Goal: Task Accomplishment & Management: Manage account settings

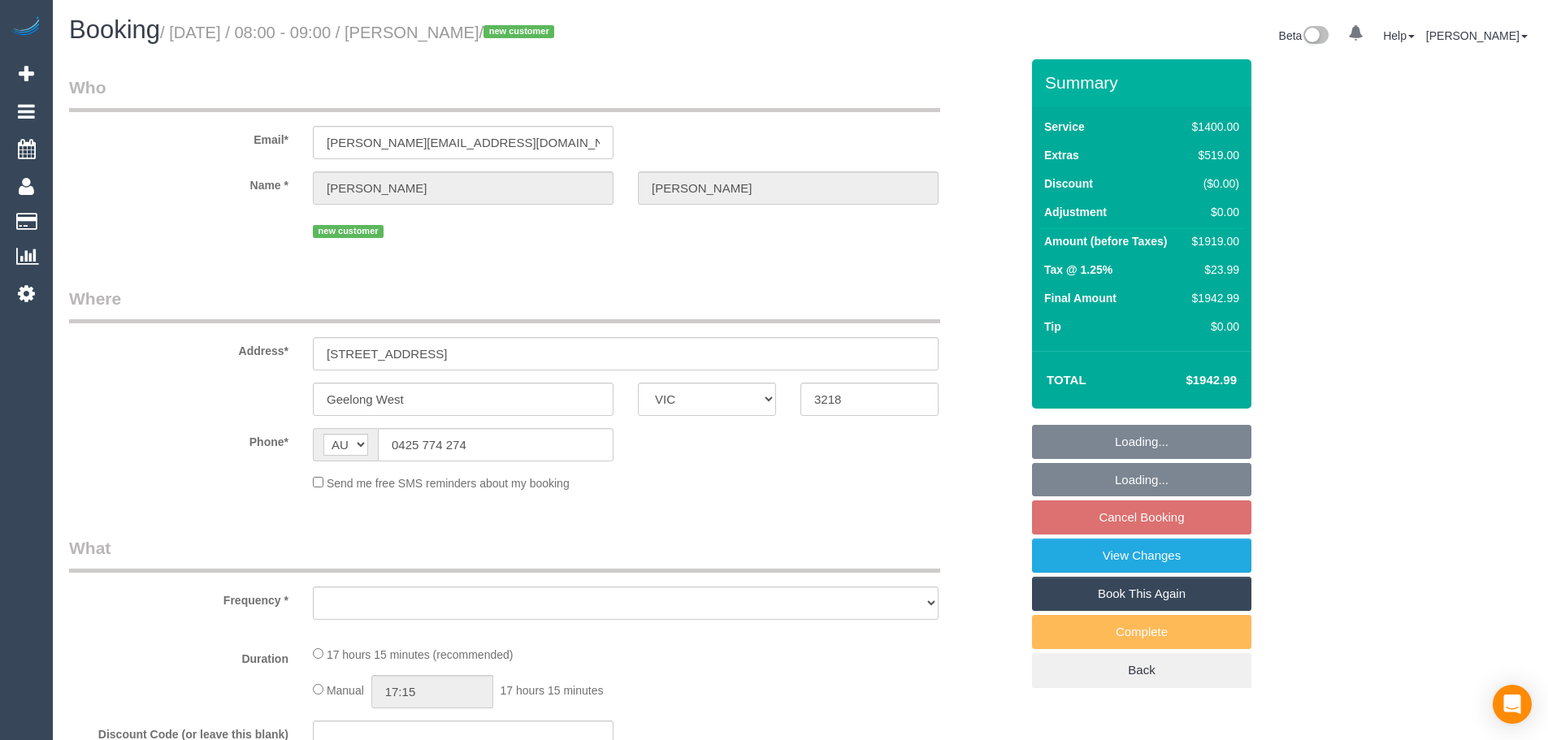
select select "VIC"
select select "object:709"
select select "string:stripe-pm_1SBq7G2GScqysDRVu3NOUJl8"
select select "number:28"
select select "number:14"
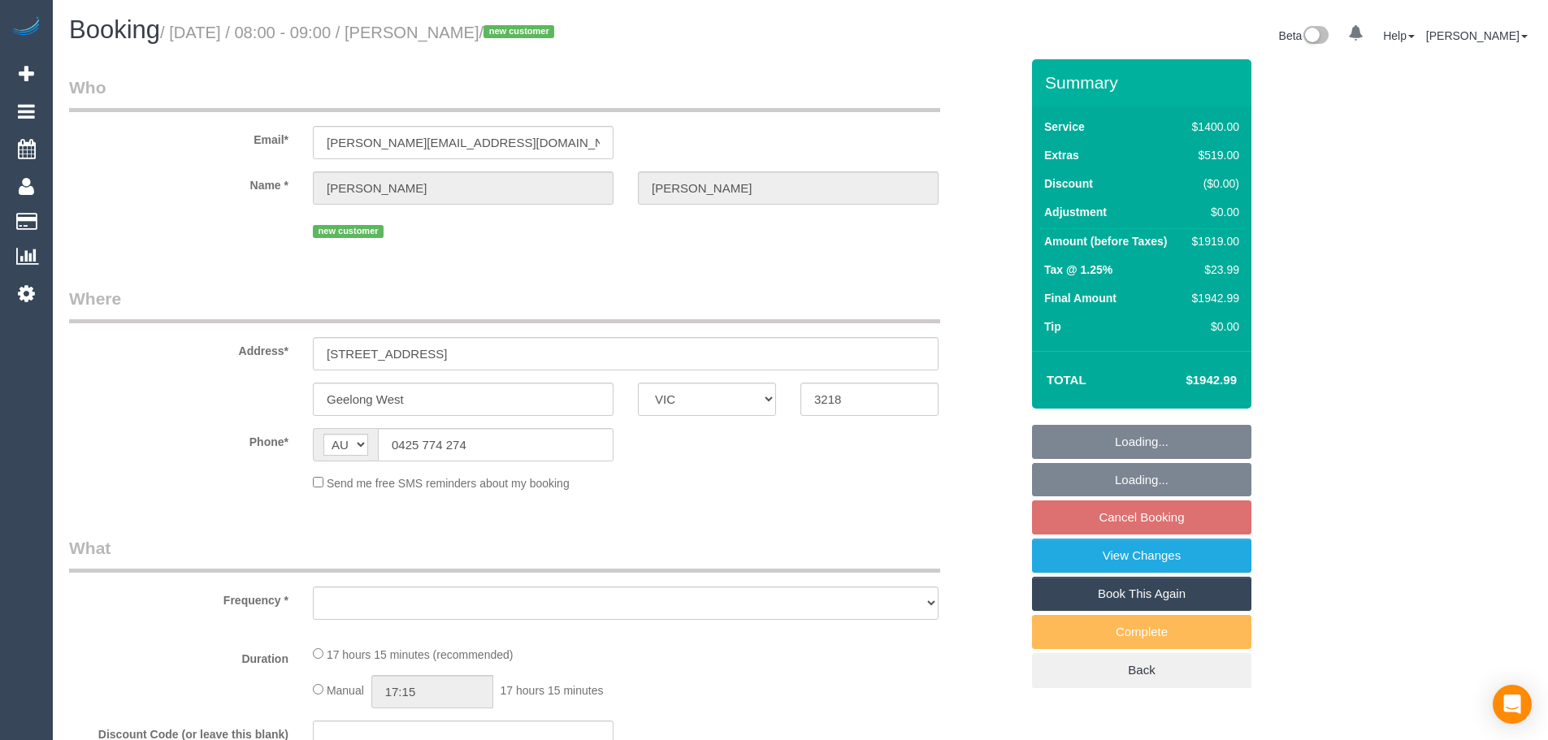
select select "number:19"
select select "number:25"
select select "number:26"
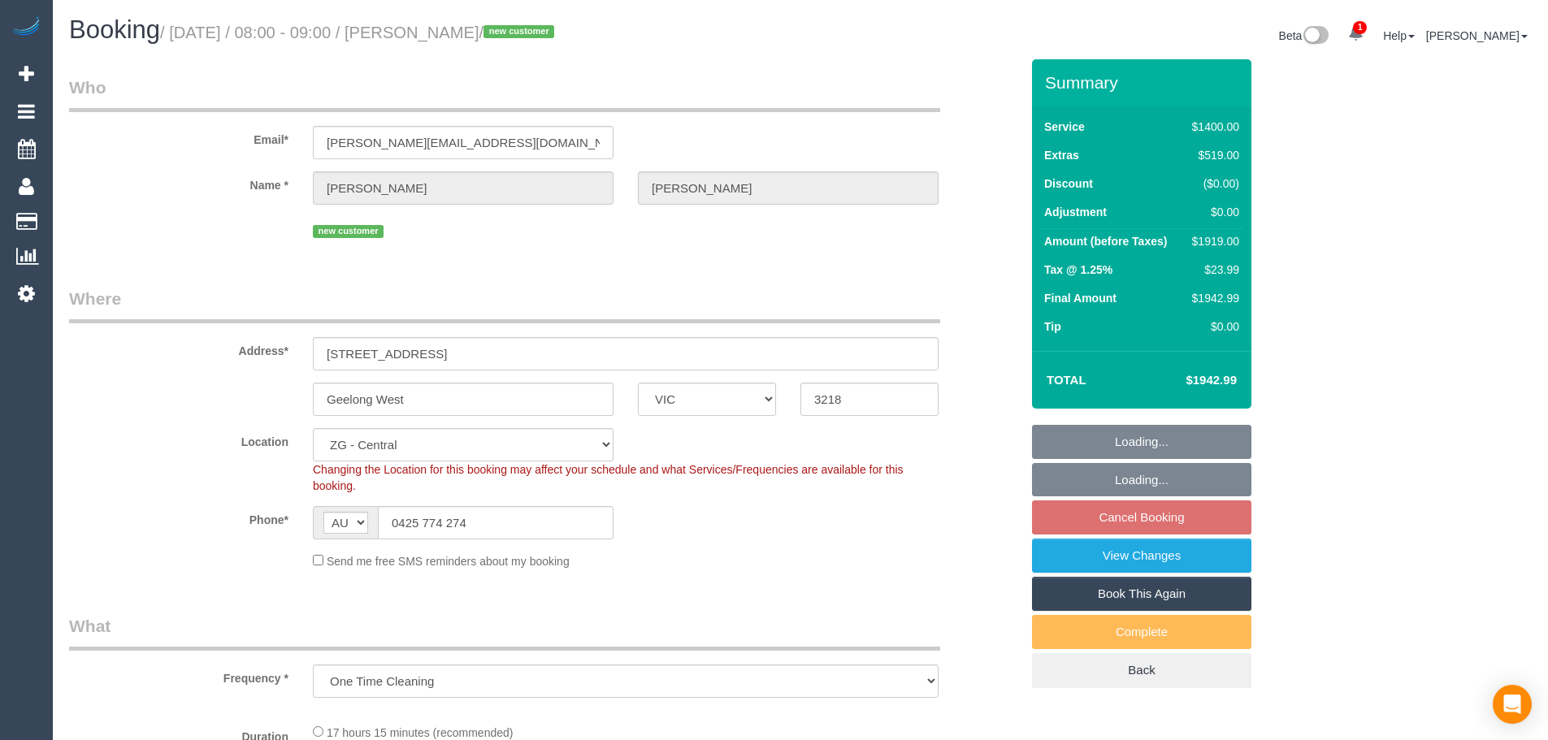
select select "2"
select select "600"
select select "spot1"
select select "object:956"
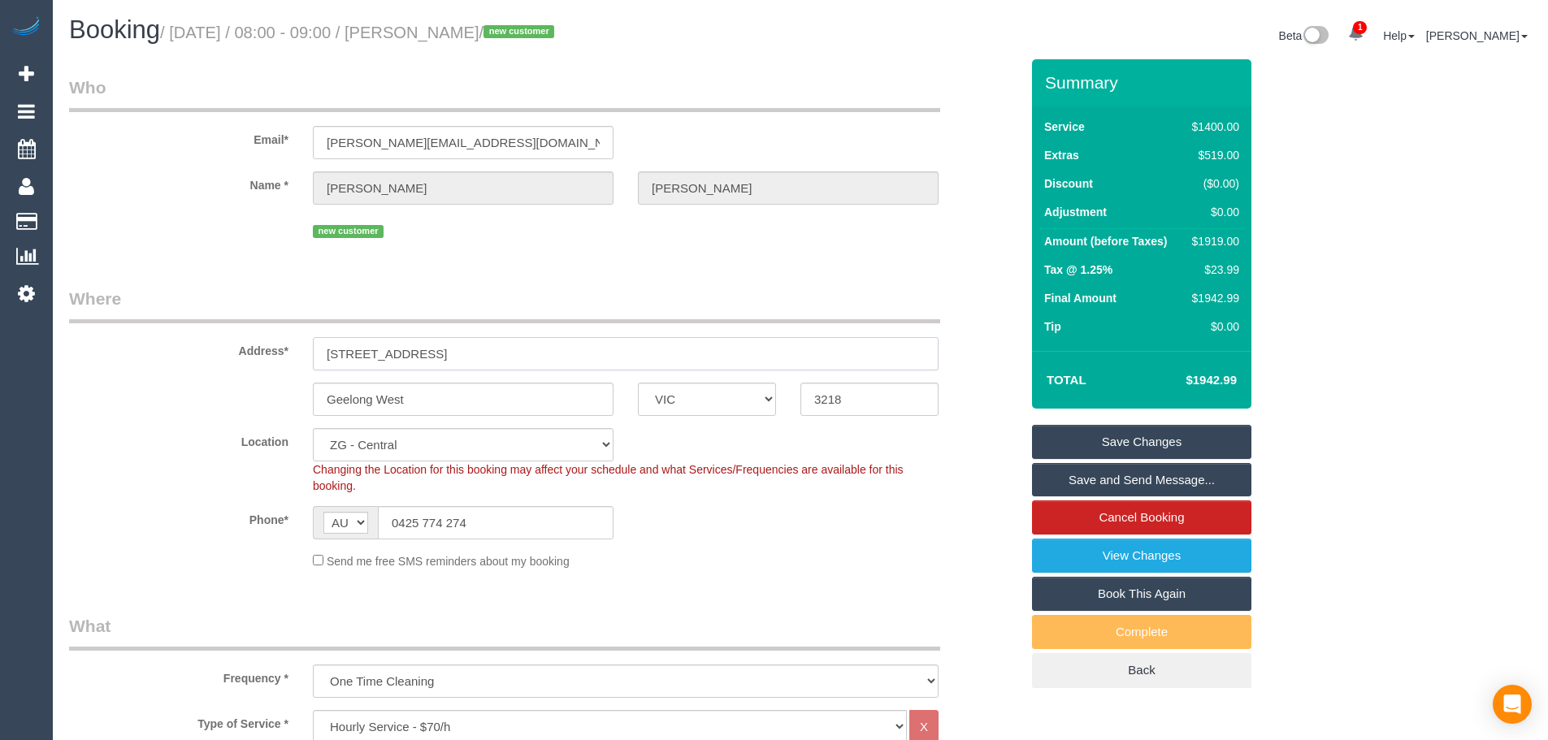
drag, startPoint x: 442, startPoint y: 351, endPoint x: 313, endPoint y: 210, distance: 191.5
click at [146, 331] on div "Address* [STREET_ADDRESS]" at bounding box center [544, 329] width 975 height 84
click at [119, 145] on span "Scheduler" at bounding box center [154, 148] width 203 height 37
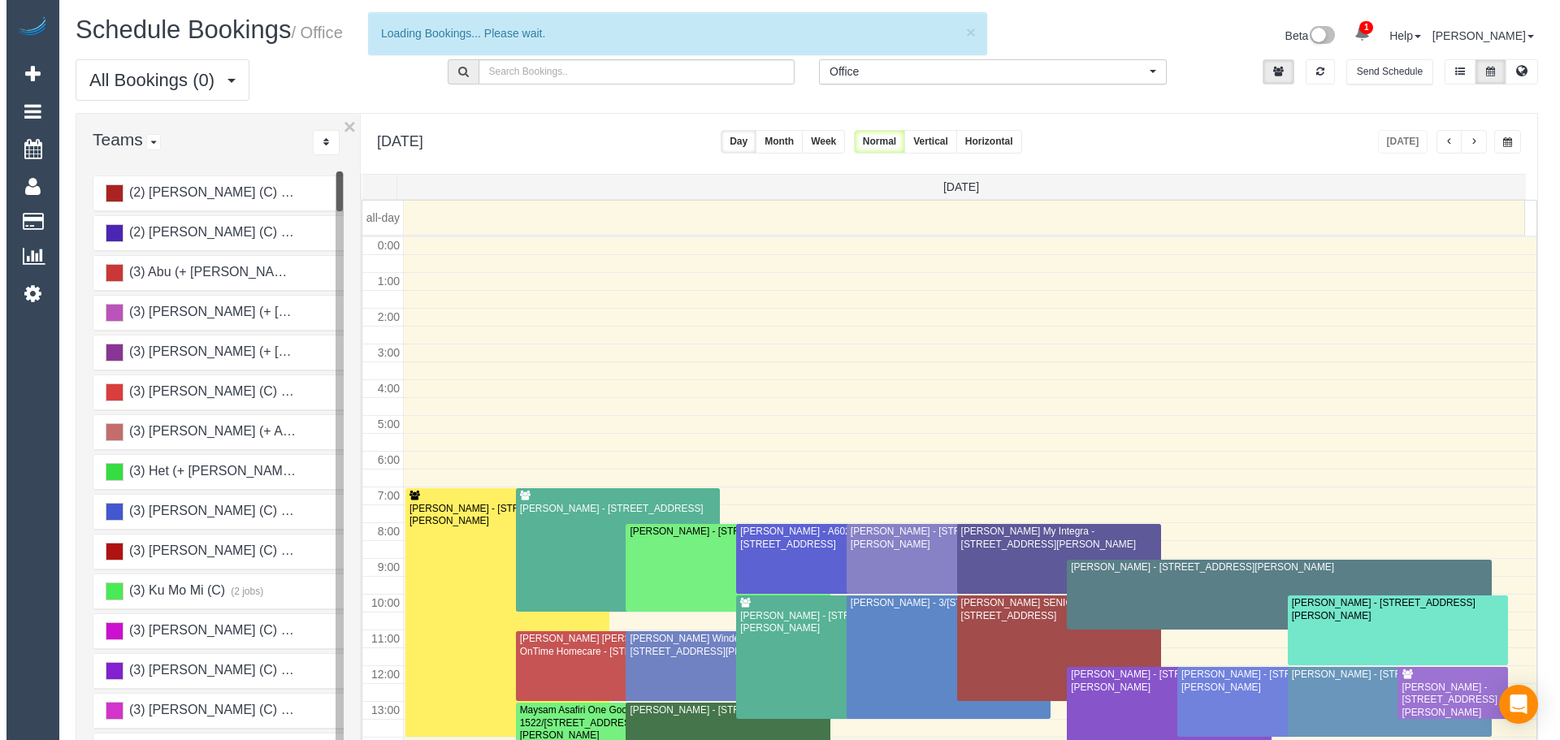
scroll to position [215, 0]
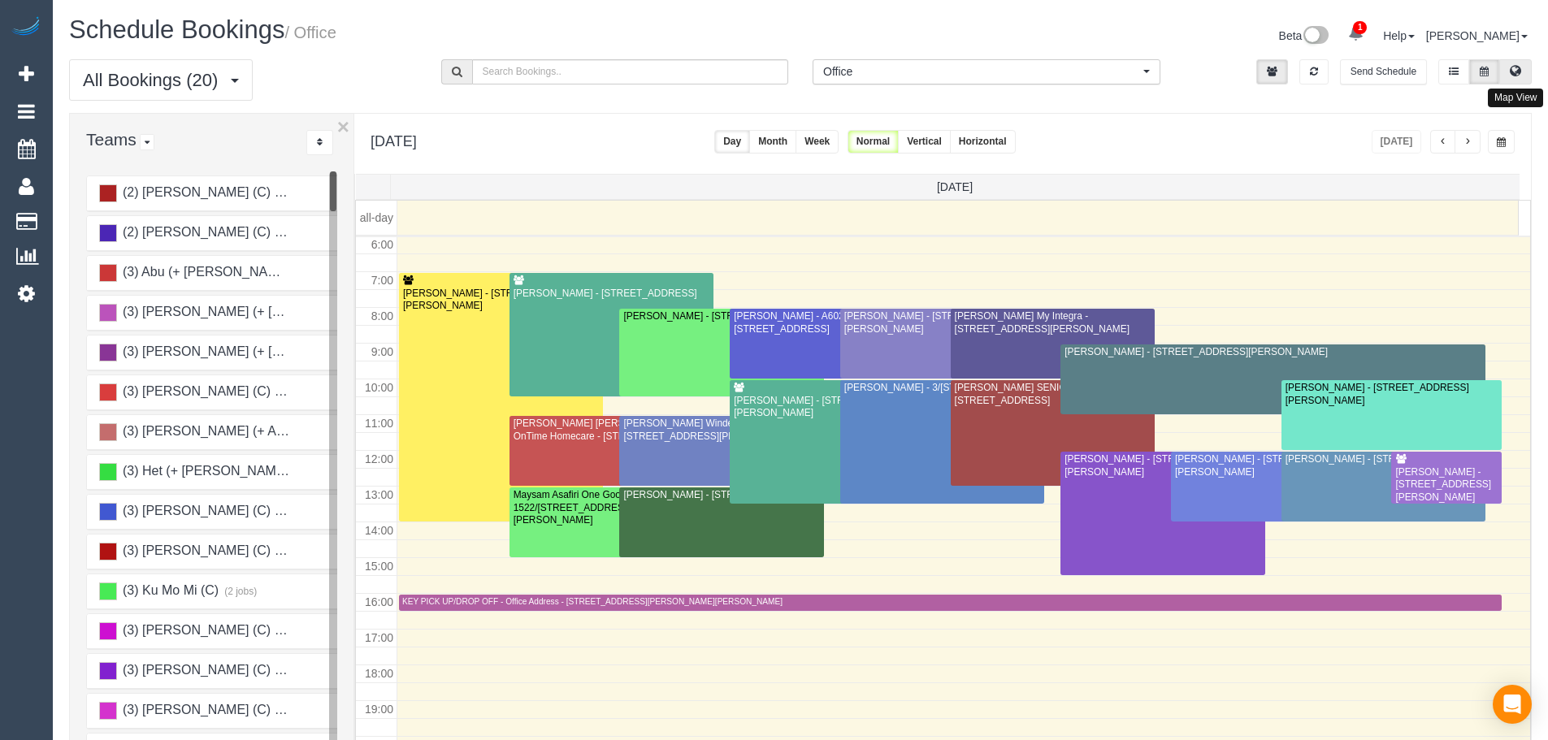
click at [1519, 81] on button at bounding box center [1515, 71] width 33 height 25
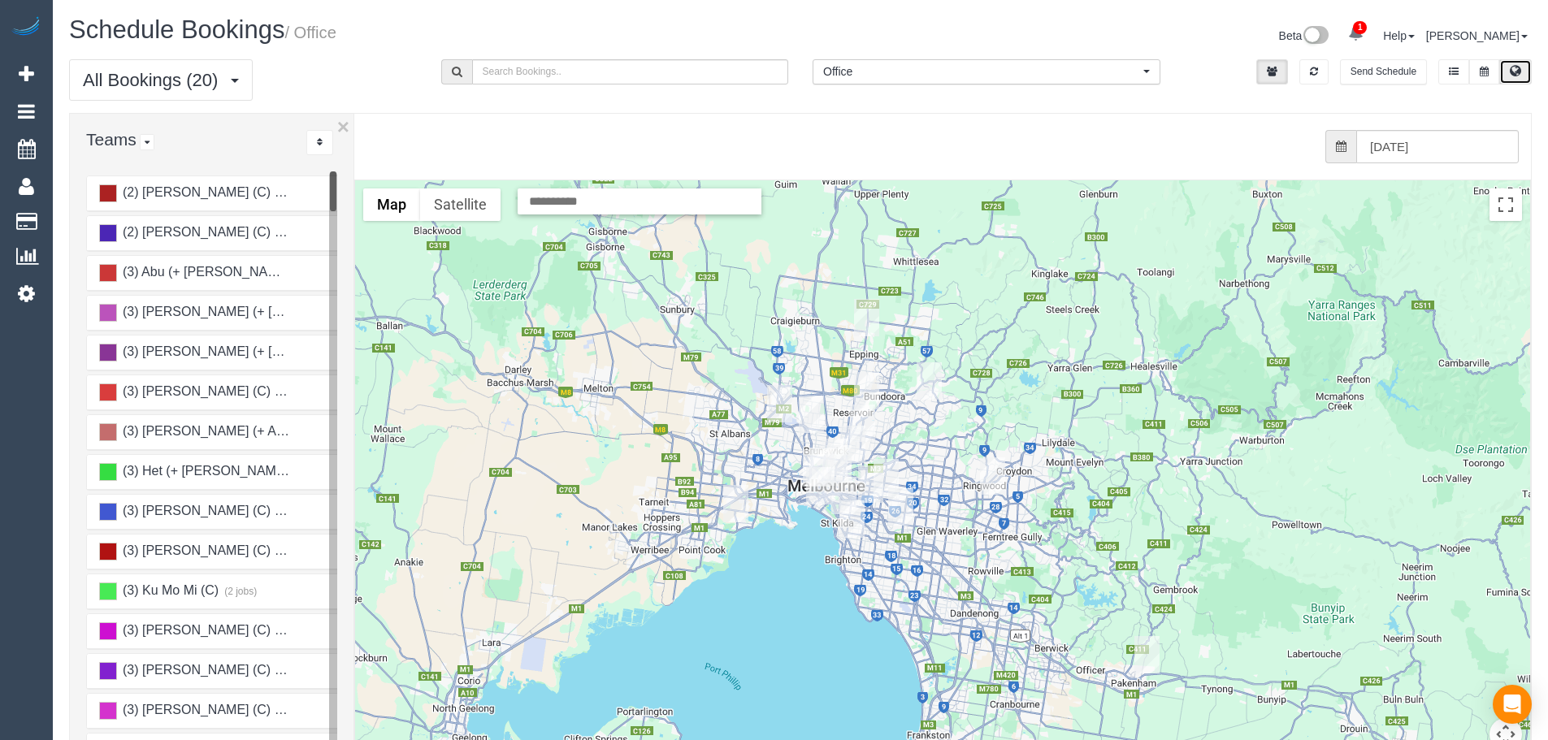
click at [882, 74] on span "Office" at bounding box center [981, 71] width 316 height 16
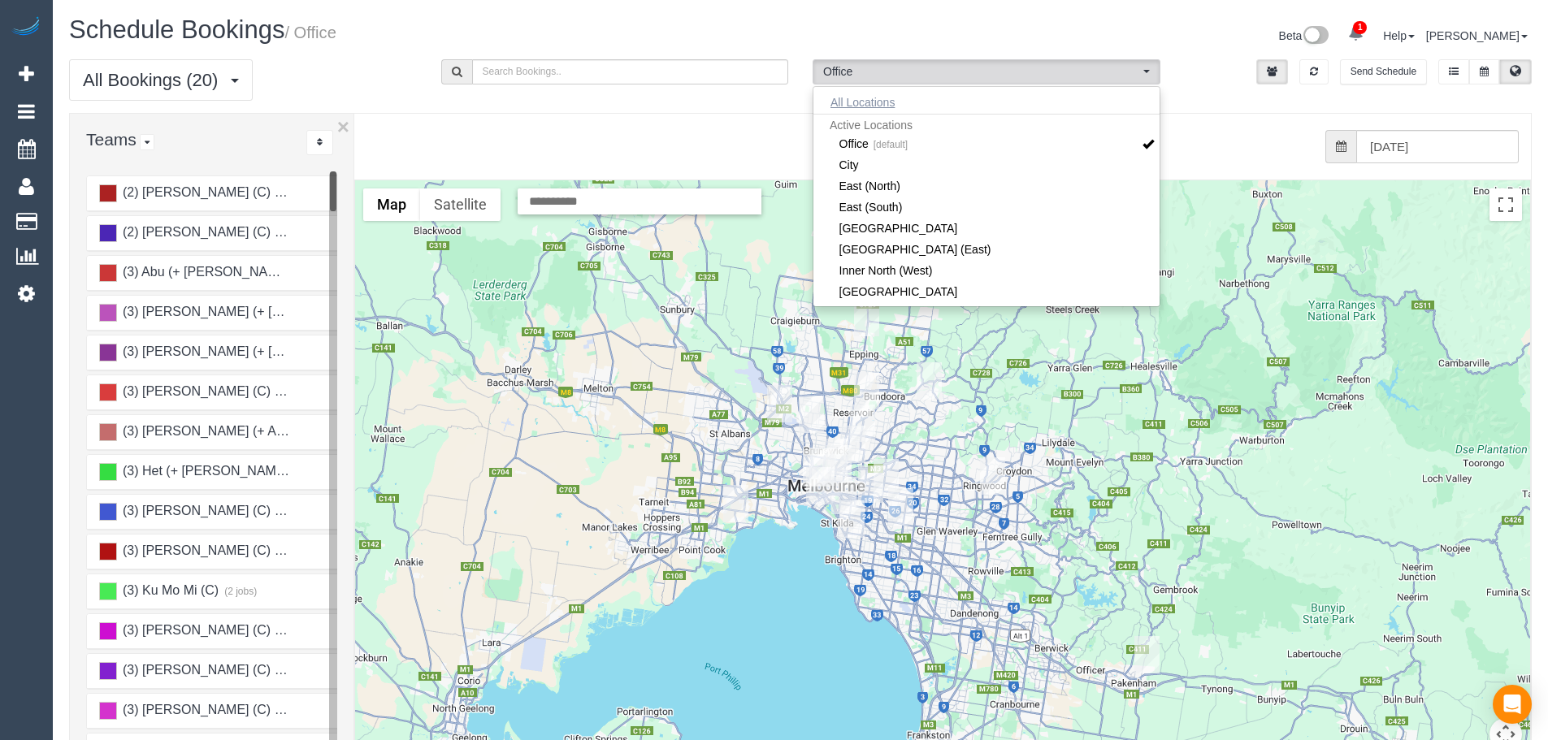
click at [864, 97] on button "All Locations" at bounding box center [862, 102] width 98 height 23
click at [248, 106] on div "All Bookings (20) All Bookings Unassigned Bookings Recurring Bookings New Custo…" at bounding box center [800, 86] width 1487 height 54
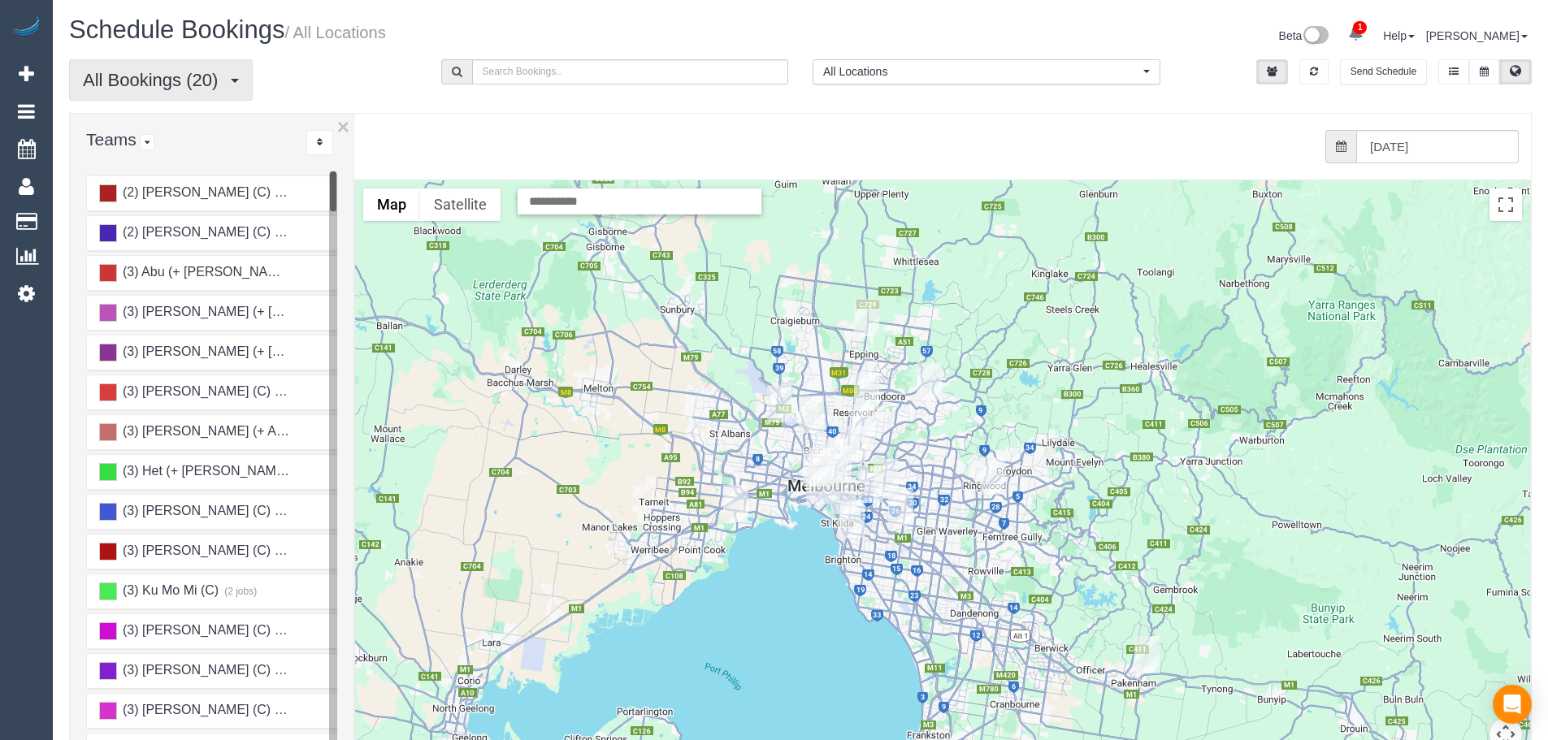
drag, startPoint x: 241, startPoint y: 98, endPoint x: 219, endPoint y: 104, distance: 21.9
click at [240, 98] on button "All Bookings (20)" at bounding box center [161, 79] width 184 height 41
click at [178, 139] on link "Unassigned Bookings" at bounding box center [156, 138] width 172 height 21
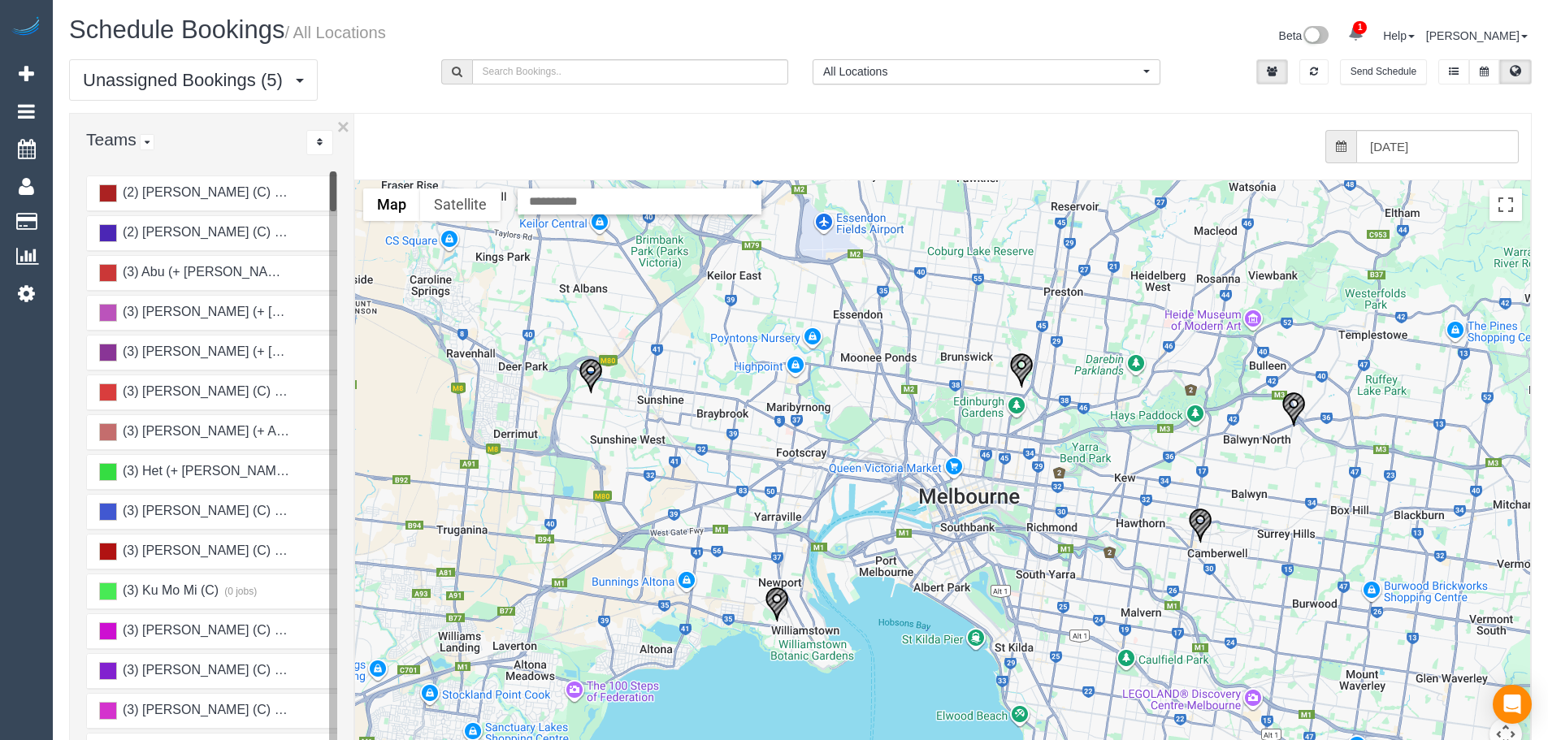
click at [596, 376] on img "29/09/2025 10:00 - Georgia Gillies One Good Day - 38 Blanche Street, Ardeer, VI…" at bounding box center [591, 376] width 24 height 36
click at [766, 596] on img "29/09/2025 14:00 - Sarah Maree Waterfield - 27 Edina Street, Williamstown North…" at bounding box center [777, 605] width 24 height 36
click at [1015, 378] on img "29/09/2025 10:00 - Paul Jones - 150 Miller St, Fitzroy North, VIC 3068" at bounding box center [1021, 371] width 24 height 36
click at [1292, 411] on img "29/09/2025 08:00 - Emma Johnson - 2/1 Leicester Street, Balwyn North, VIC 3104" at bounding box center [1294, 410] width 24 height 36
click at [1197, 525] on img "29/09/2025 07:00 - Anne Crowley - 2 Fermanagh Road, Camberwell., VIC 3124" at bounding box center [1200, 526] width 24 height 36
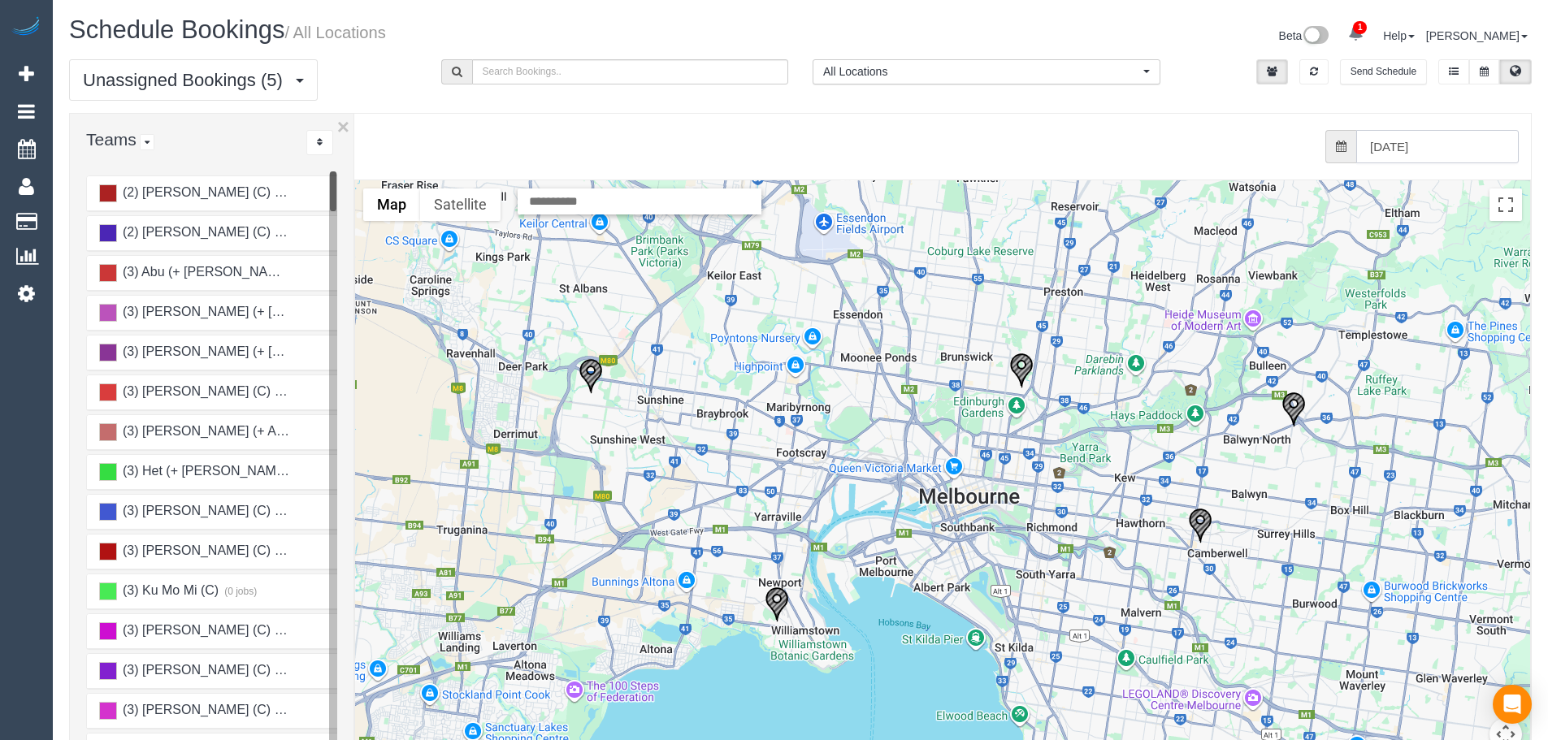
click at [1374, 134] on input "[DATE]" at bounding box center [1437, 146] width 163 height 33
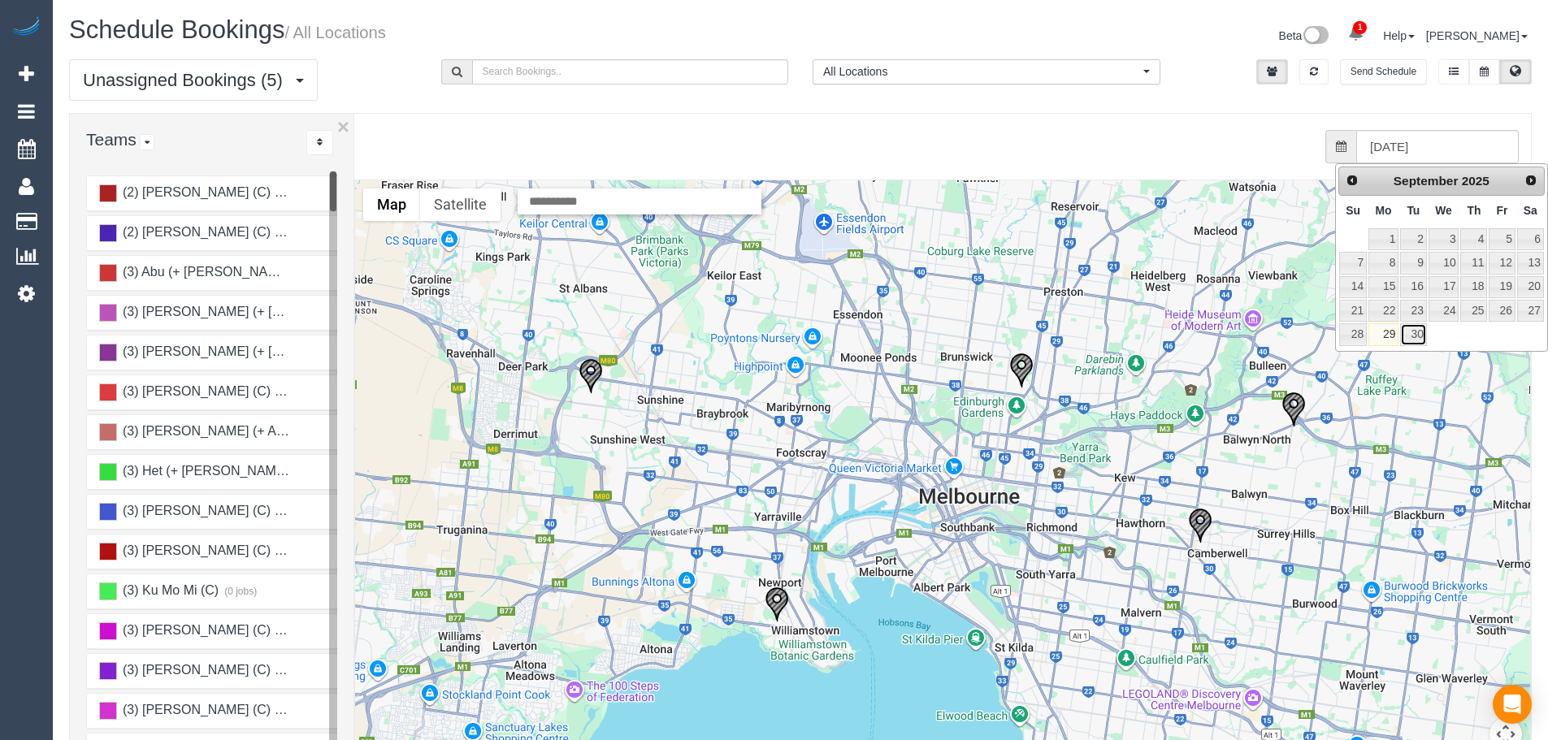
click at [1425, 330] on link "30" at bounding box center [1413, 334] width 26 height 22
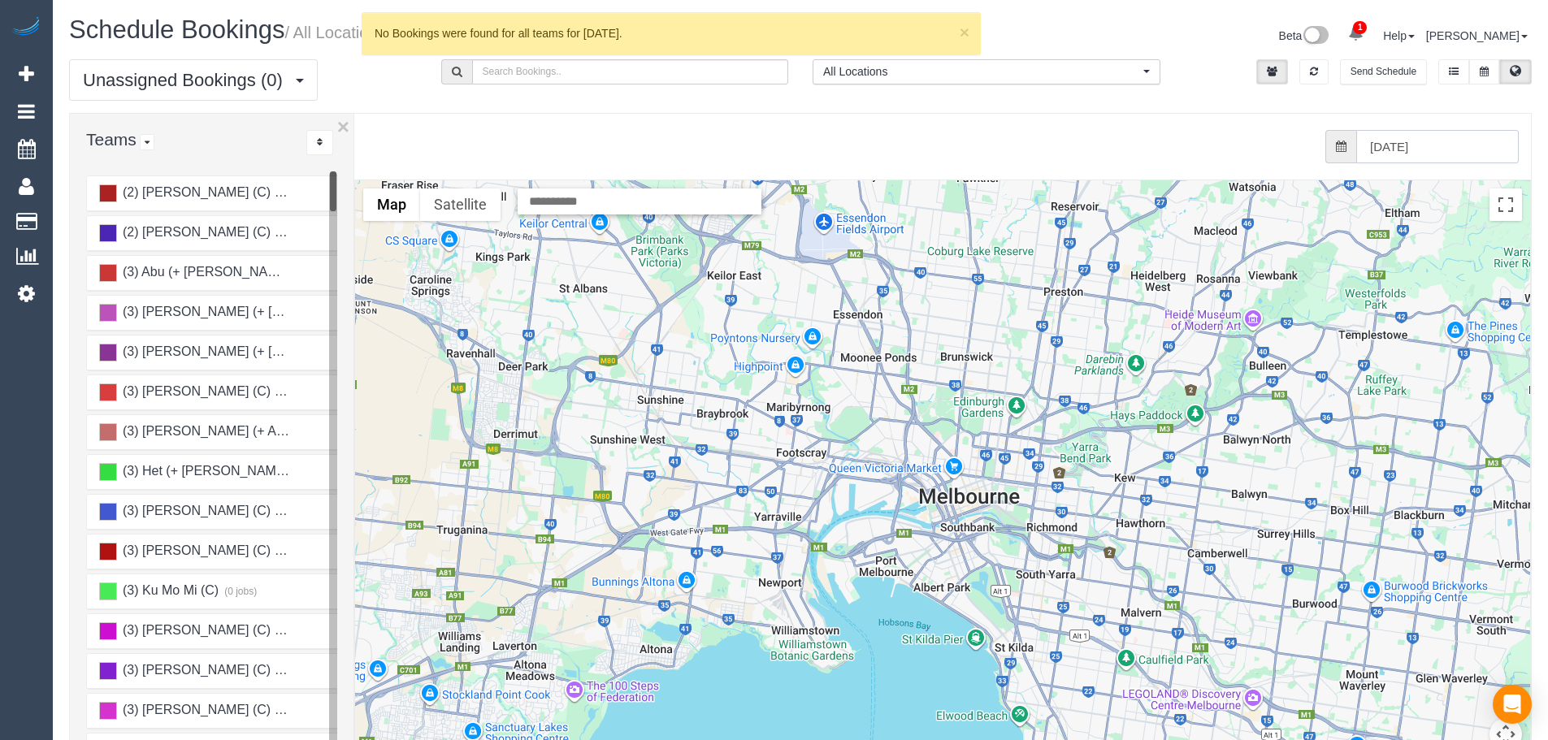
click at [1468, 145] on input "[DATE]" at bounding box center [1437, 146] width 163 height 33
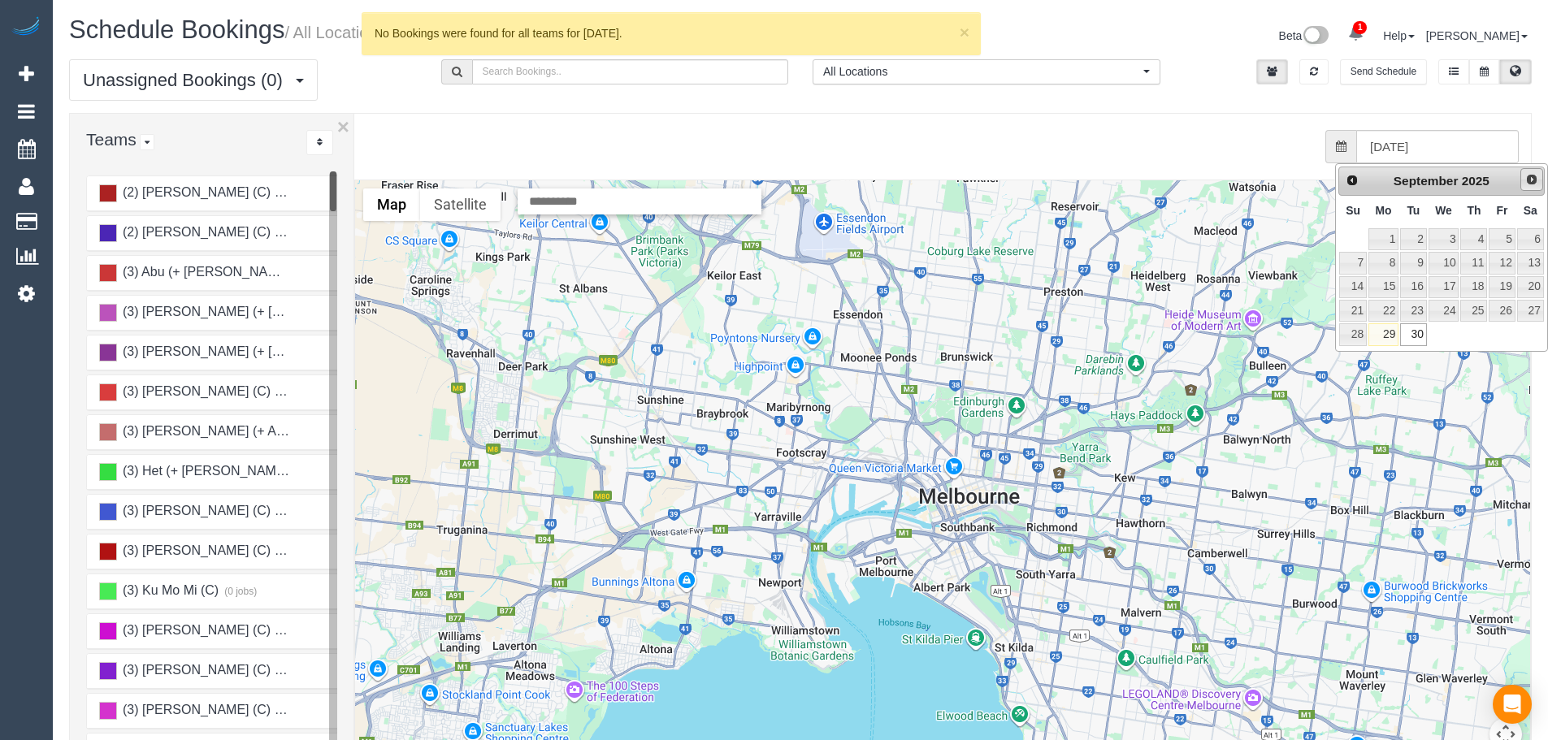
click at [1526, 182] on span "Next" at bounding box center [1531, 179] width 13 height 13
click at [1445, 237] on link "1" at bounding box center [1444, 239] width 31 height 22
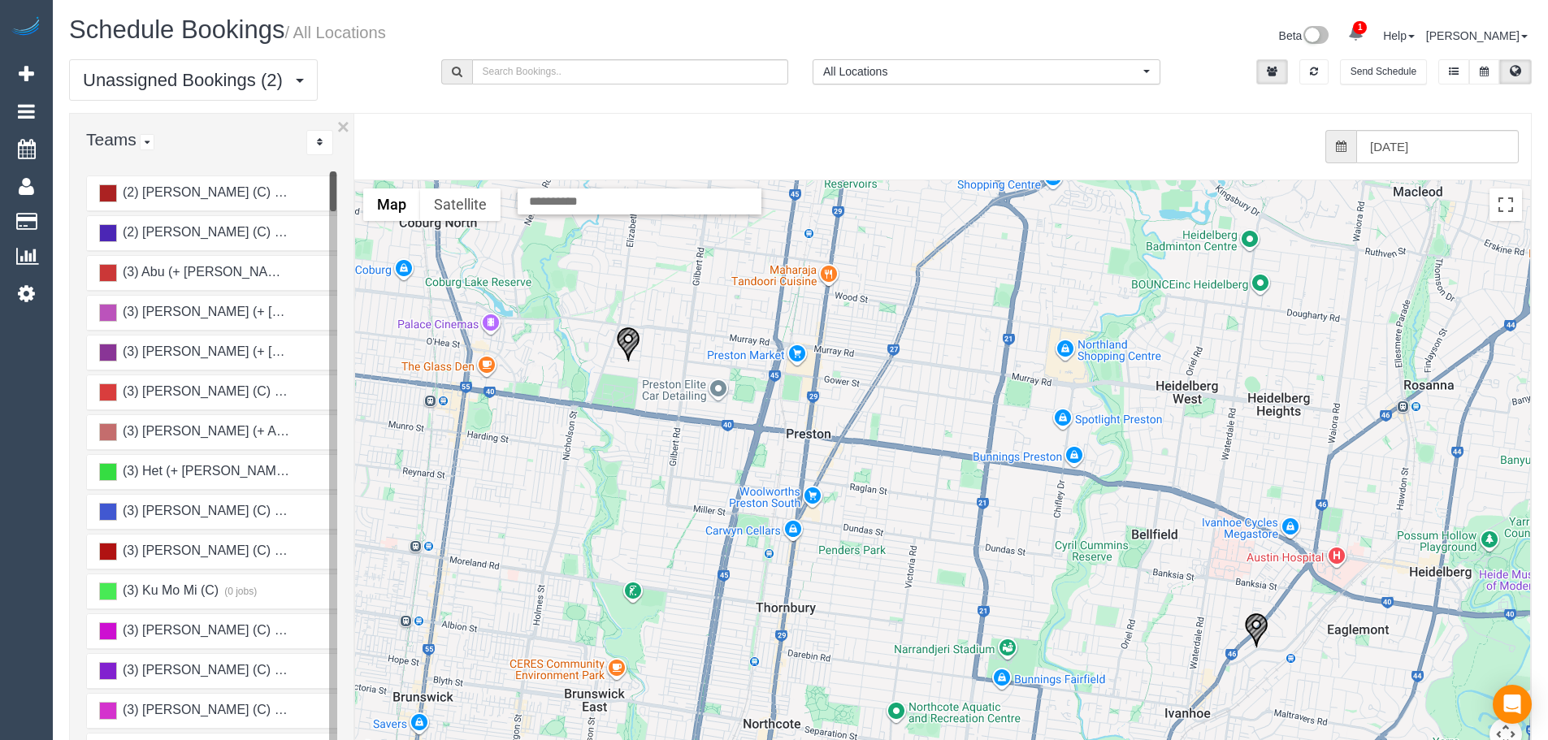
click at [1258, 616] on img "01/10/2025 08:00 - Tonina Rizzo - 1 Carn Ave, Ivanhoe, VIC 3079" at bounding box center [1256, 631] width 24 height 36
click at [639, 339] on img "01/10/2025 09:00 - Maria Chatzis - 26 Hope Street, Preston, VIC 3072" at bounding box center [628, 345] width 24 height 36
click at [1494, 140] on input "[DATE]" at bounding box center [1437, 146] width 163 height 33
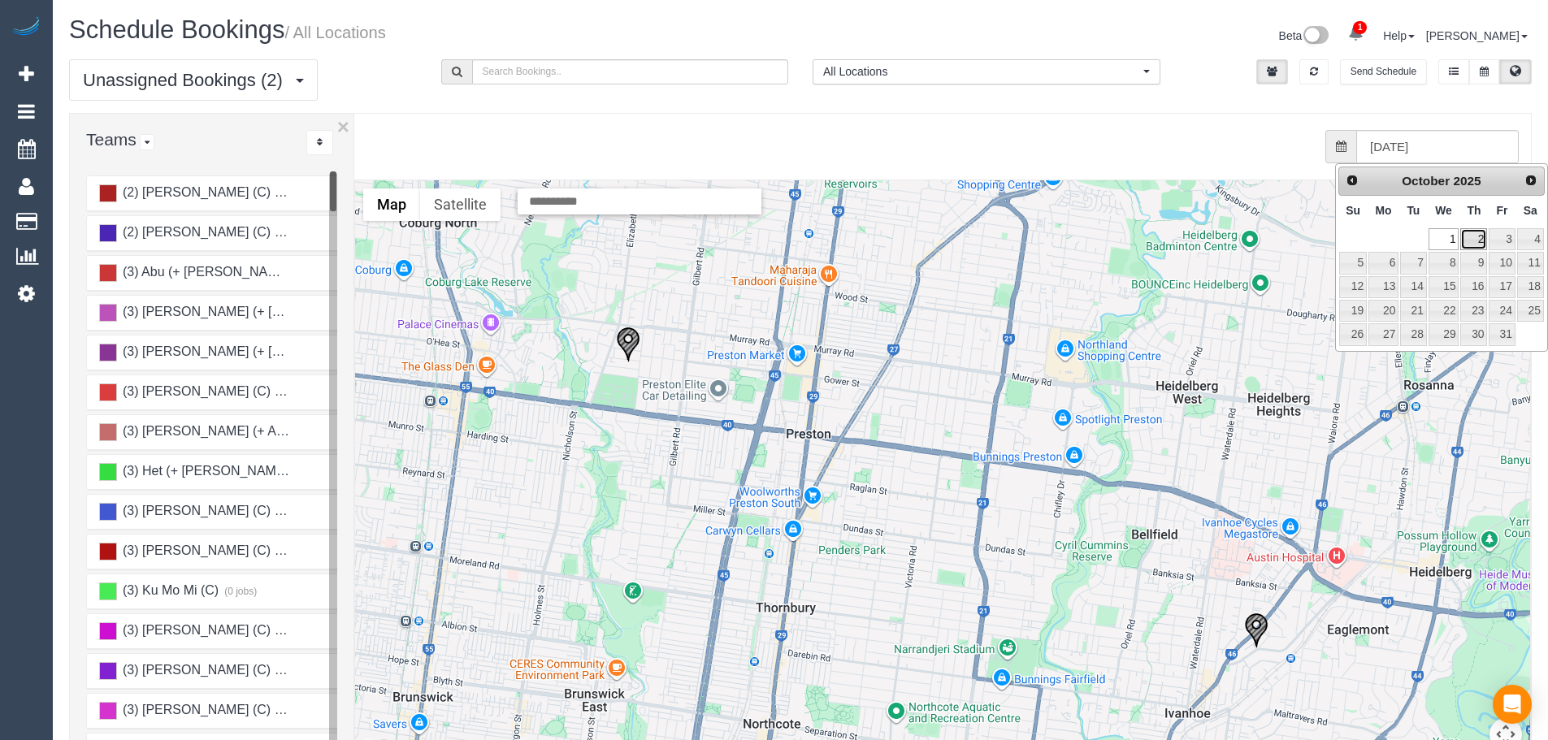
click at [1465, 239] on link "2" at bounding box center [1473, 239] width 27 height 22
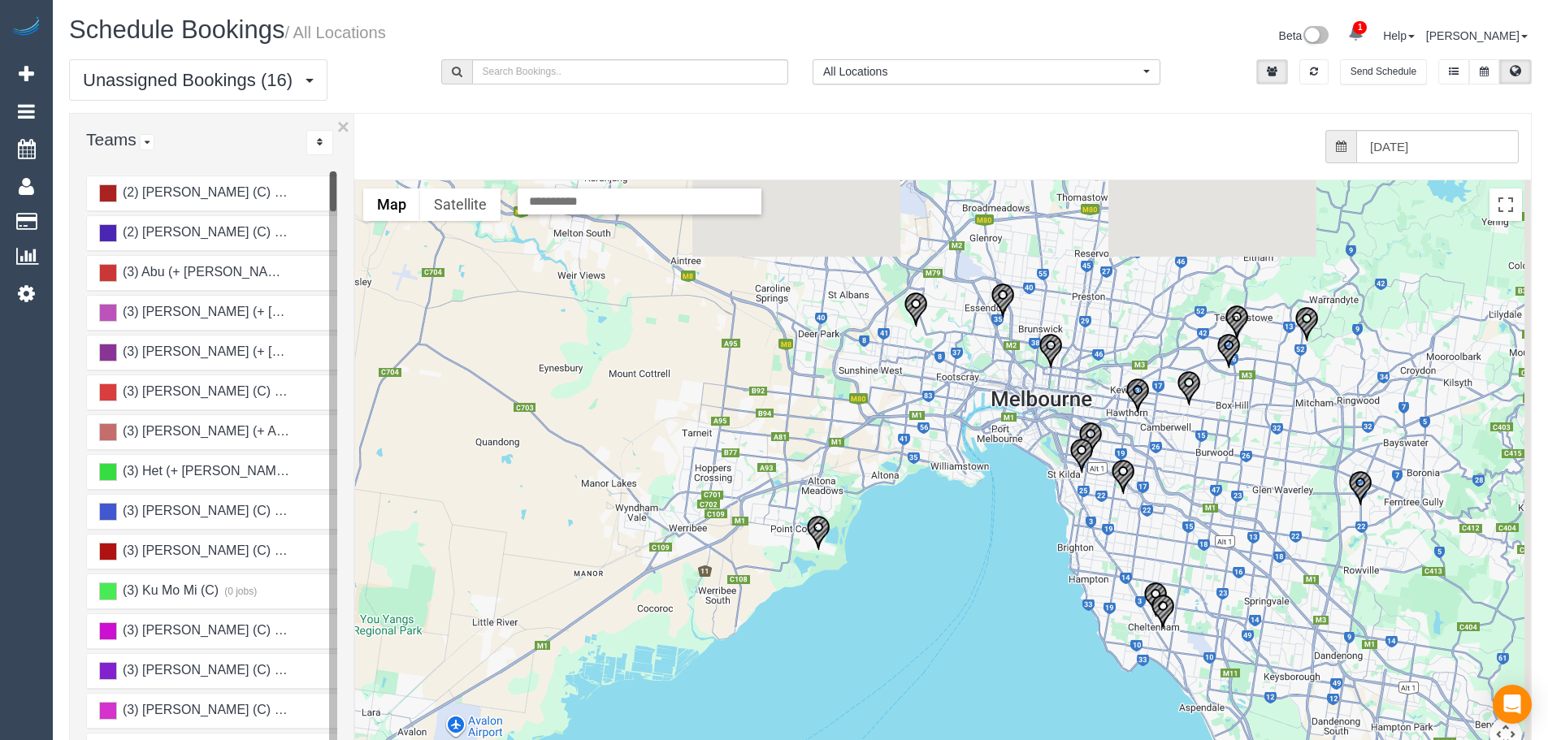
drag, startPoint x: 1379, startPoint y: 286, endPoint x: 1280, endPoint y: 377, distance: 134.6
click at [1280, 377] on div at bounding box center [942, 504] width 1175 height 648
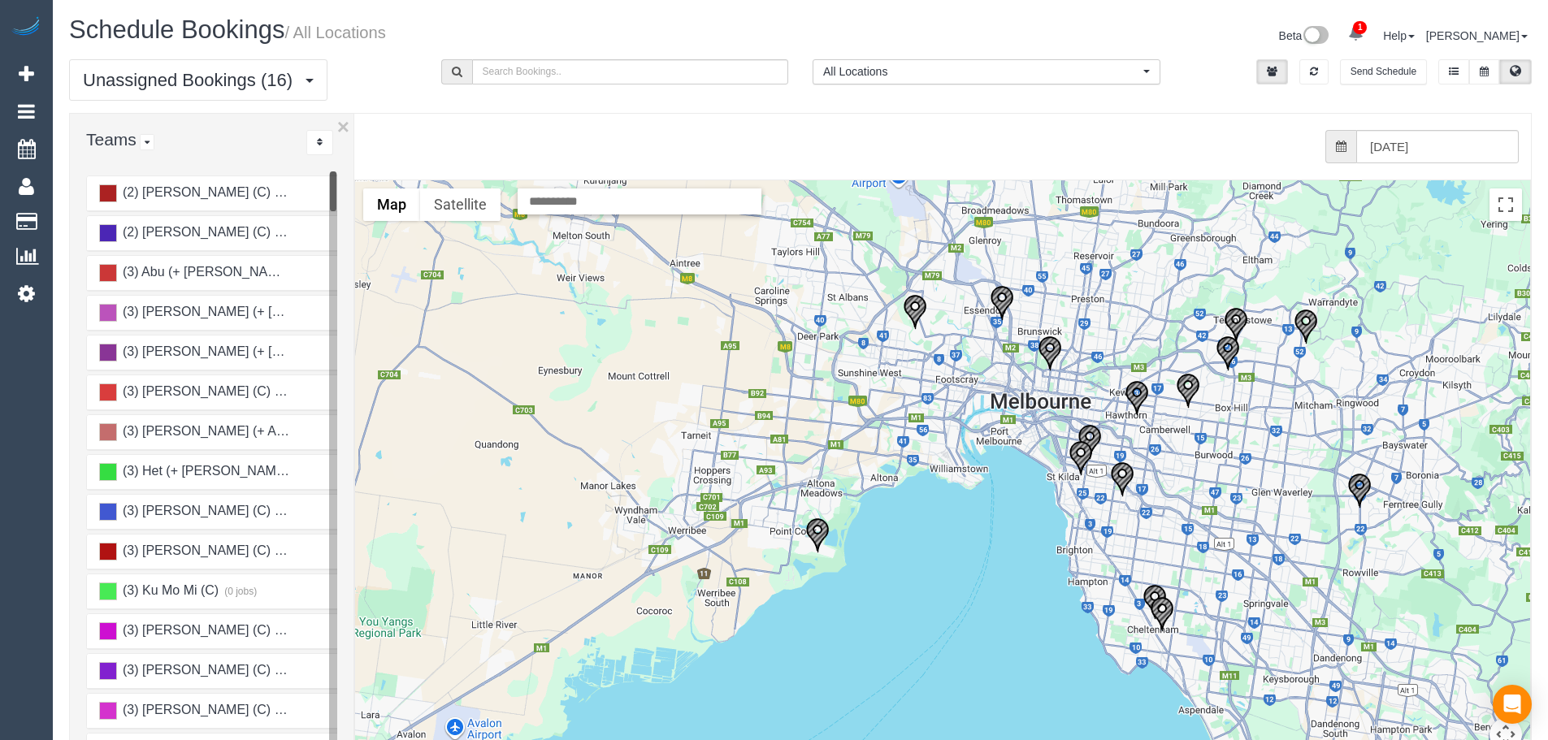
click at [819, 527] on img "02/10/2025 08:00 - Rob Nugent - 16 Spectacle Cres, Point Cook, VIC 3030" at bounding box center [817, 536] width 24 height 36
click at [921, 313] on img "02/10/2025 10:00 - Mia Purcell - 84 Clarendon St, Avondale Heights, VIC 3034" at bounding box center [915, 312] width 24 height 36
click at [1479, 154] on input "[DATE]" at bounding box center [1437, 146] width 163 height 33
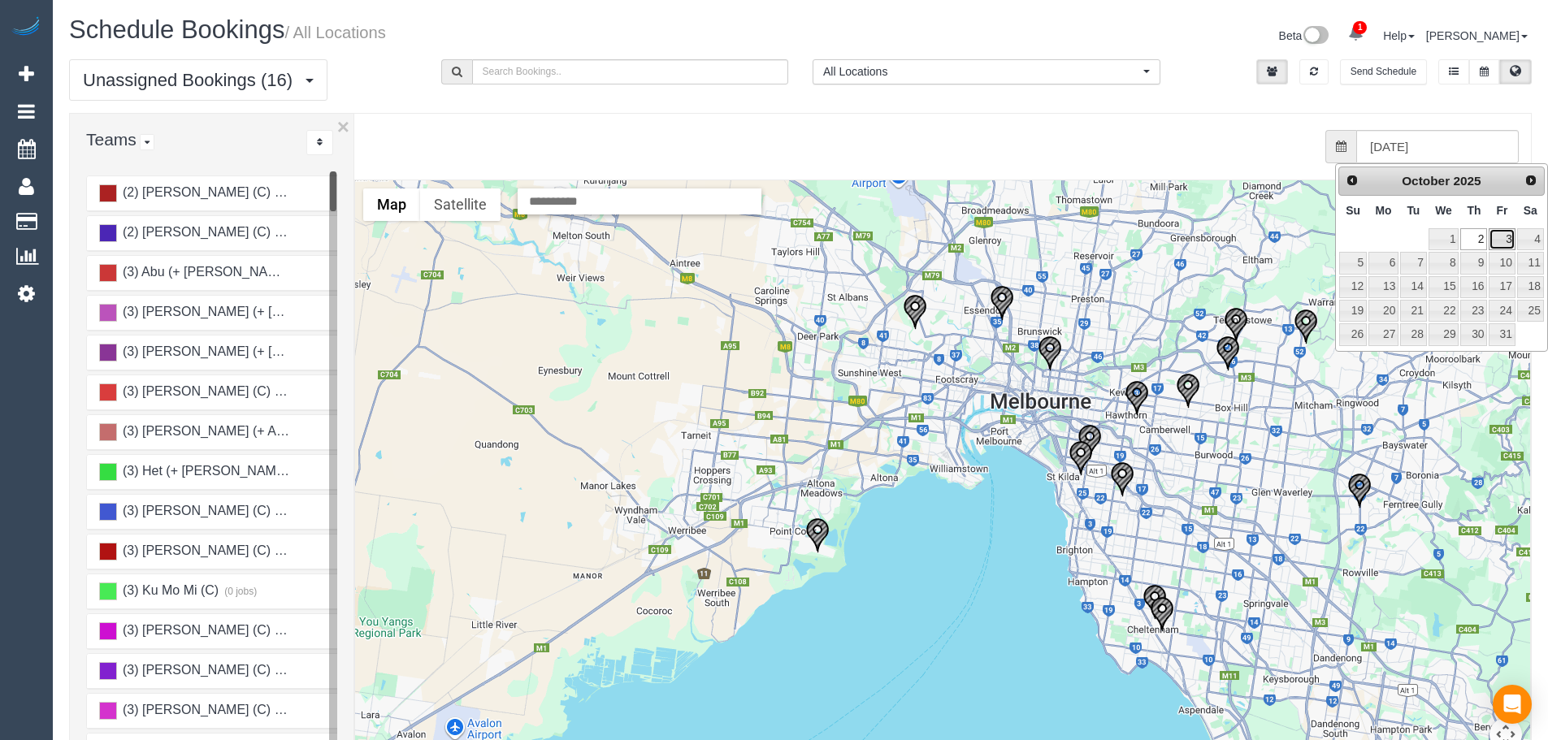
click at [1504, 239] on link "3" at bounding box center [1502, 239] width 26 height 22
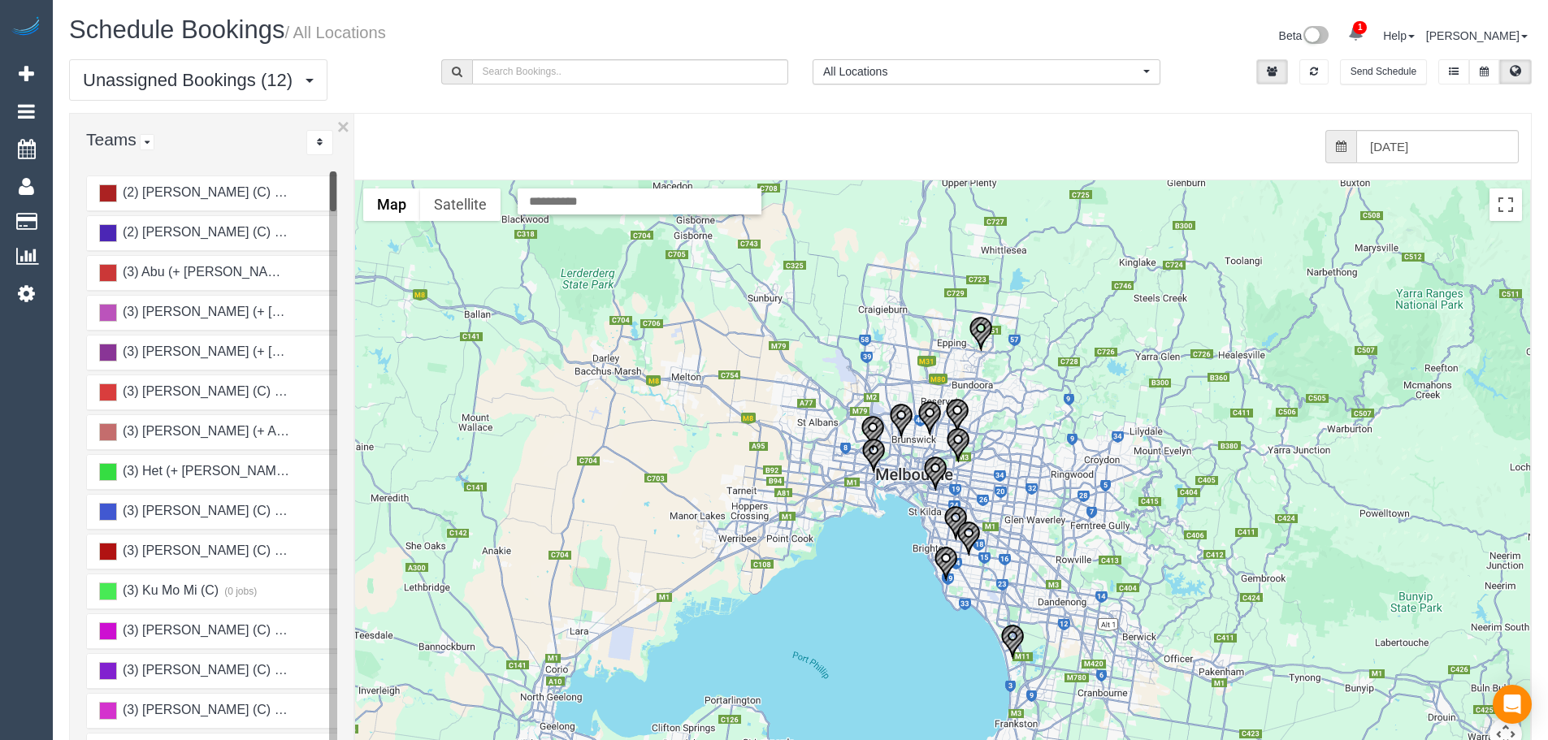
click at [976, 340] on img "03/10/2025 10:00 - Chelsea Hollins - 55 Cameo Crescent, South Morang, VIC 3752" at bounding box center [981, 334] width 24 height 36
click at [1437, 158] on input "[DATE]" at bounding box center [1437, 146] width 163 height 33
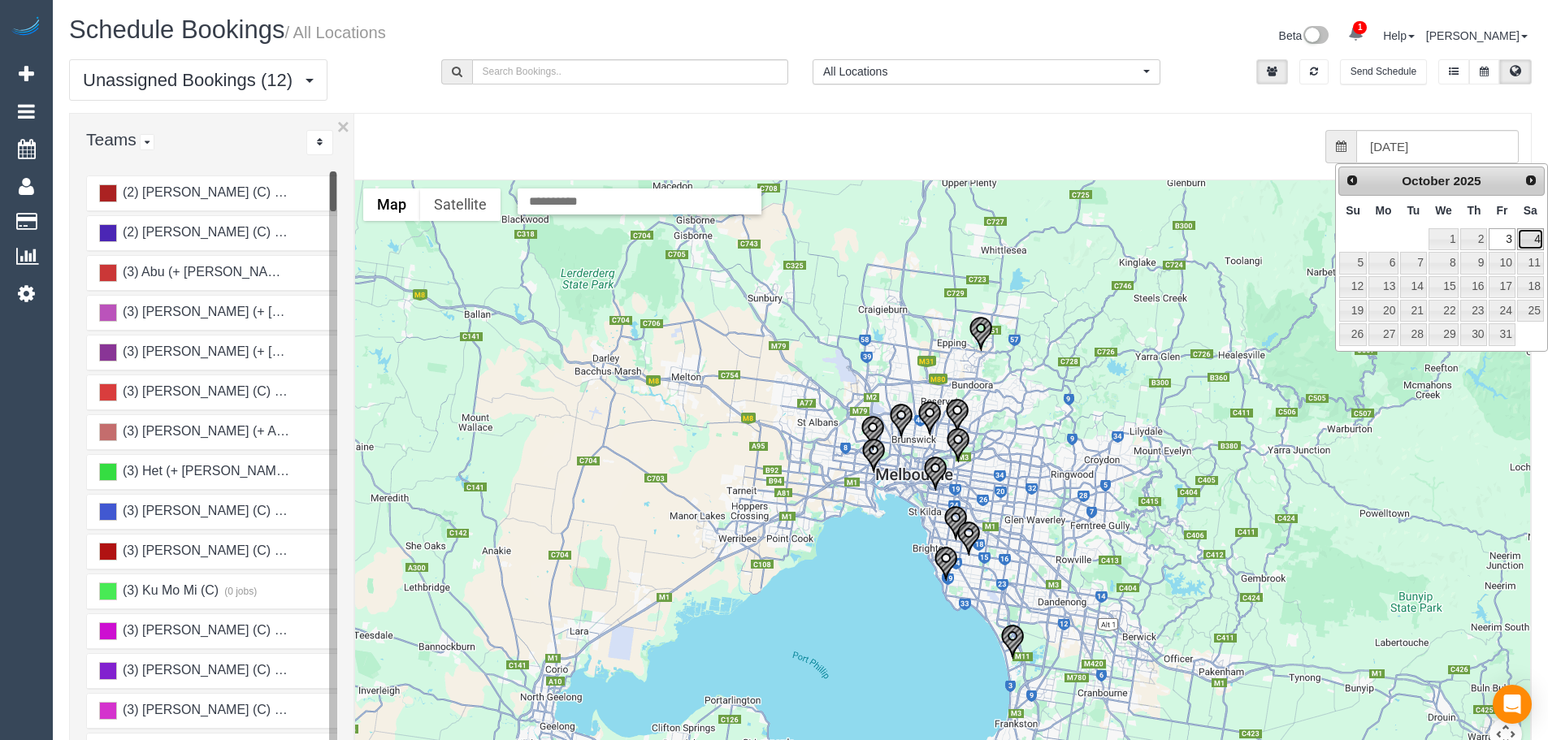
click at [1533, 232] on link "4" at bounding box center [1530, 239] width 27 height 22
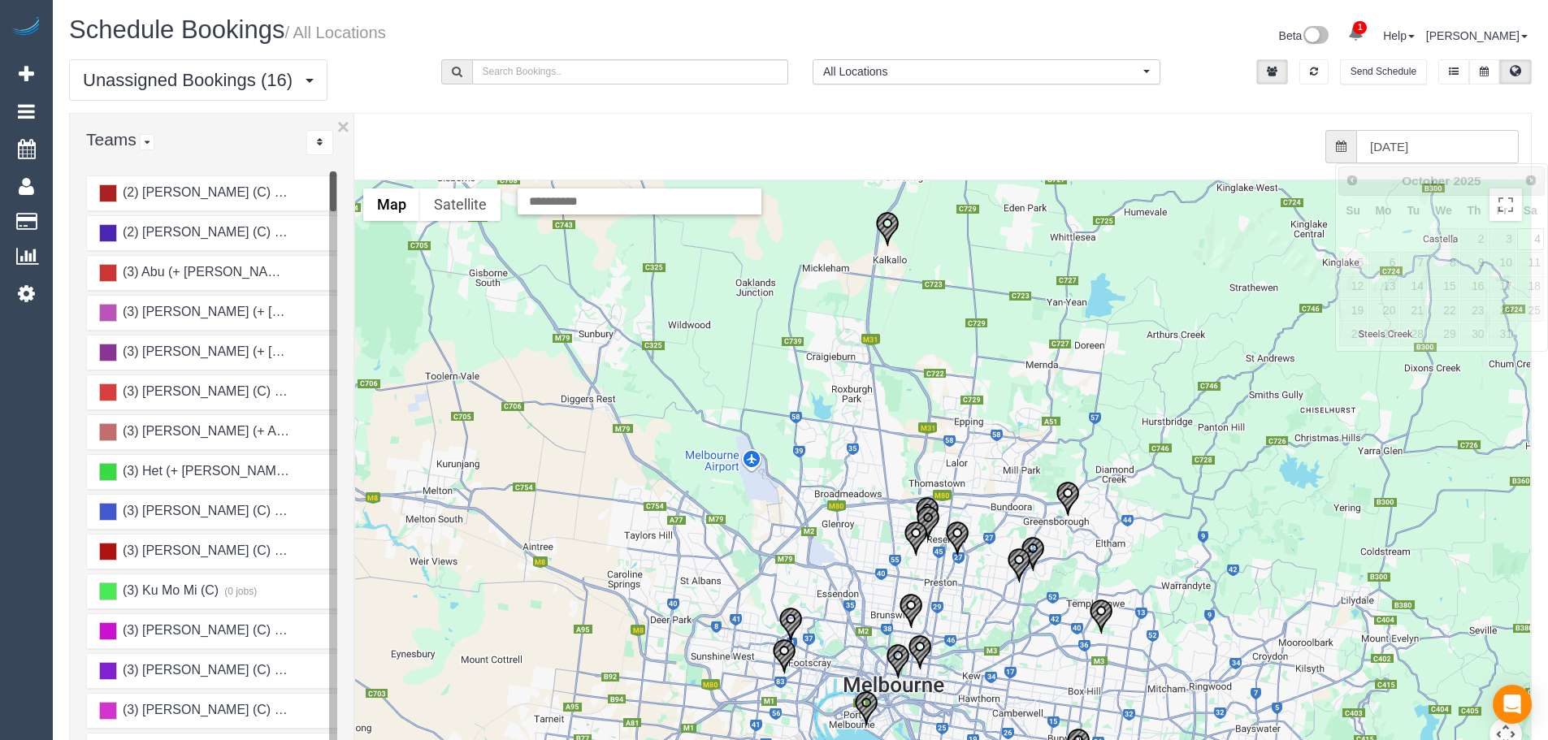
click at [1458, 155] on input "[DATE]" at bounding box center [1437, 146] width 163 height 33
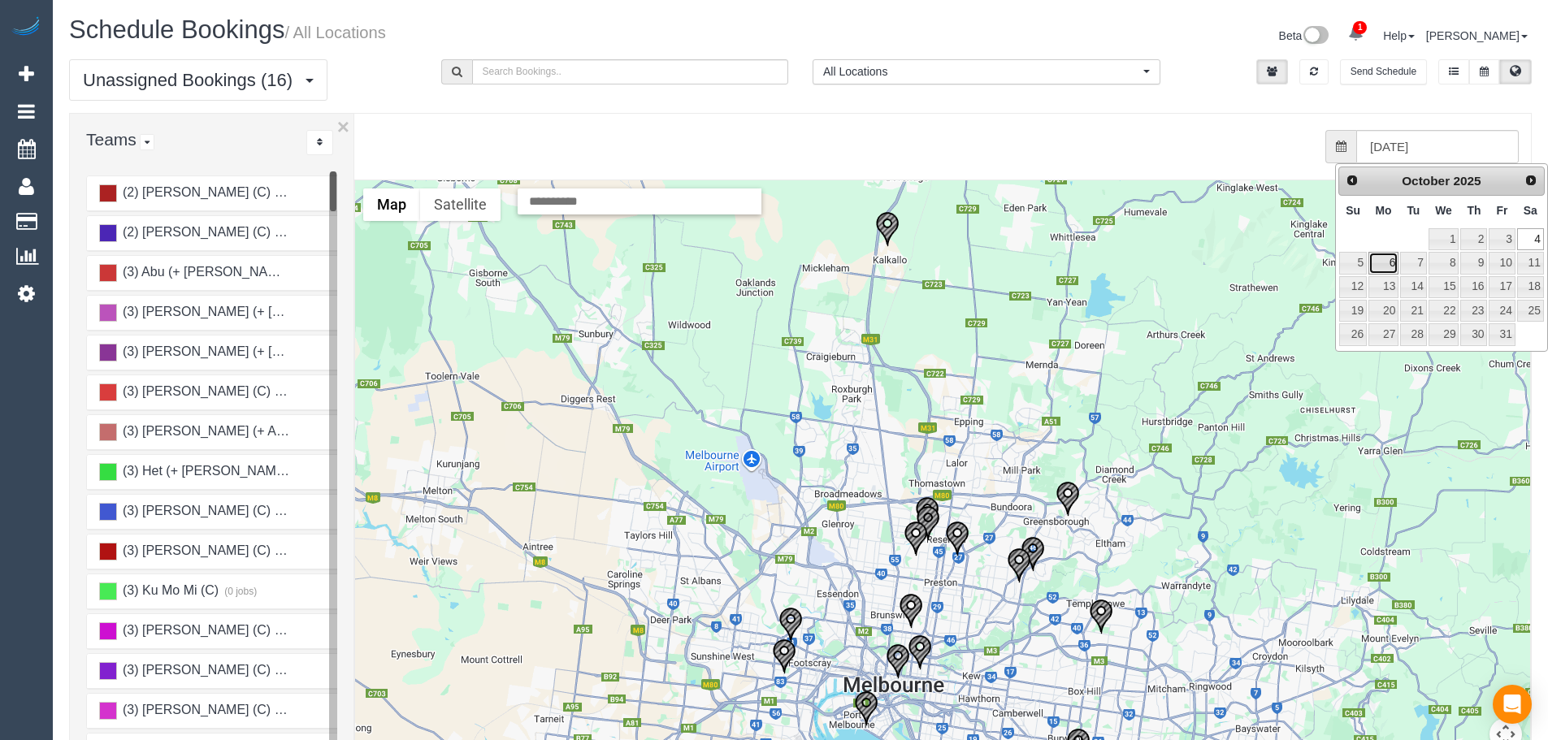
click at [1389, 270] on link "6" at bounding box center [1383, 263] width 30 height 22
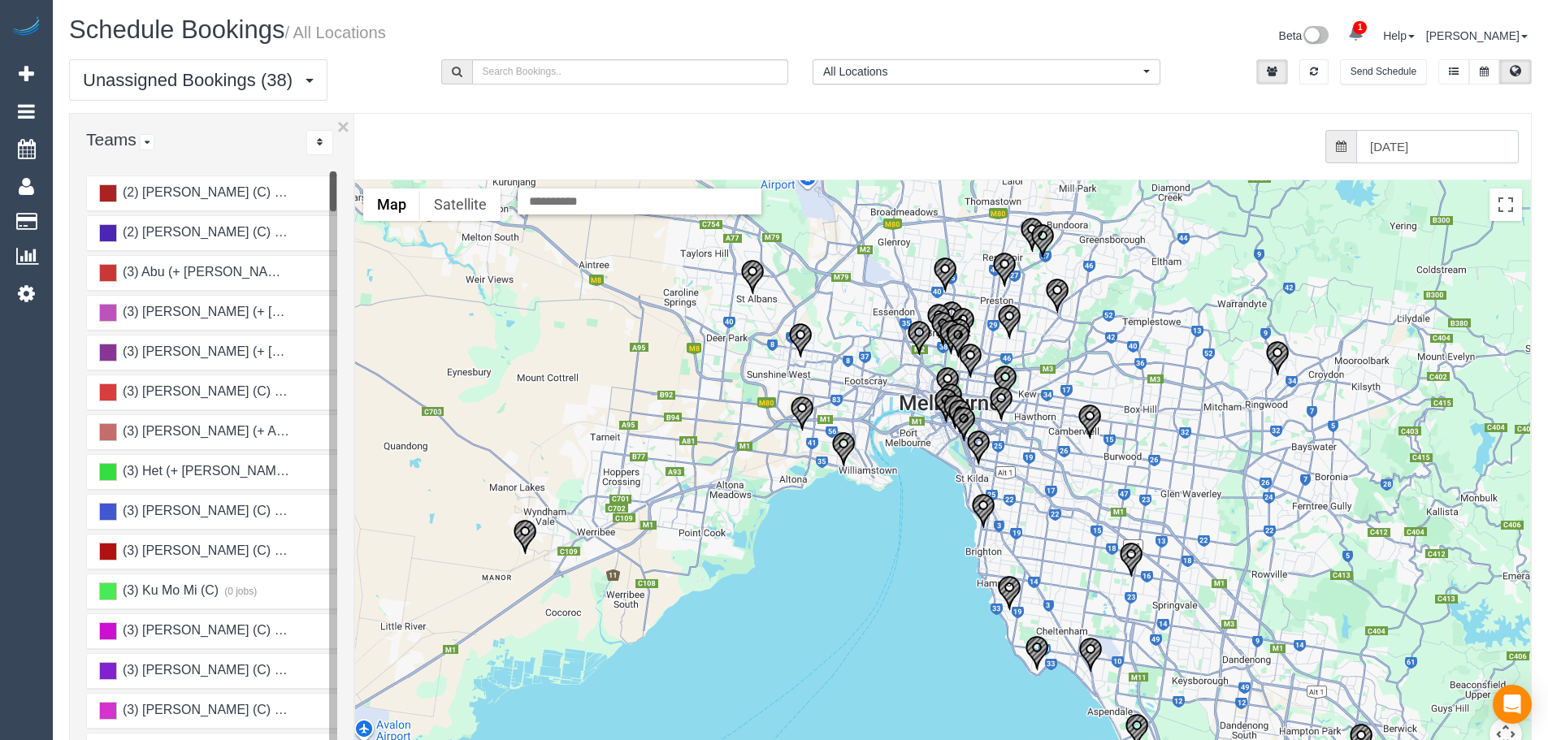
click at [1456, 138] on input "[DATE]" at bounding box center [1437, 146] width 163 height 33
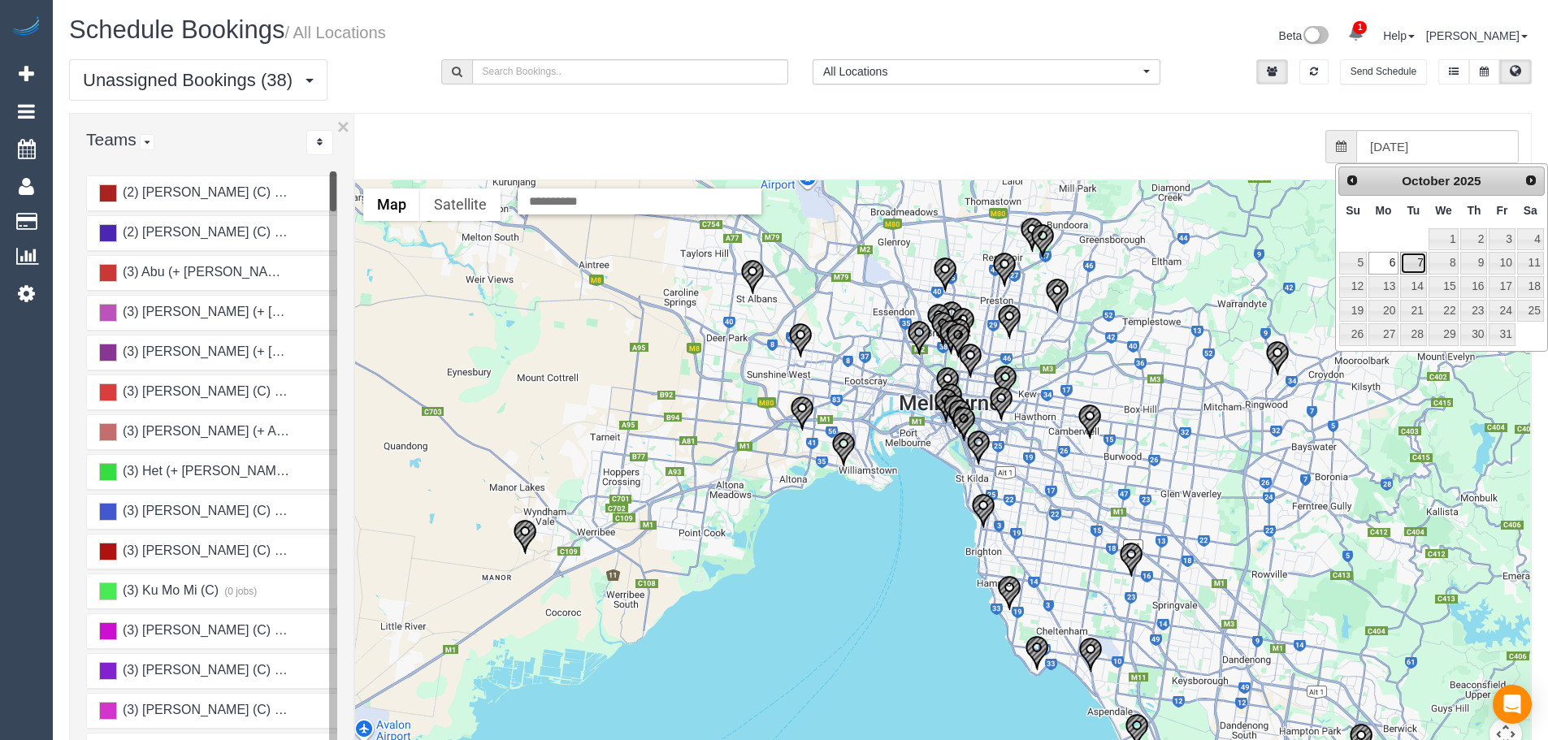
click at [1403, 271] on link "7" at bounding box center [1413, 263] width 26 height 22
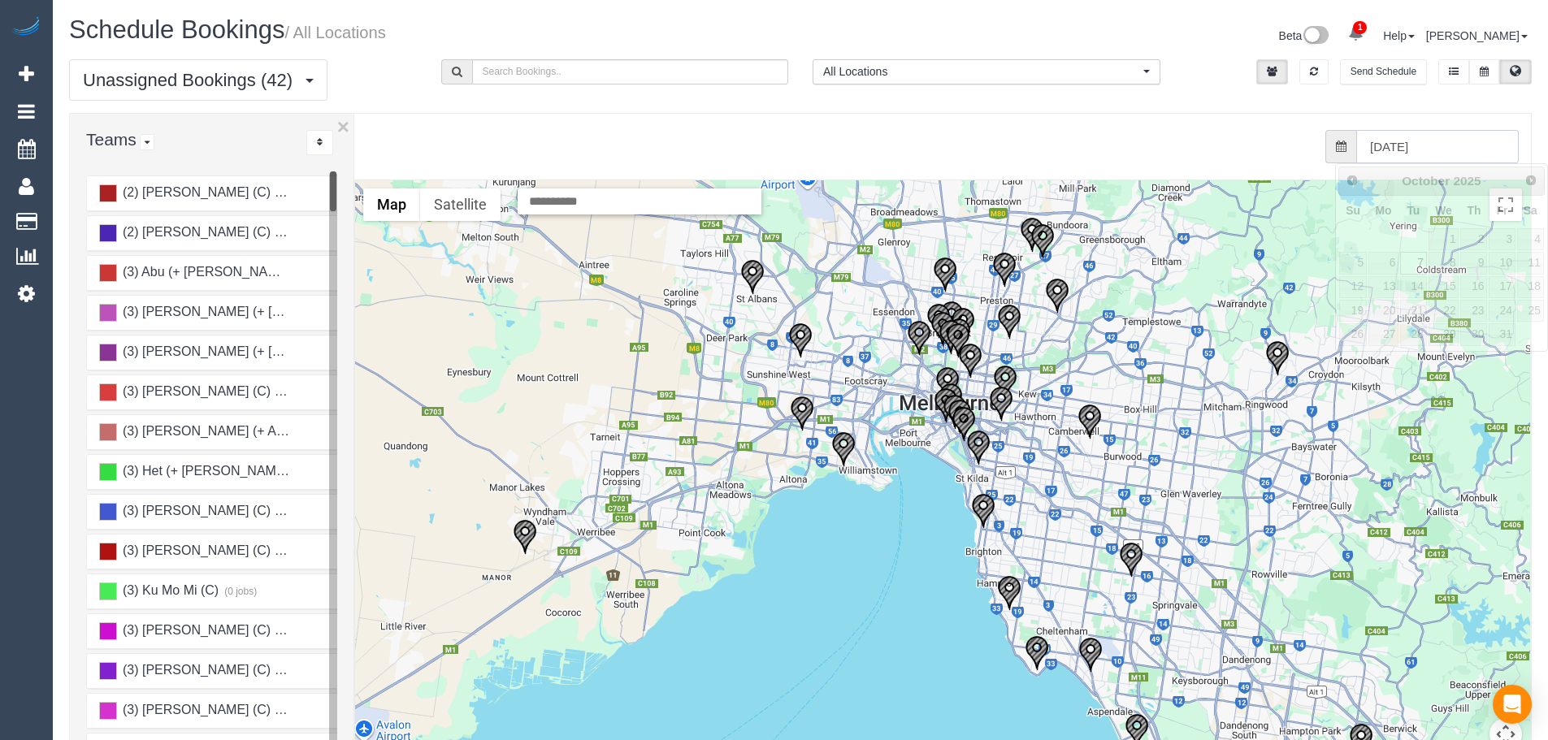
click at [1459, 154] on input "[DATE]" at bounding box center [1437, 146] width 163 height 33
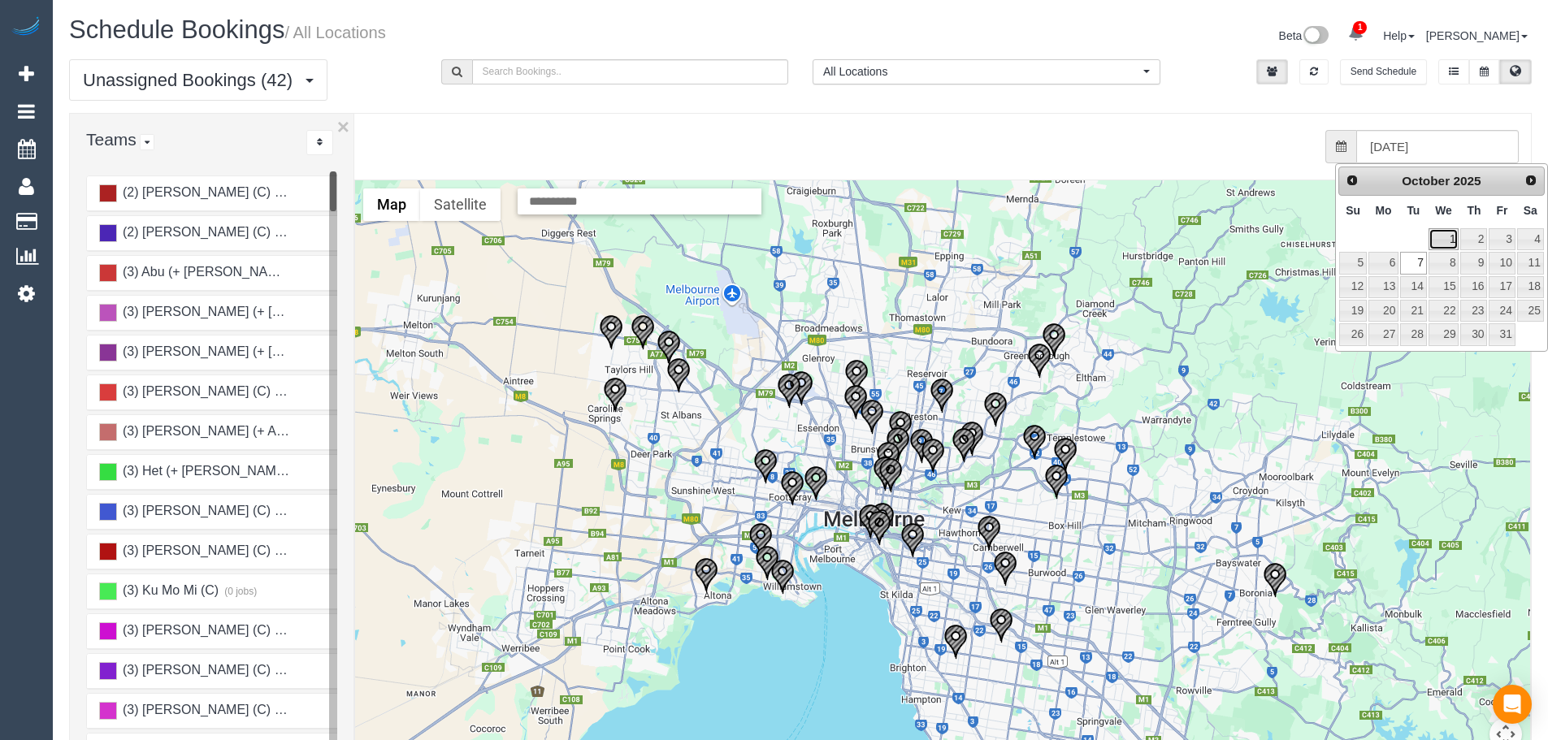
click at [1429, 240] on link "1" at bounding box center [1444, 239] width 31 height 22
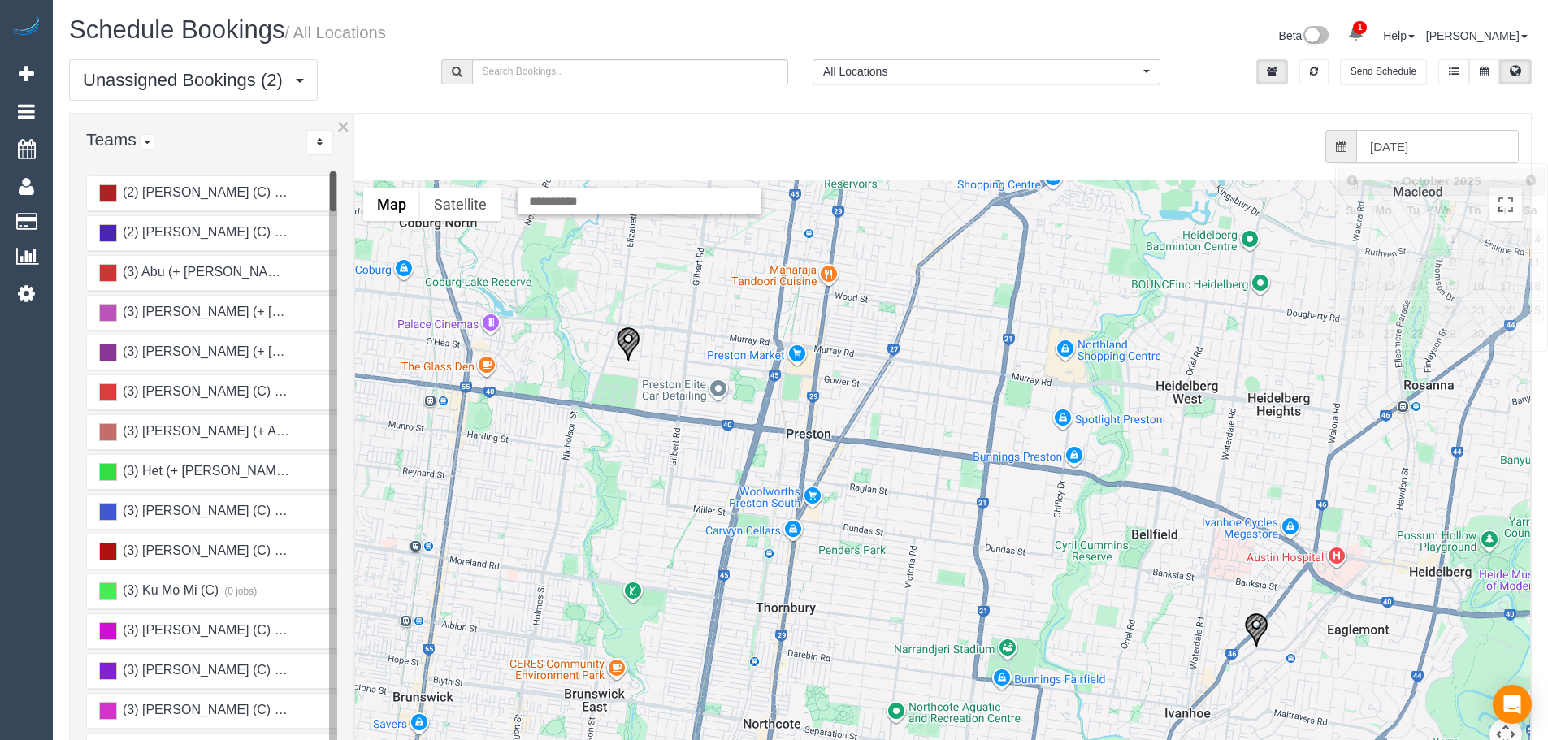
click at [1374, 163] on body "1 Beta Your Notifications You have 0 alerts × You have 4 to charge for [DATE] A…" at bounding box center [774, 370] width 1548 height 740
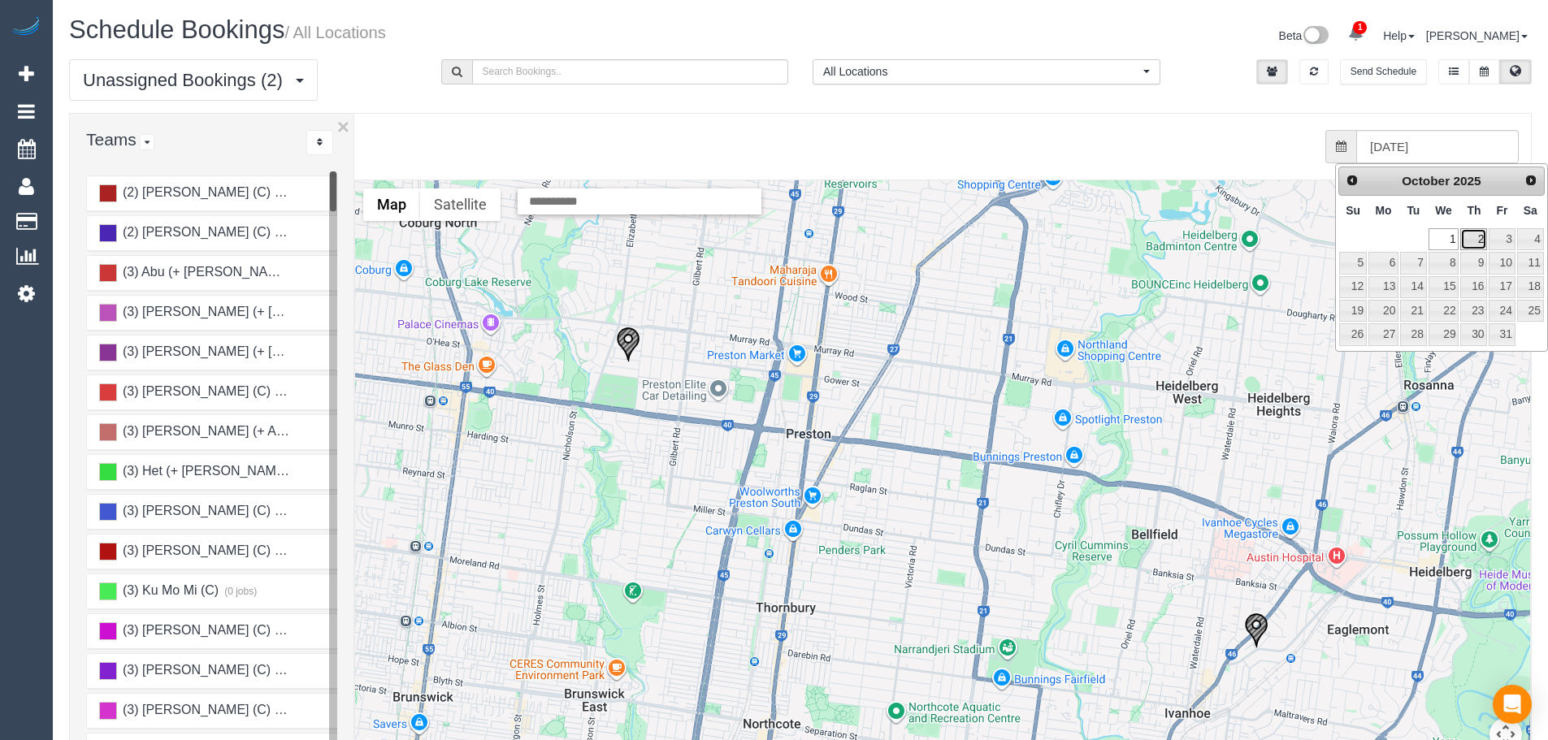
click at [1481, 242] on link "2" at bounding box center [1473, 239] width 27 height 22
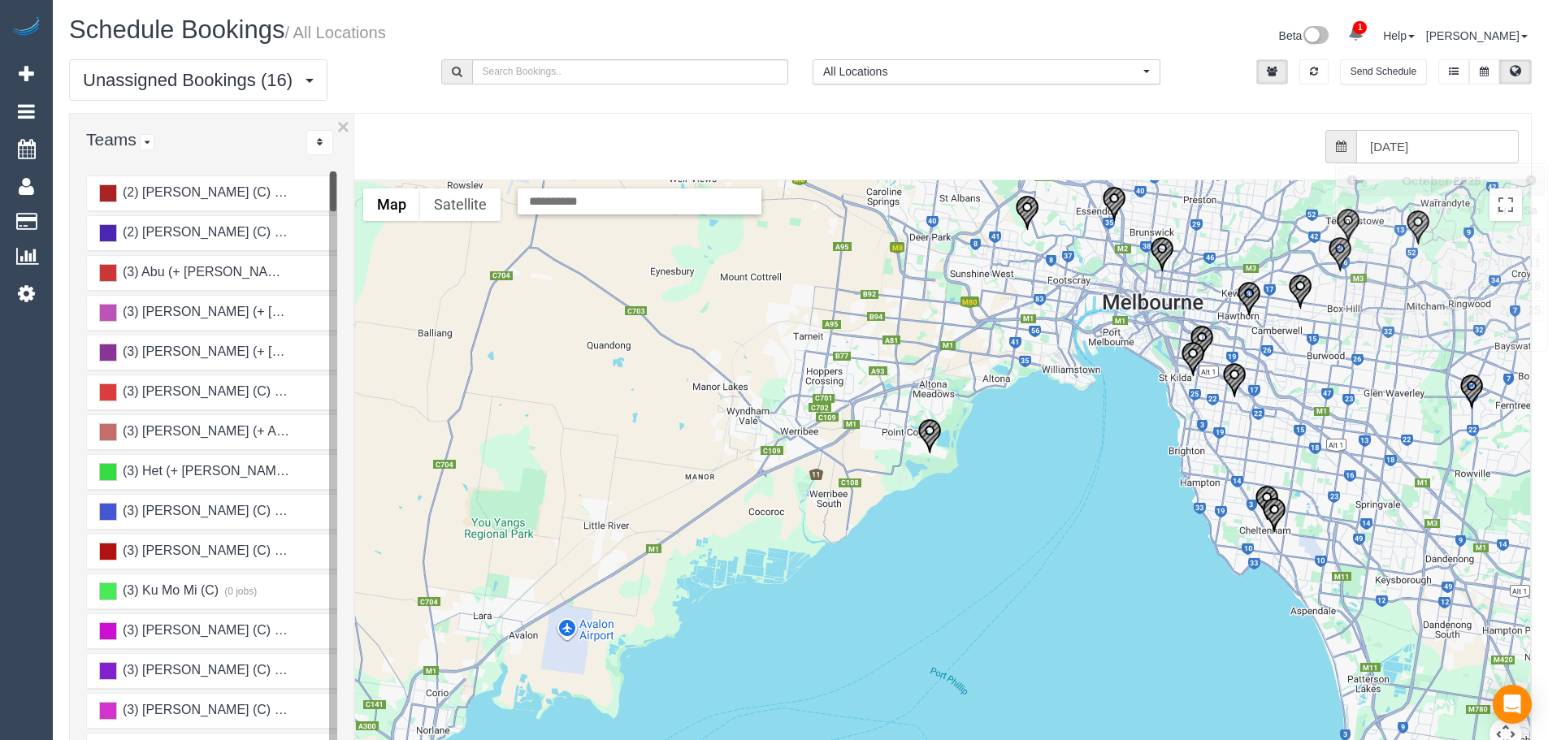
click at [1482, 150] on input "[DATE]" at bounding box center [1437, 146] width 163 height 33
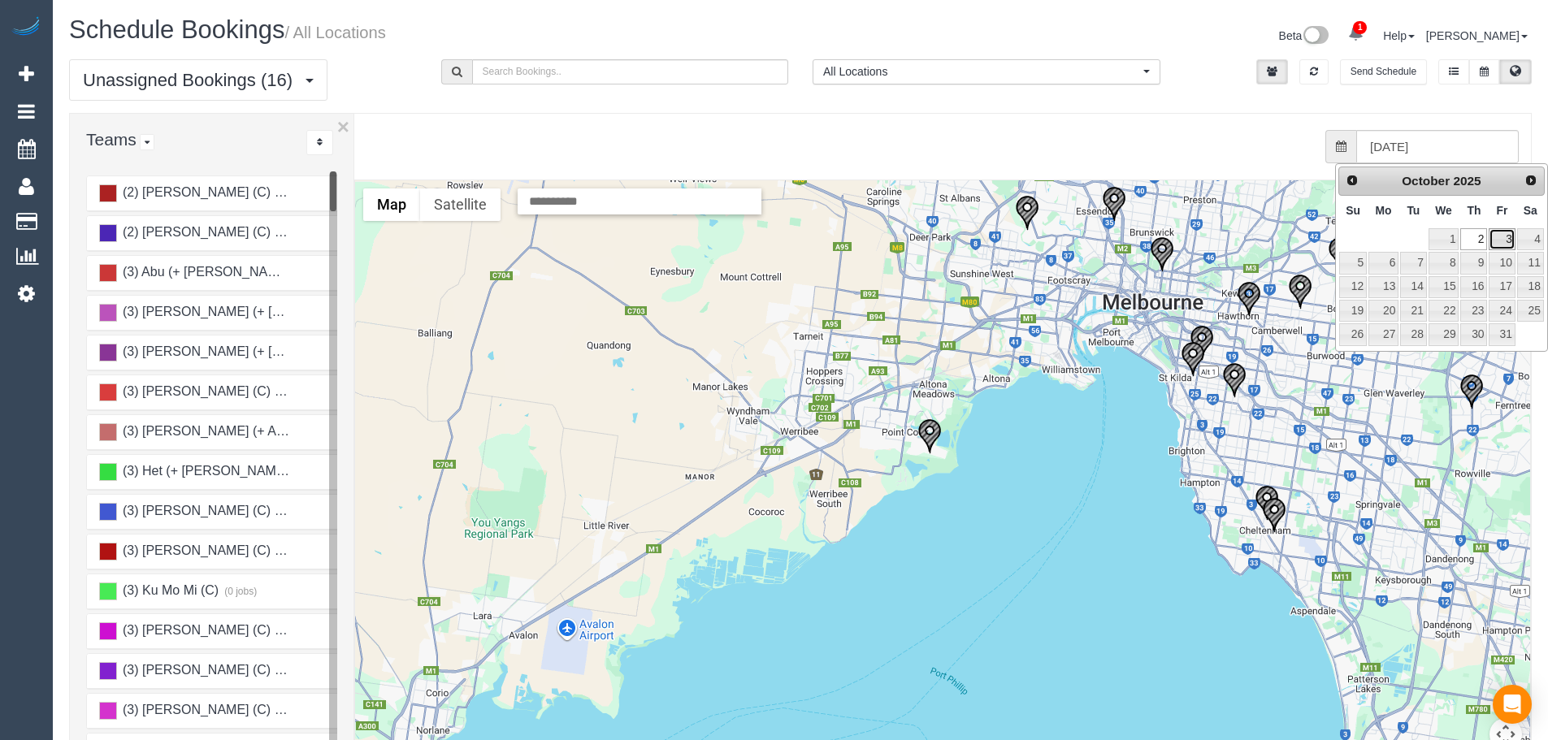
click at [1507, 241] on link "3" at bounding box center [1502, 239] width 26 height 22
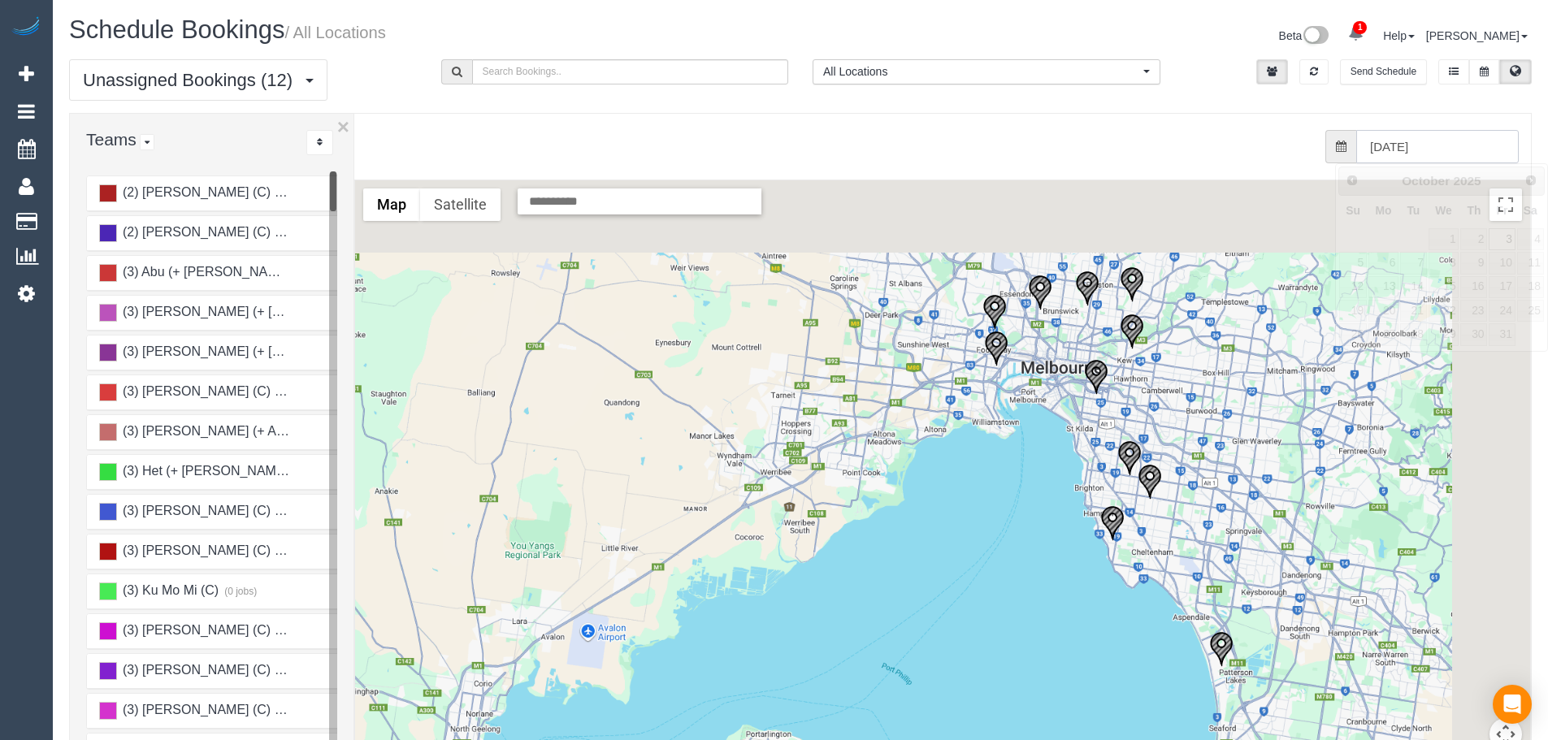
click at [1453, 161] on input "[DATE]" at bounding box center [1437, 146] width 163 height 33
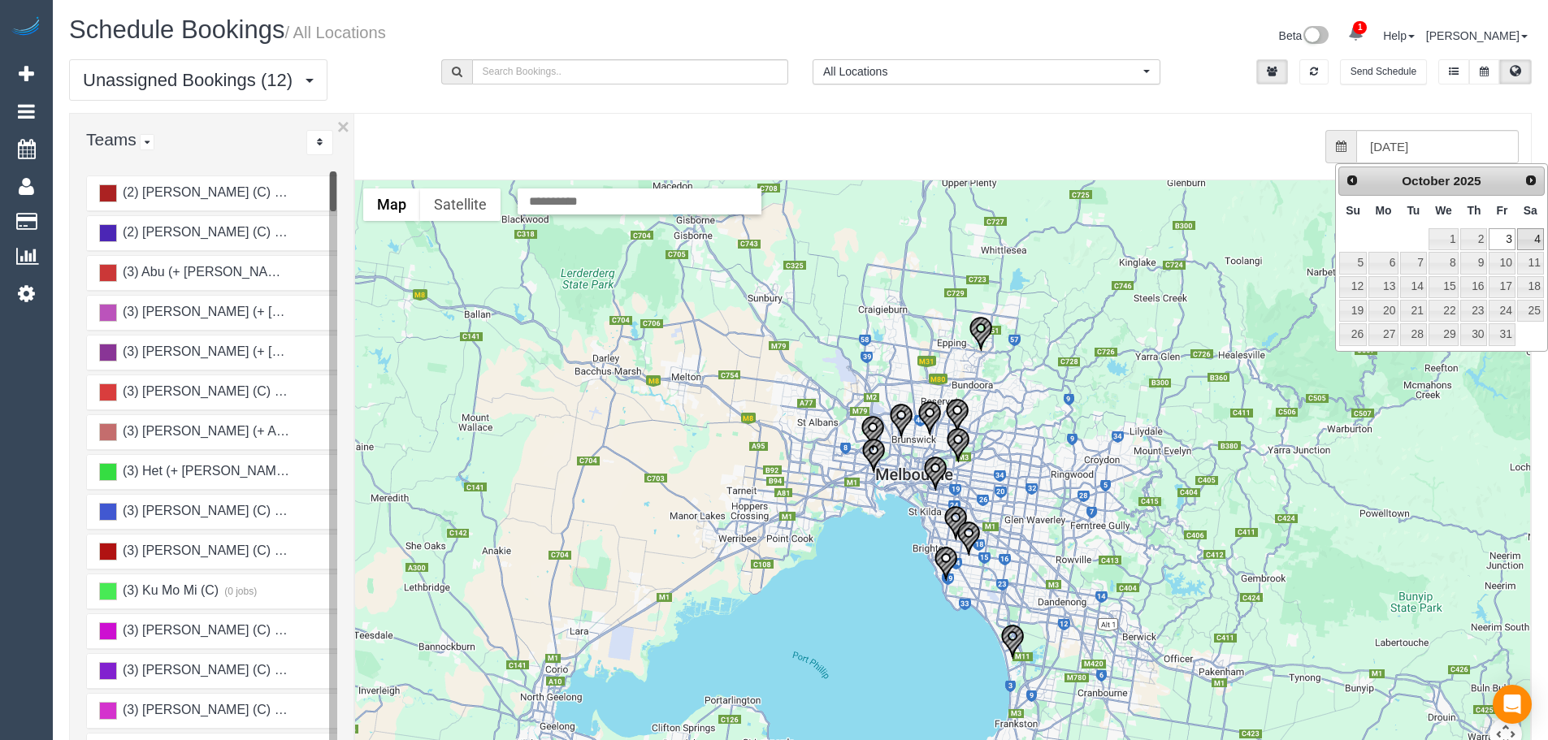
click at [1546, 229] on div "Prev Next [DATE] Su Mo Tu We Th Fr Sa 1 2 3 4 5 6 7 8 9 10 11 12 13 14 15 16 17…" at bounding box center [1441, 257] width 213 height 189
click at [1538, 233] on link "4" at bounding box center [1530, 239] width 27 height 22
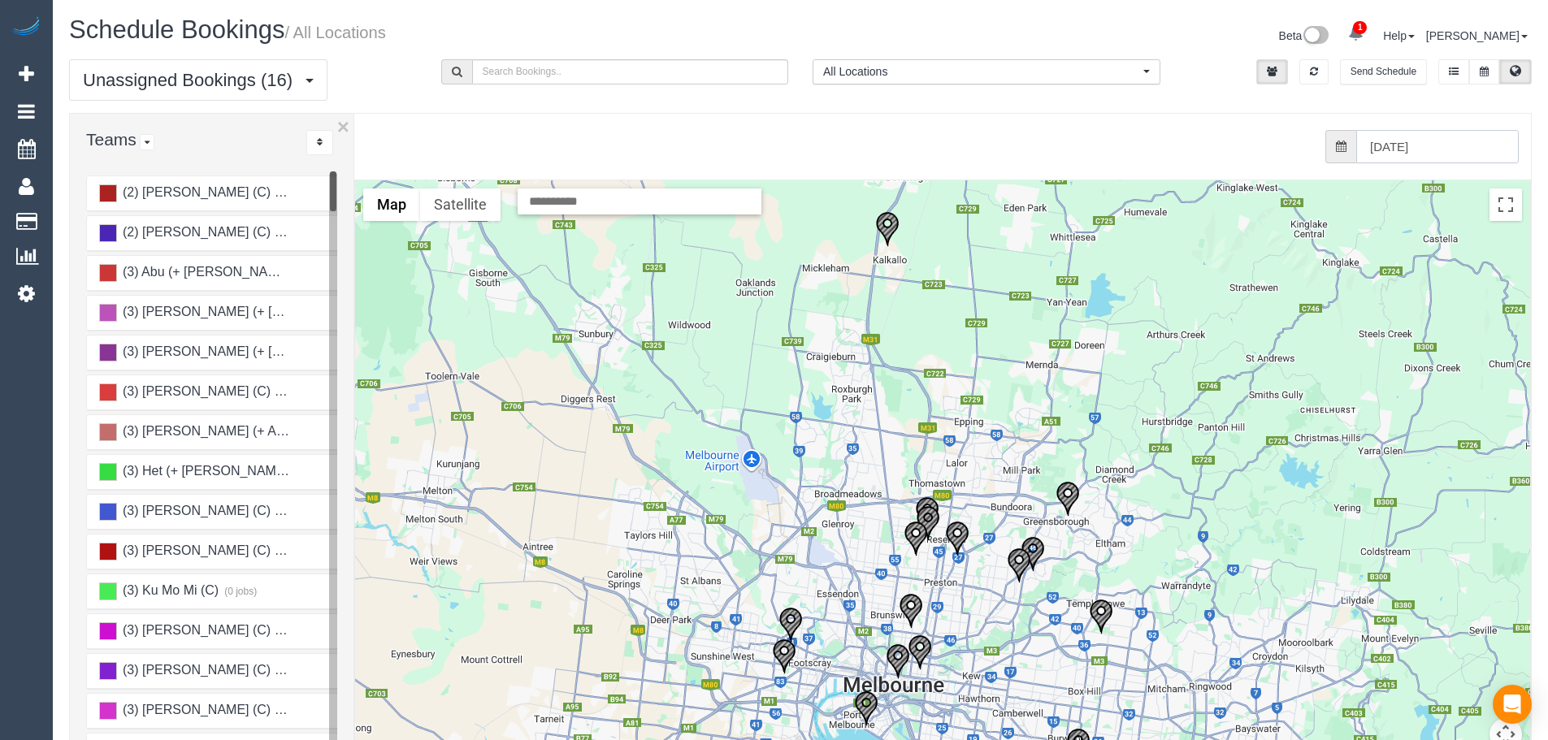
click at [1471, 155] on input "[DATE]" at bounding box center [1437, 146] width 163 height 33
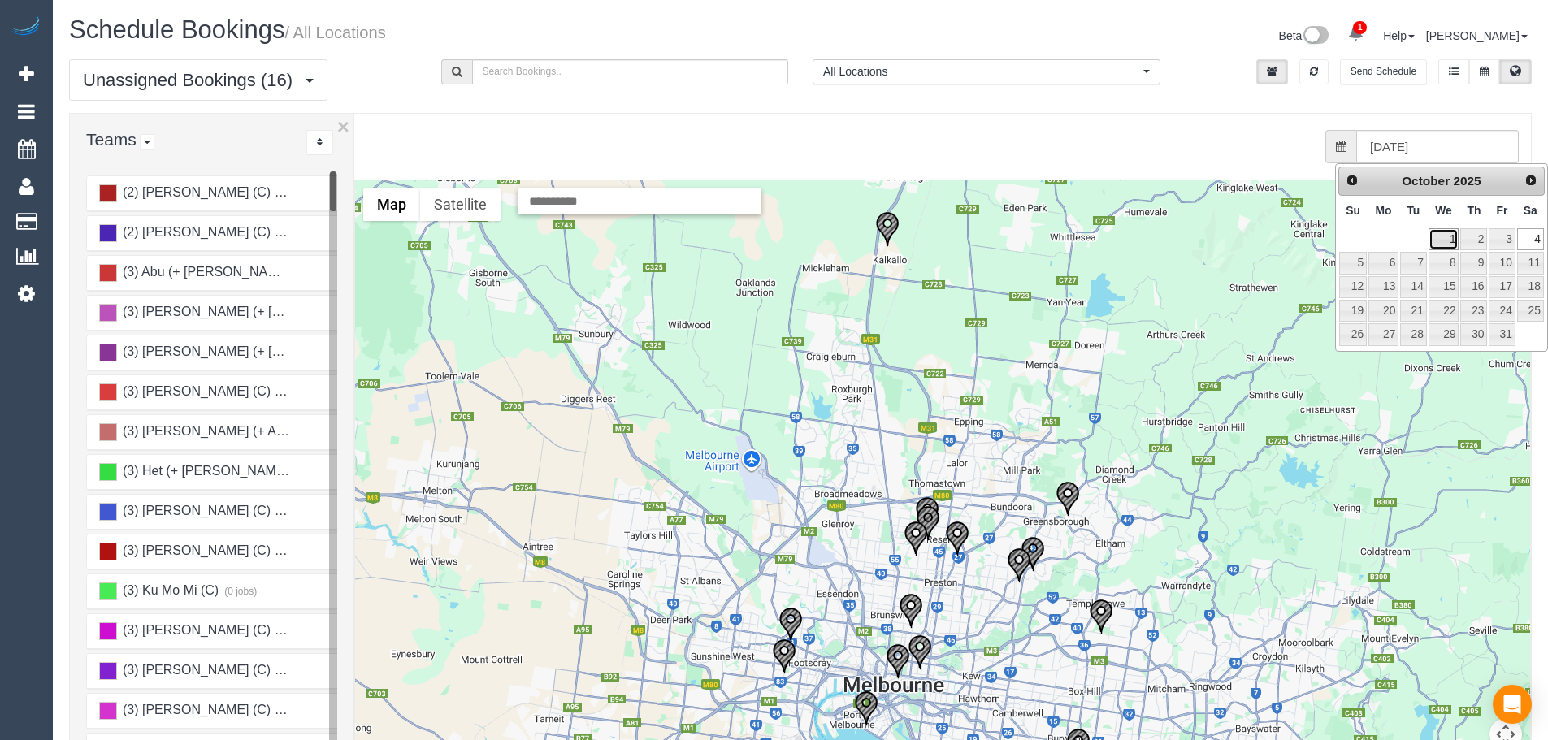
click at [1445, 246] on link "1" at bounding box center [1444, 239] width 31 height 22
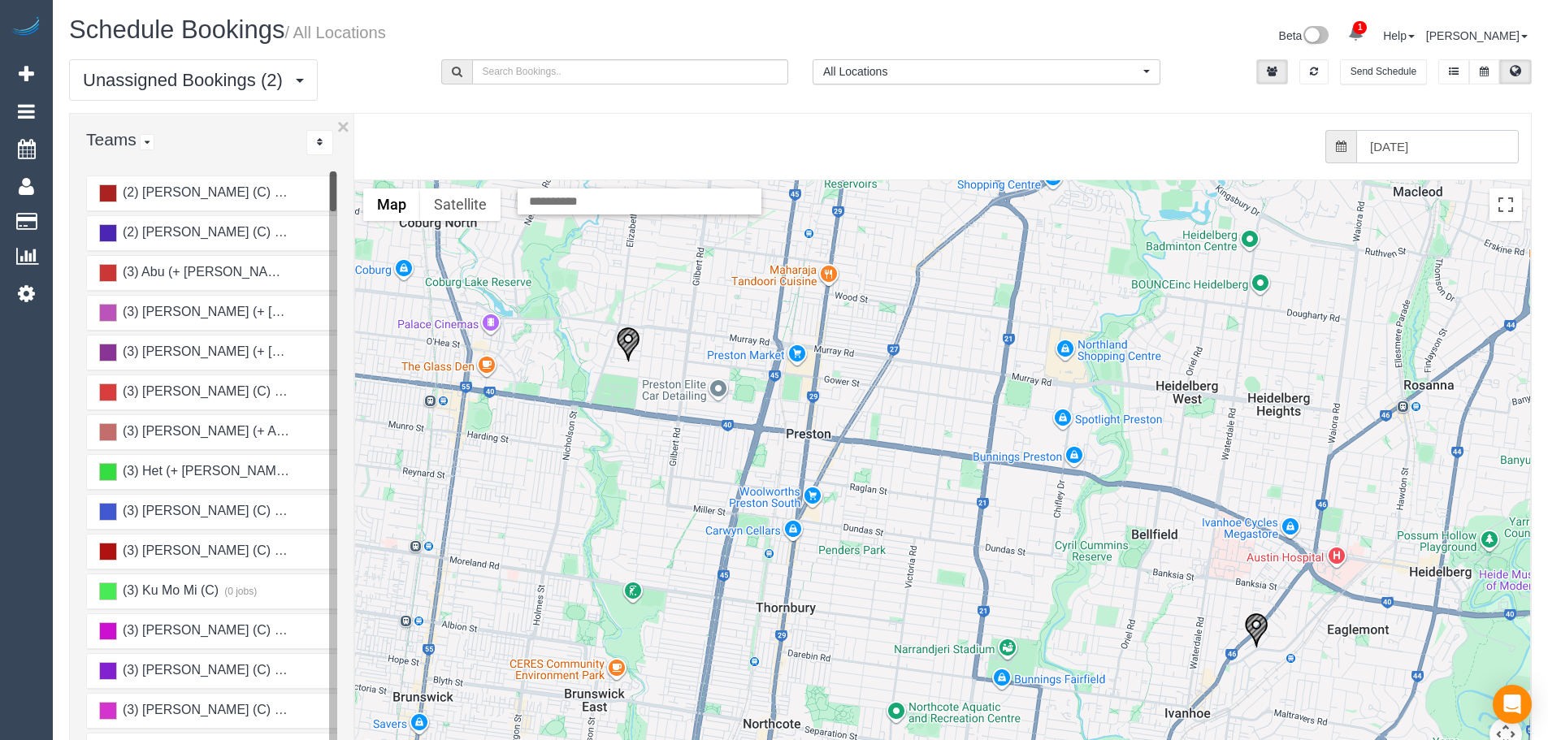
click at [1384, 146] on input "[DATE]" at bounding box center [1437, 146] width 163 height 33
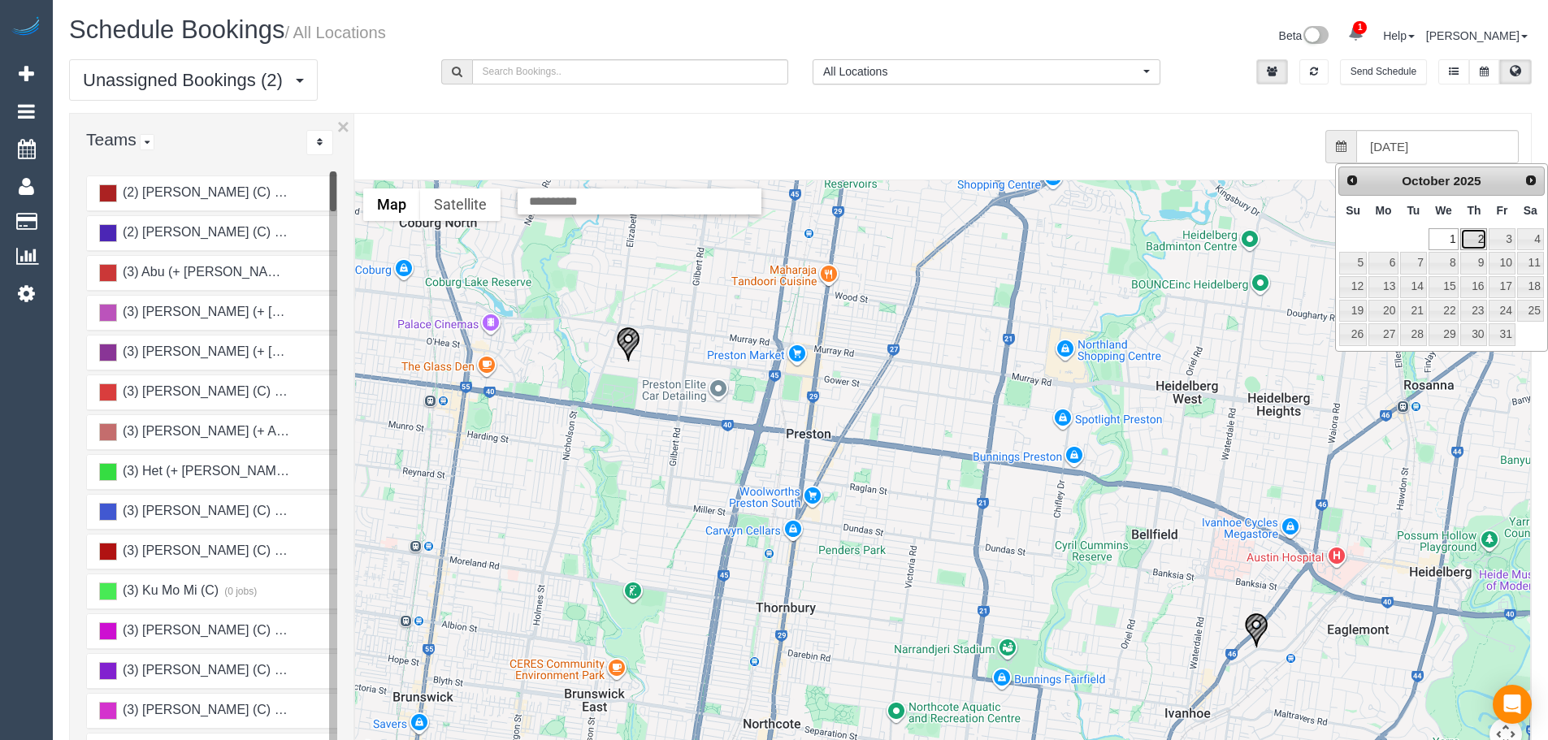
click at [1469, 235] on link "2" at bounding box center [1473, 239] width 27 height 22
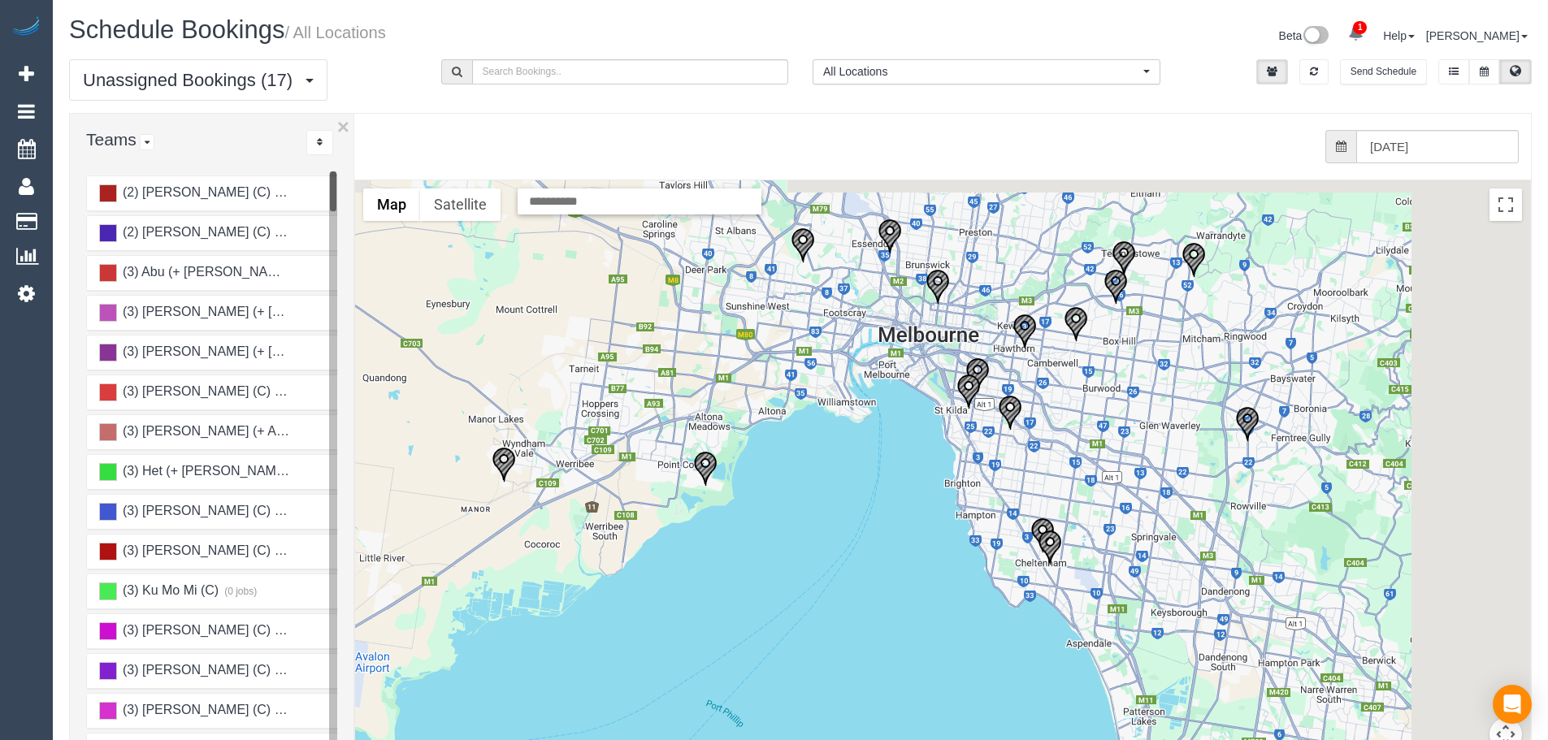
drag, startPoint x: 1334, startPoint y: 385, endPoint x: 1076, endPoint y: 419, distance: 260.7
click at [1076, 419] on div at bounding box center [942, 504] width 1175 height 648
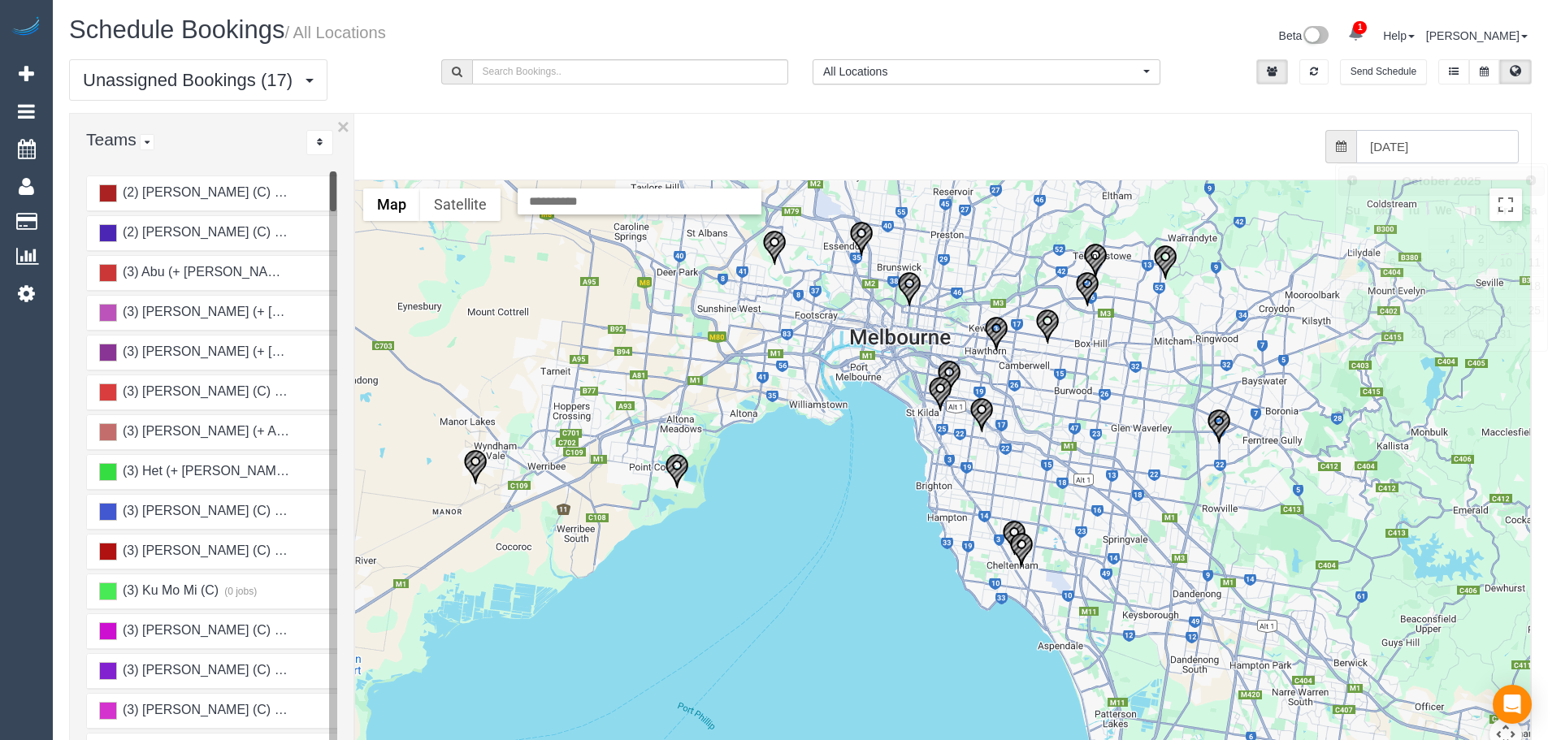
click at [1473, 141] on input "[DATE]" at bounding box center [1437, 146] width 163 height 33
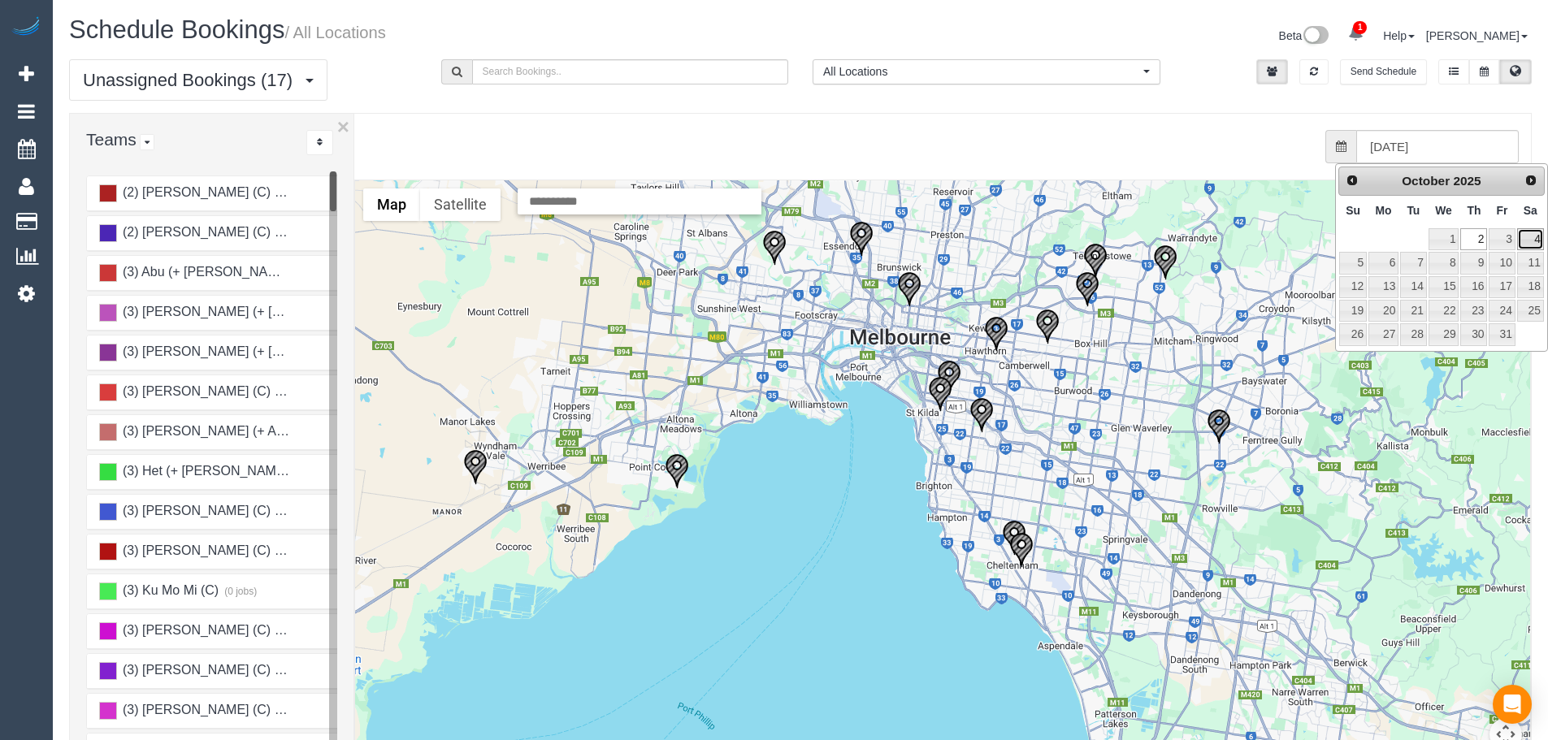
click at [1536, 241] on link "4" at bounding box center [1530, 239] width 27 height 22
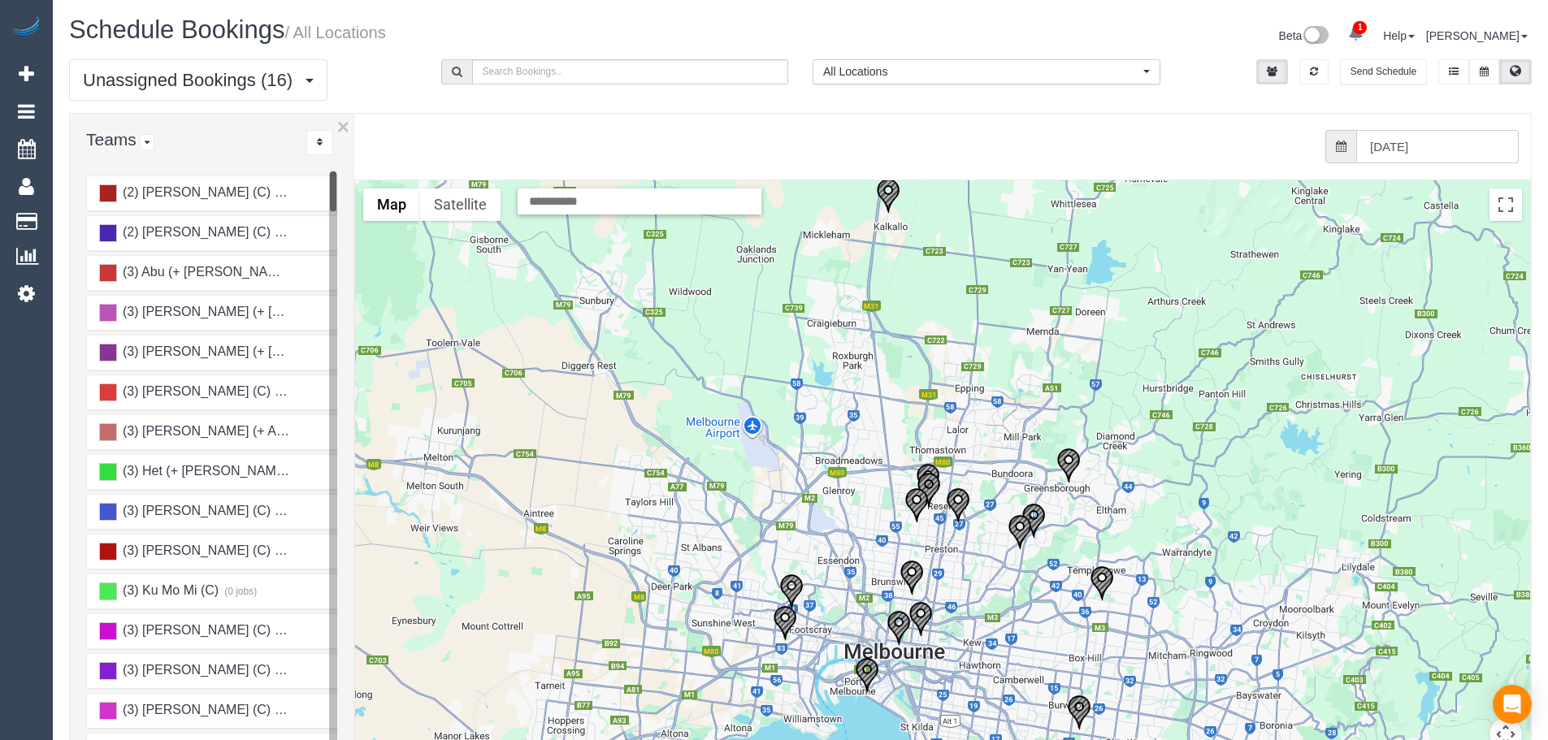
click at [1417, 152] on input "[DATE]" at bounding box center [1437, 146] width 163 height 33
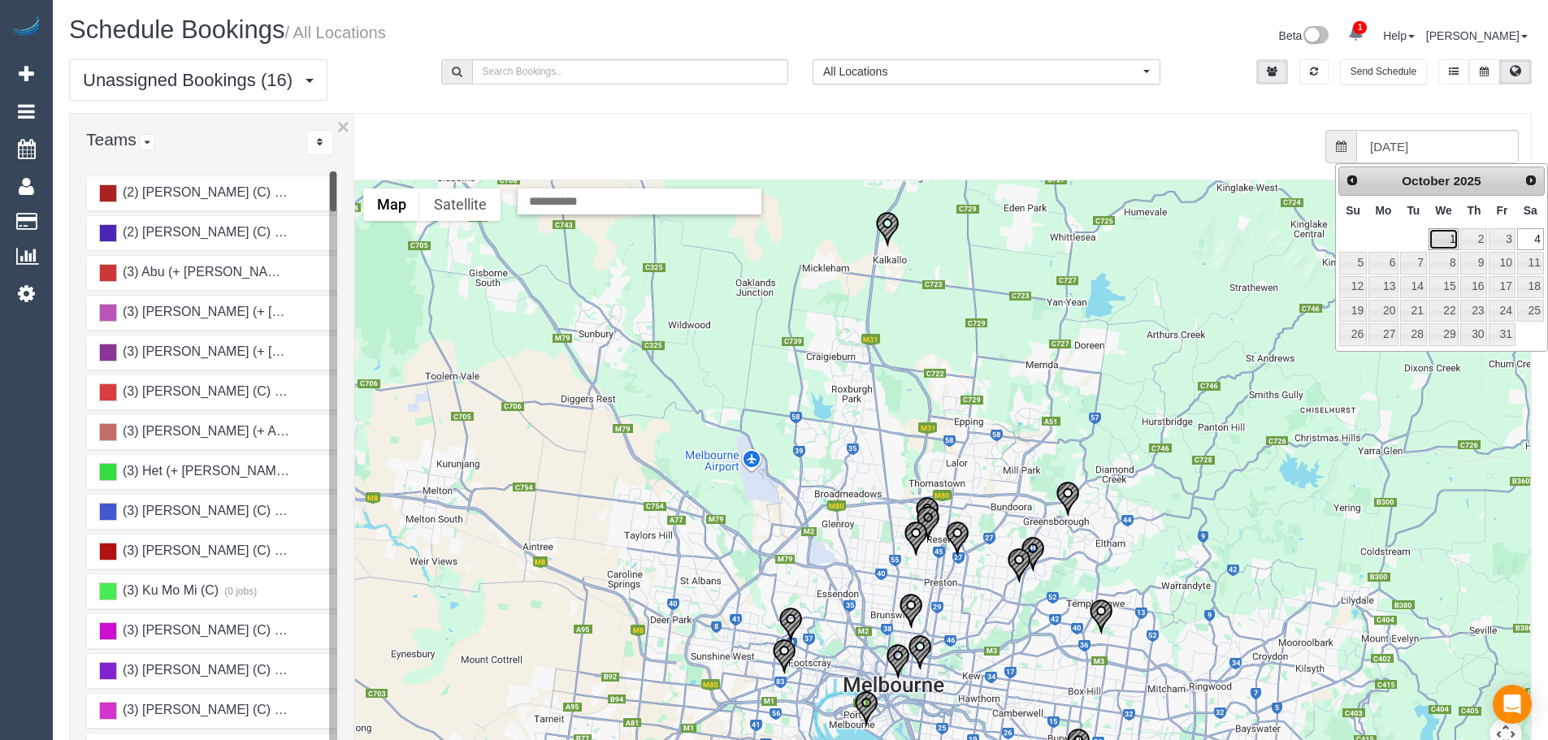
click at [1443, 241] on link "1" at bounding box center [1444, 239] width 31 height 22
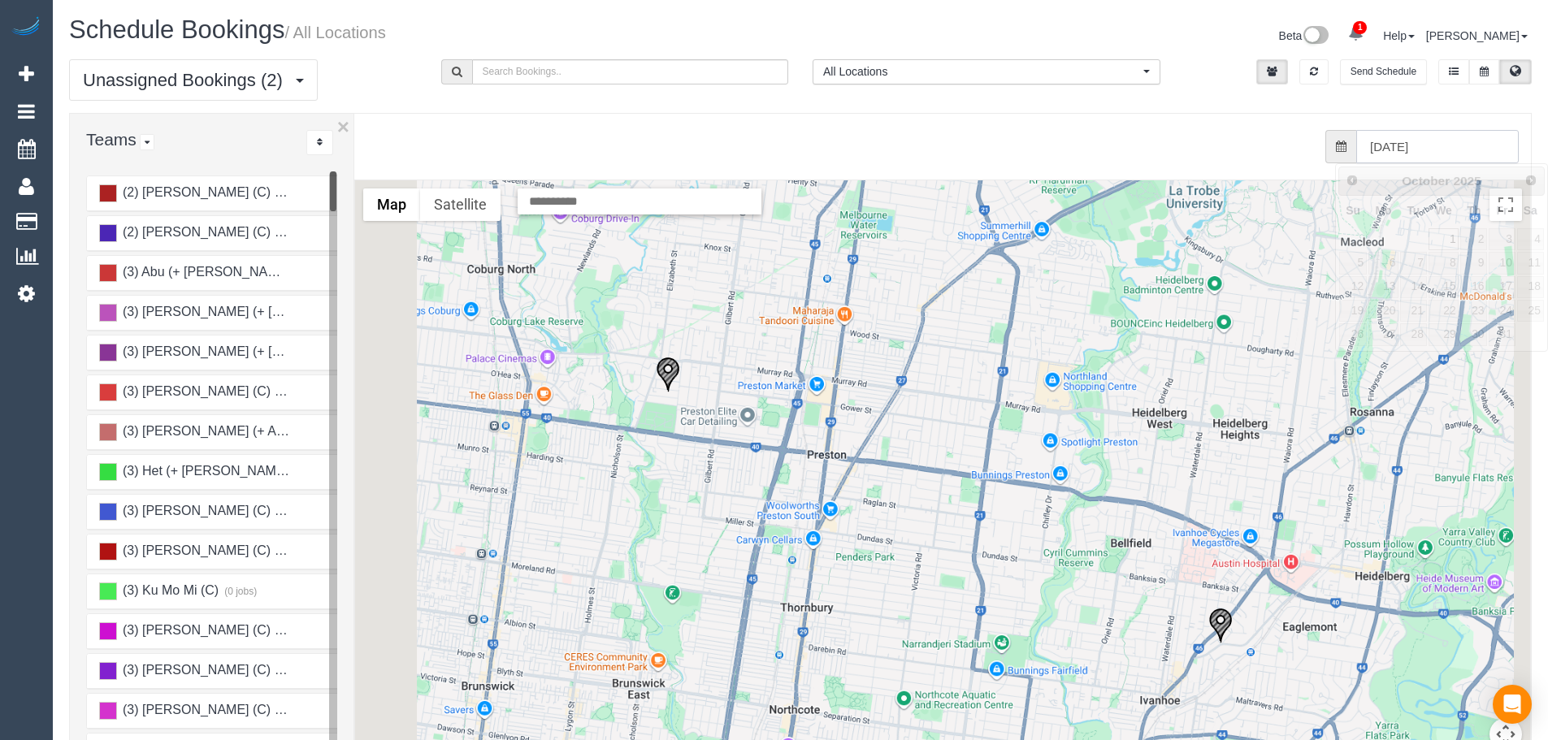
click at [1470, 140] on input "[DATE]" at bounding box center [1437, 146] width 163 height 33
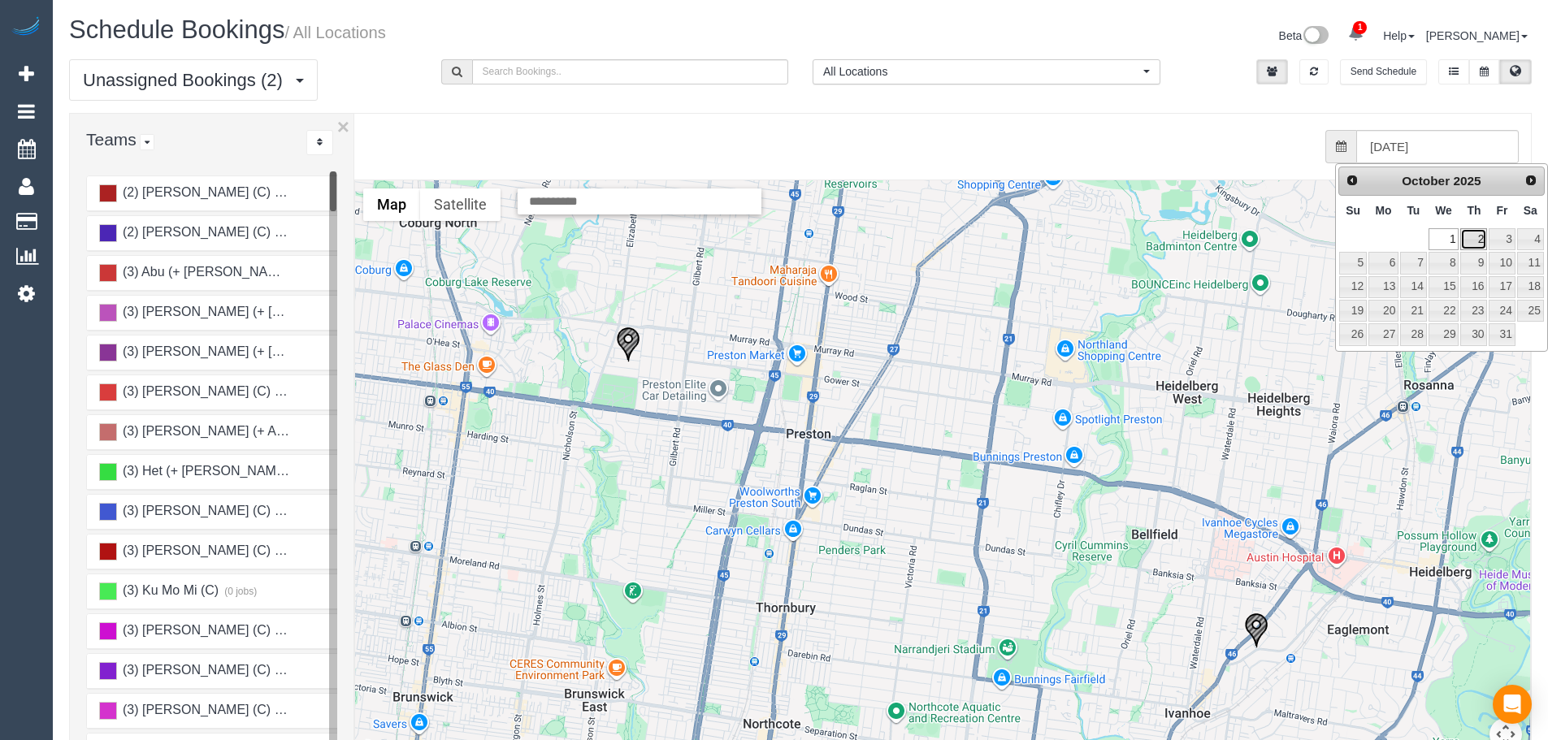
click at [1482, 228] on link "2" at bounding box center [1473, 239] width 27 height 22
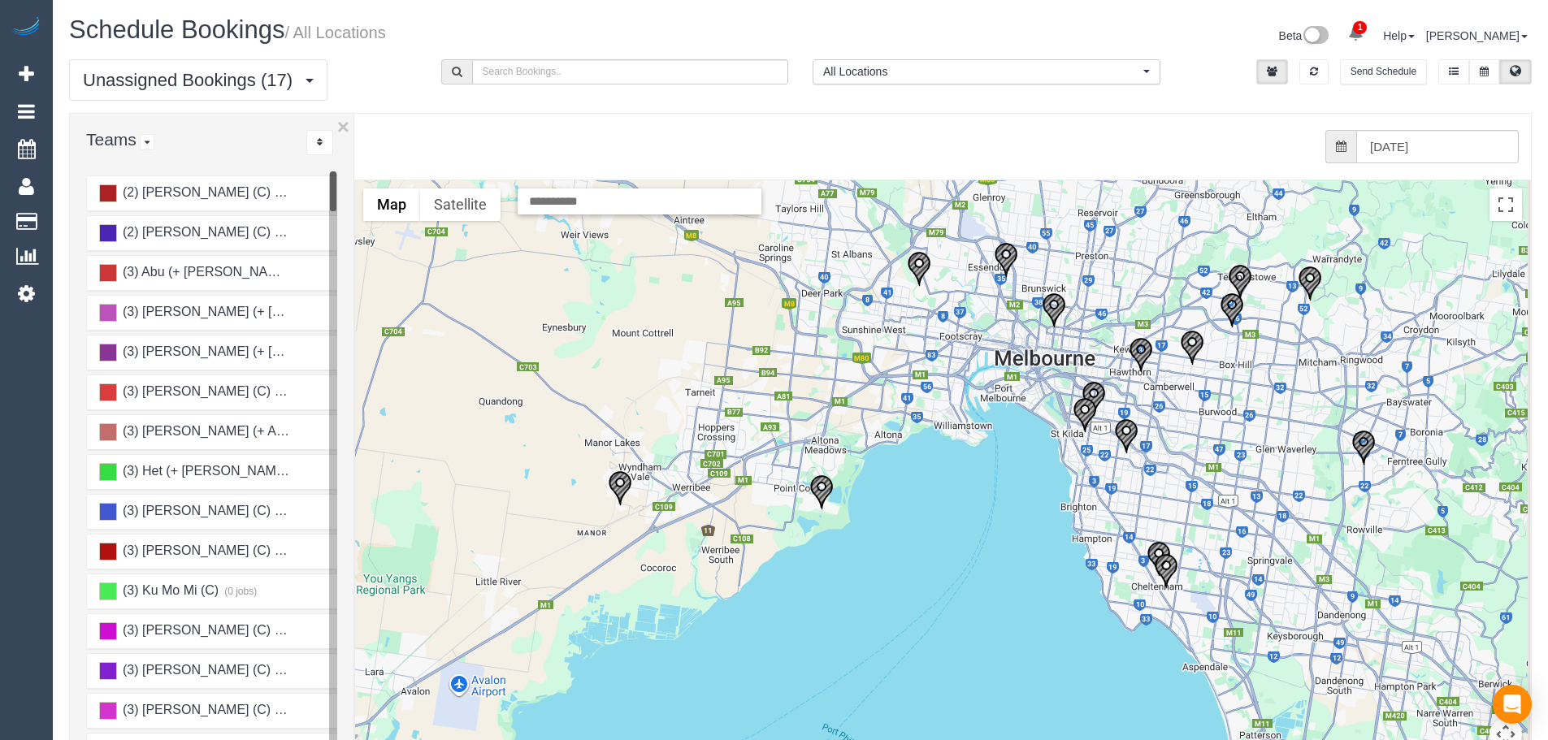
drag, startPoint x: 1325, startPoint y: 231, endPoint x: 1199, endPoint y: 306, distance: 146.5
click at [1199, 306] on div at bounding box center [942, 504] width 1175 height 648
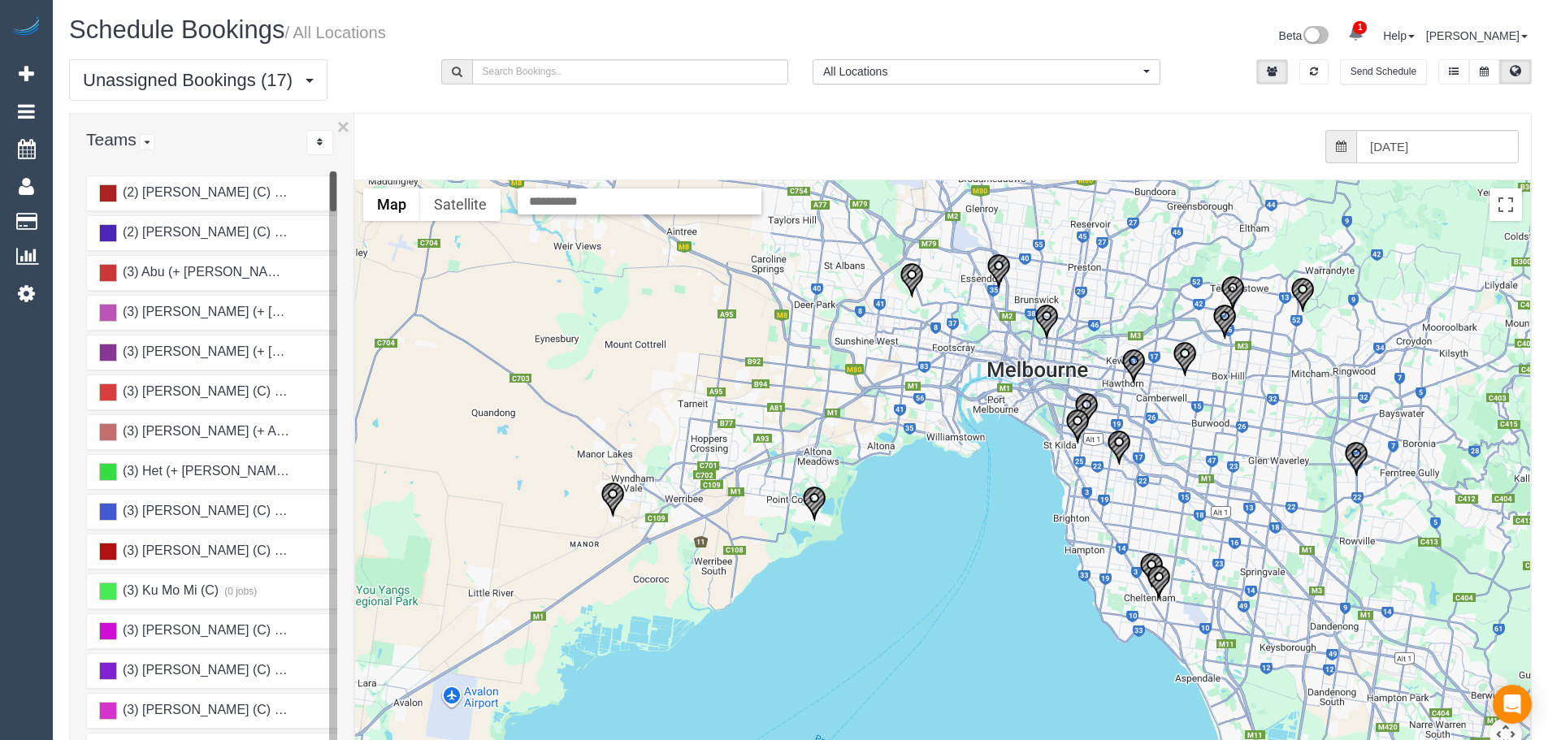
click at [1455, 127] on div "from 0 bookings processed (Found: 0). [DATE]" at bounding box center [930, 147] width 1177 height 66
click at [1455, 128] on div "from 0 bookings processed (Found: 0). [DATE]" at bounding box center [930, 147] width 1177 height 66
click at [1460, 137] on input "[DATE]" at bounding box center [1437, 146] width 163 height 33
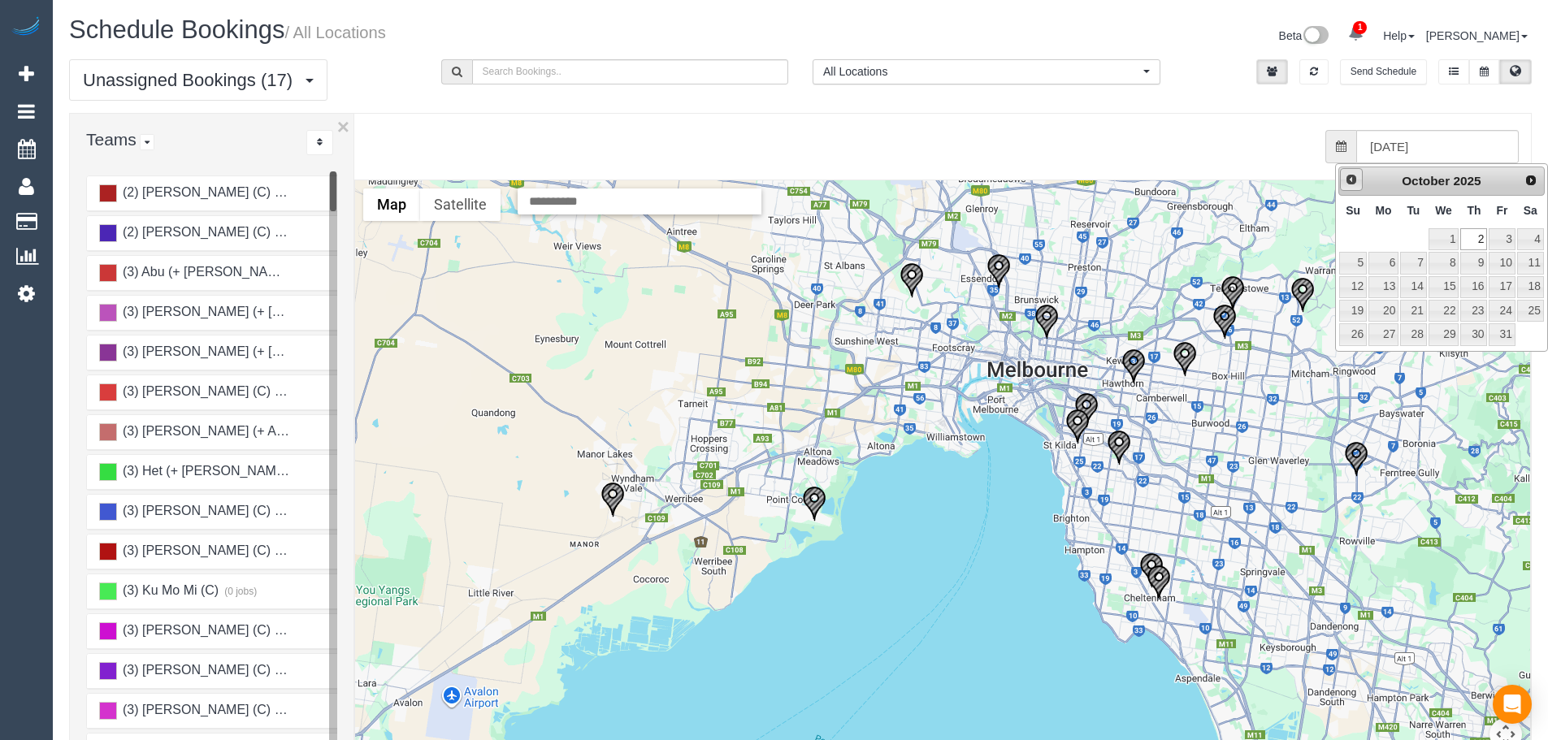
click at [1360, 188] on link "Prev" at bounding box center [1351, 179] width 23 height 23
click at [1420, 338] on link "30" at bounding box center [1413, 334] width 26 height 22
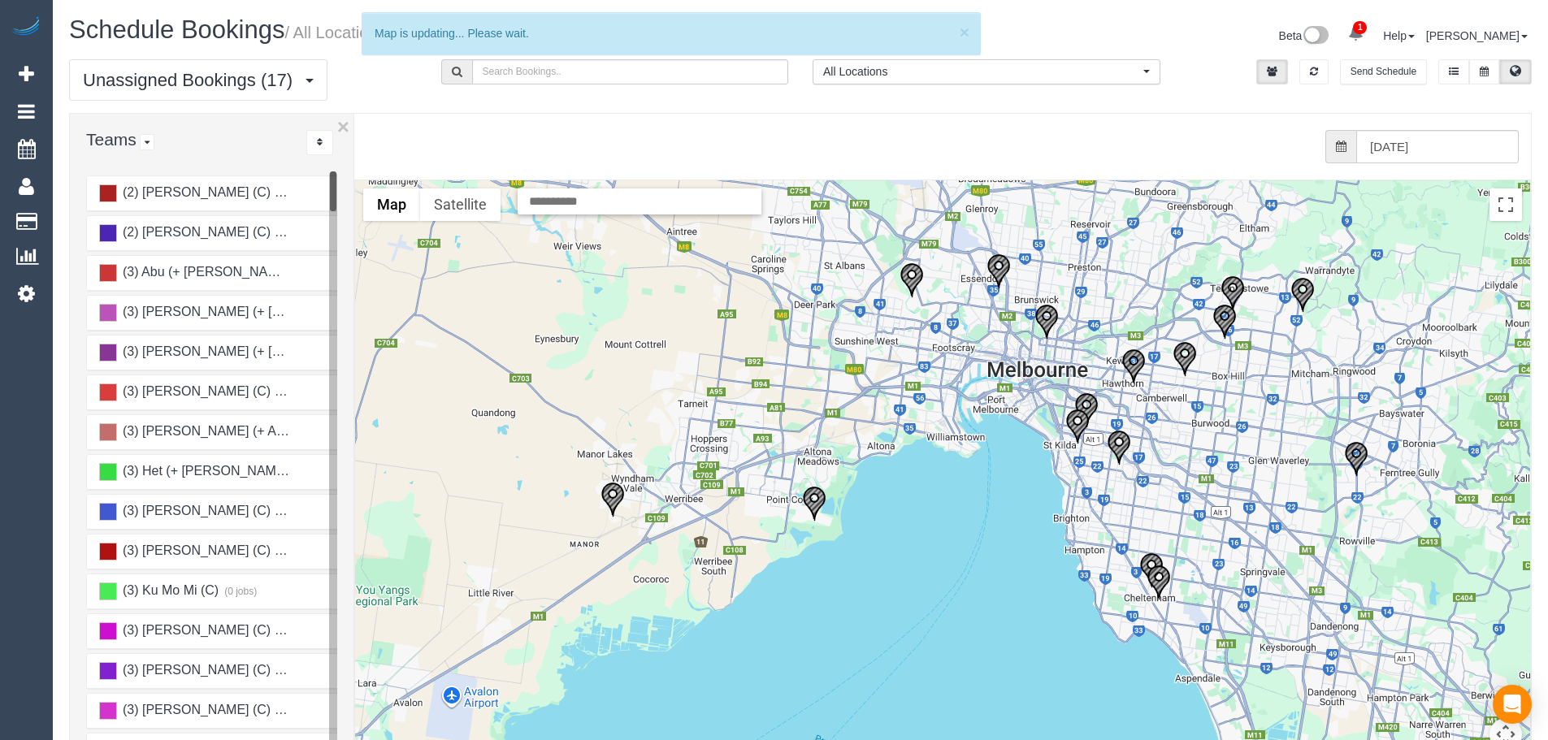
click at [1506, 165] on div "from 0 bookings processed (Found: 0). [DATE]" at bounding box center [930, 147] width 1177 height 66
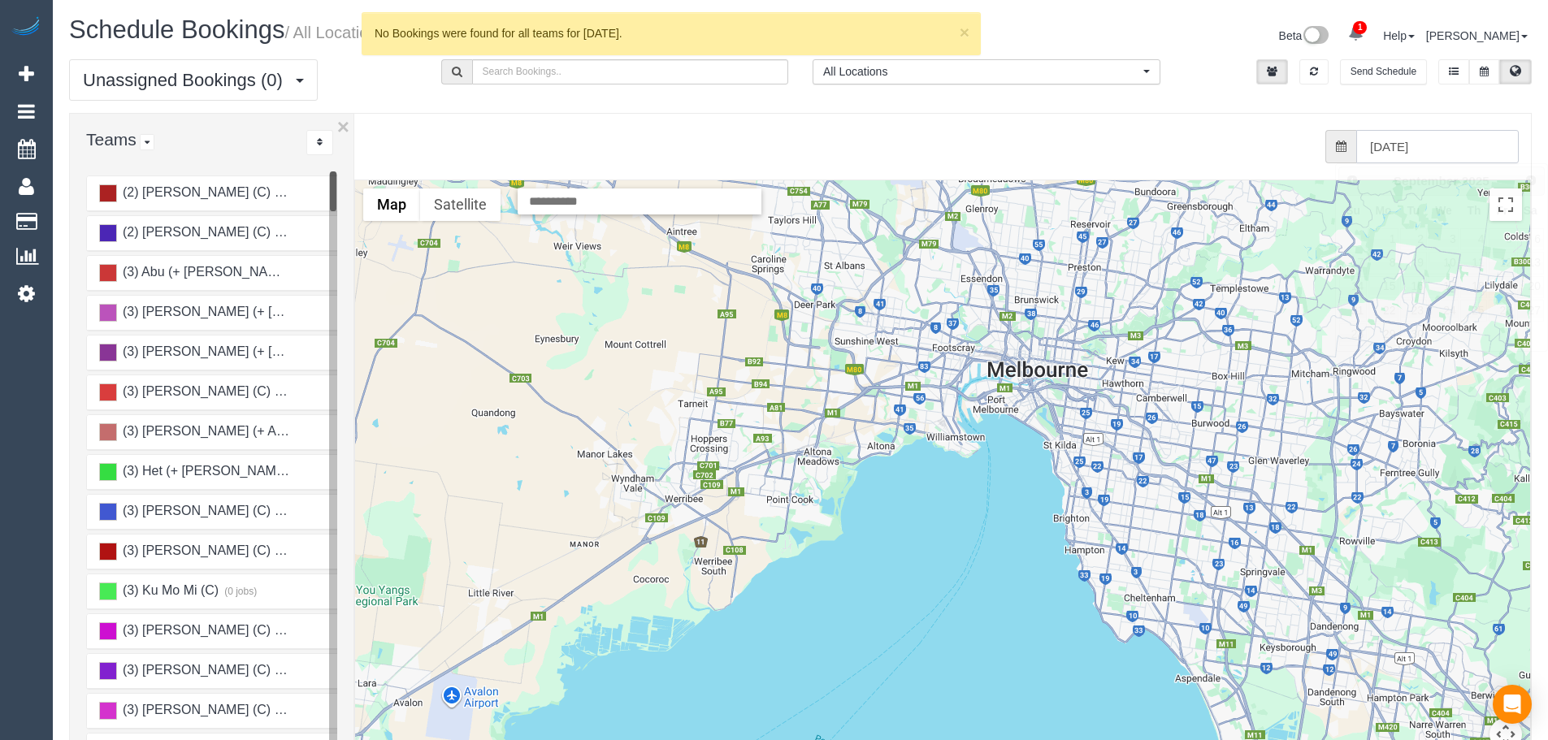
click at [1501, 147] on input "[DATE]" at bounding box center [1437, 146] width 163 height 33
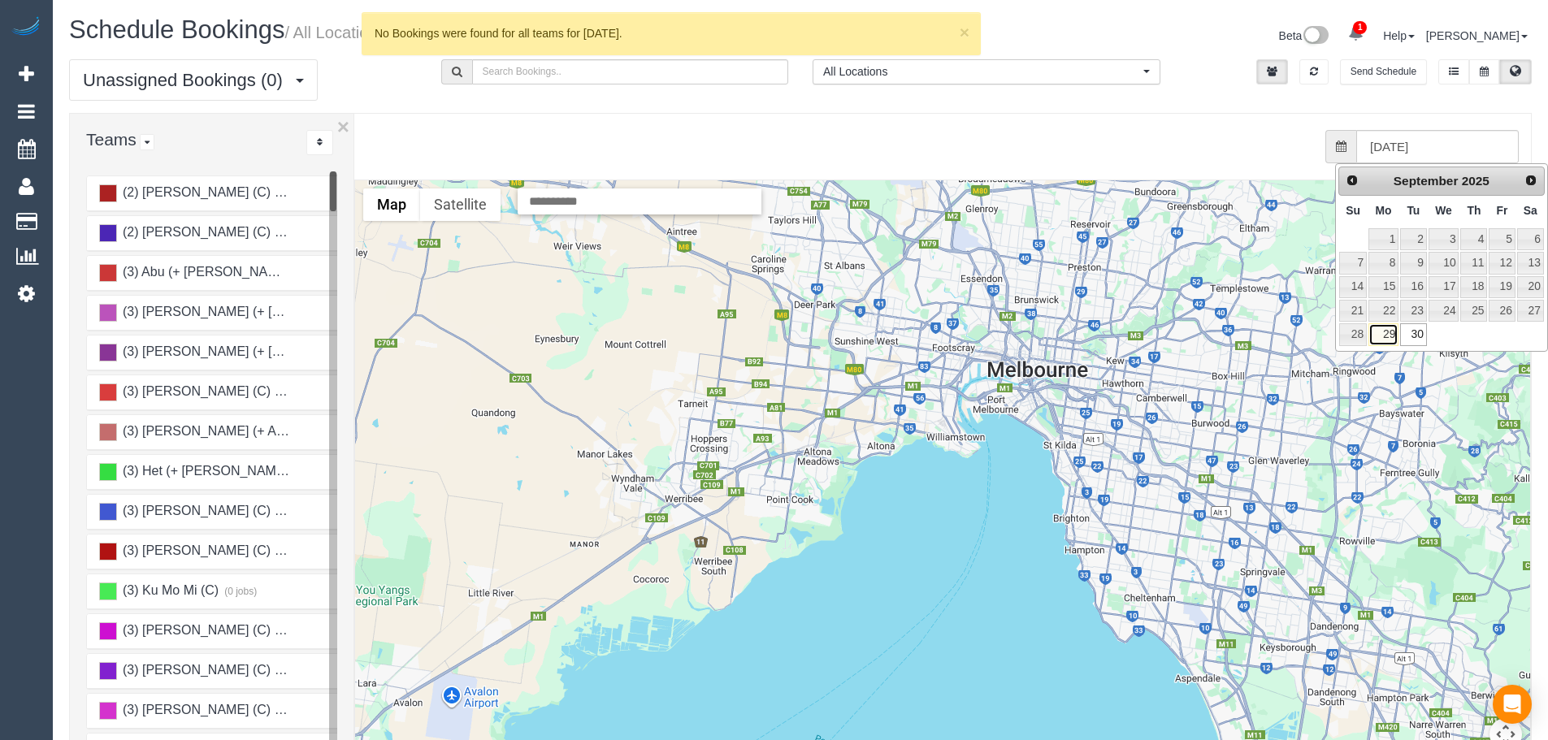
click at [1388, 337] on link "29" at bounding box center [1383, 334] width 30 height 22
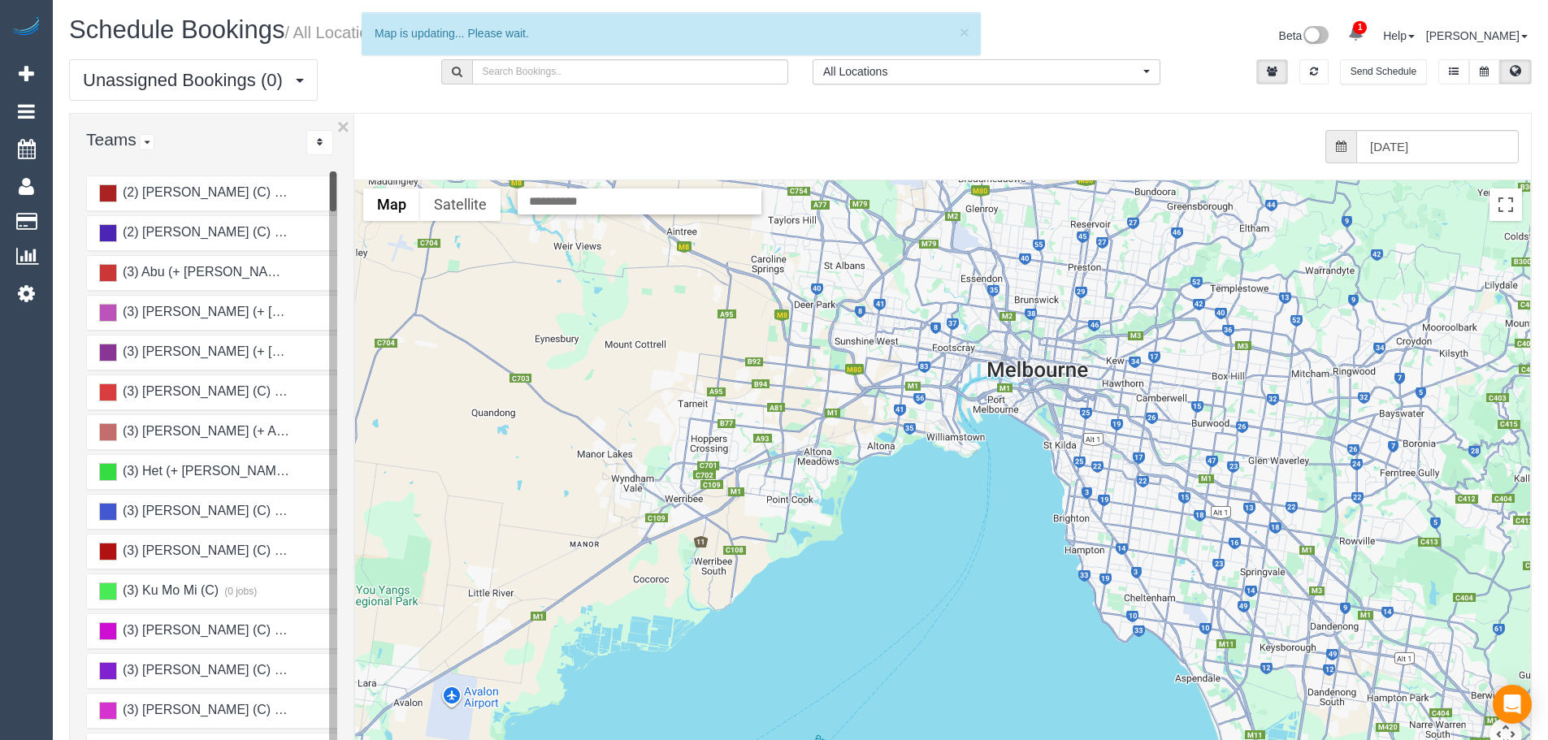
click at [1470, 178] on div "from 0 bookings processed (Found: 0). [DATE]" at bounding box center [930, 147] width 1177 height 66
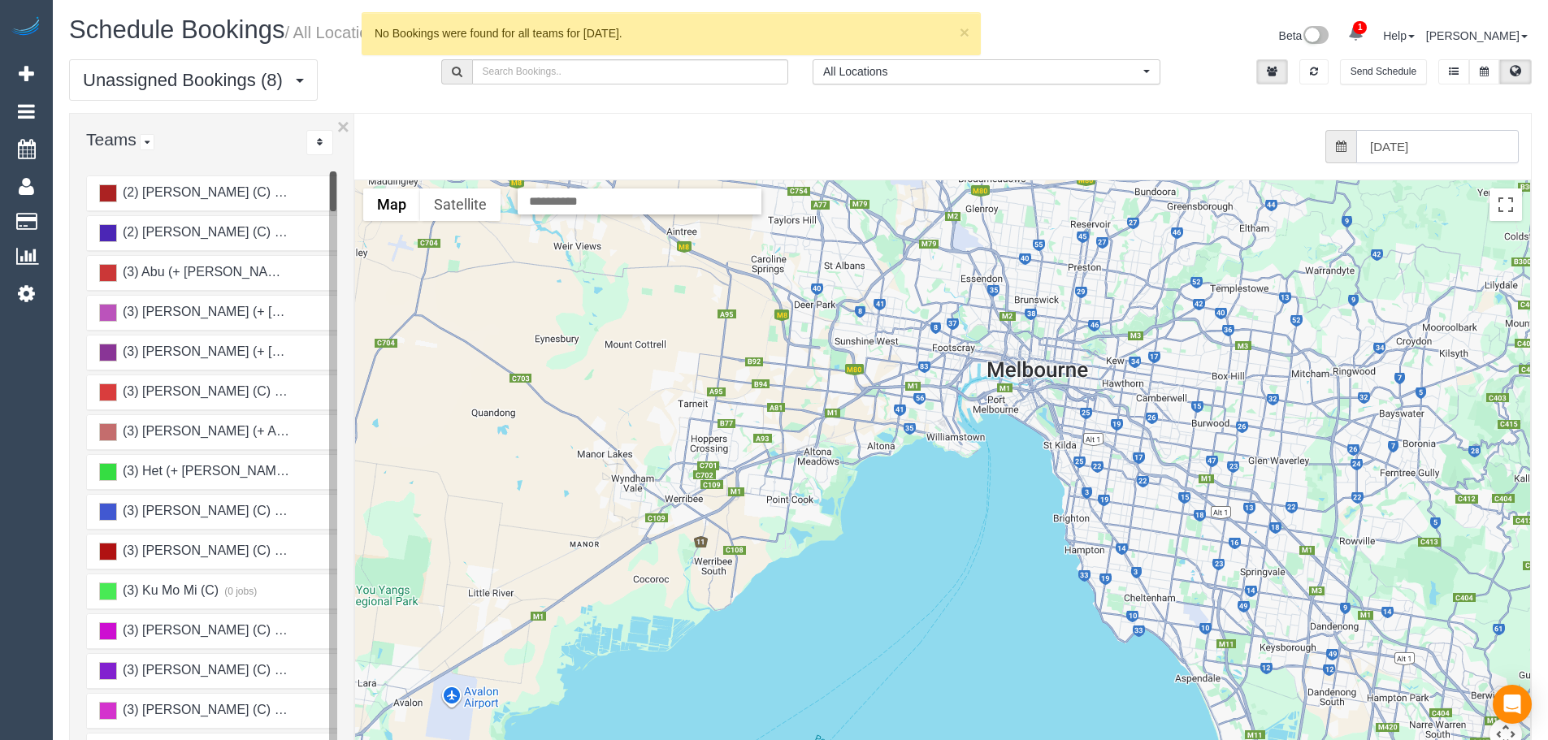
click at [1476, 160] on input "[DATE]" at bounding box center [1437, 146] width 163 height 33
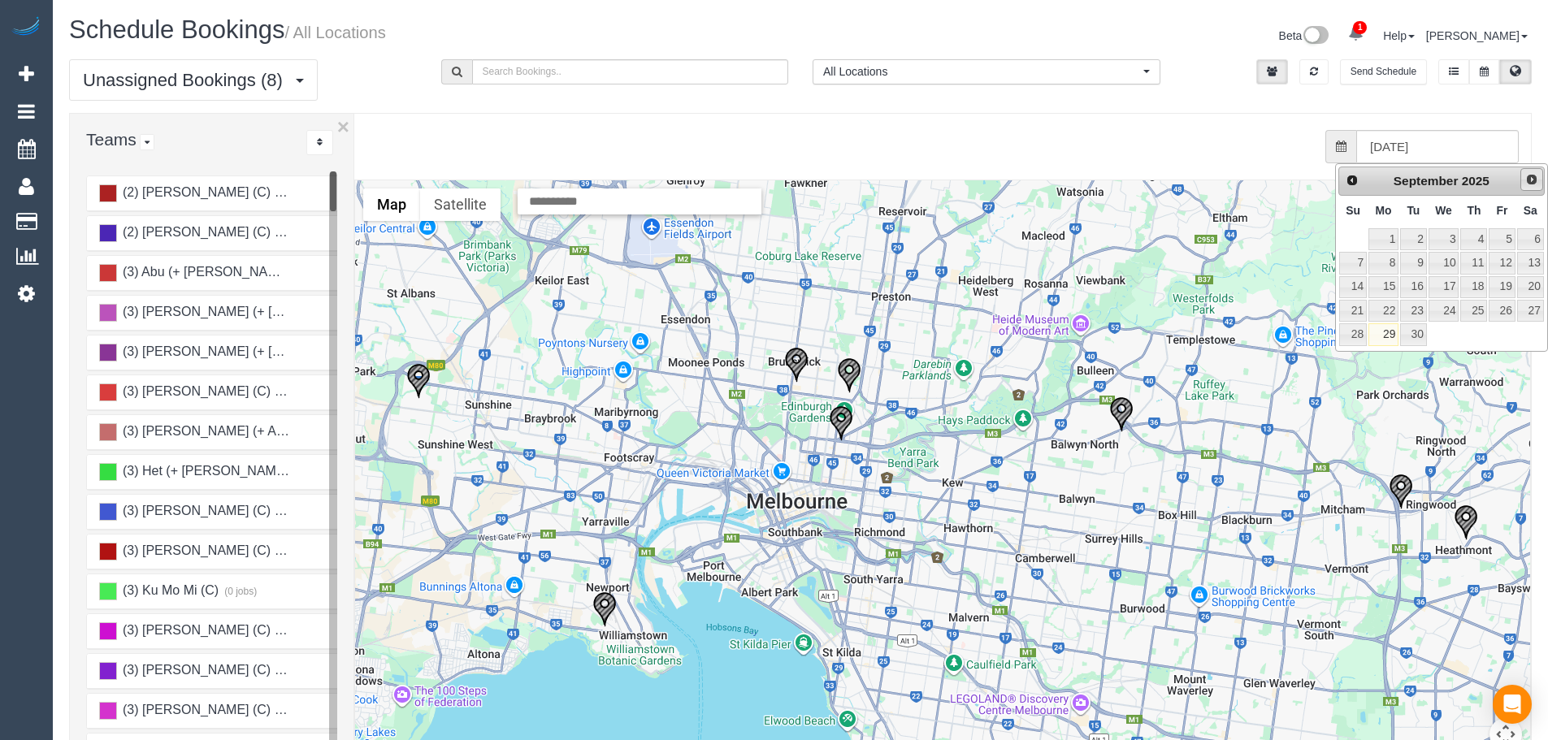
click at [1533, 179] on span "Next" at bounding box center [1531, 179] width 13 height 13
click at [1452, 235] on link "1" at bounding box center [1444, 239] width 31 height 22
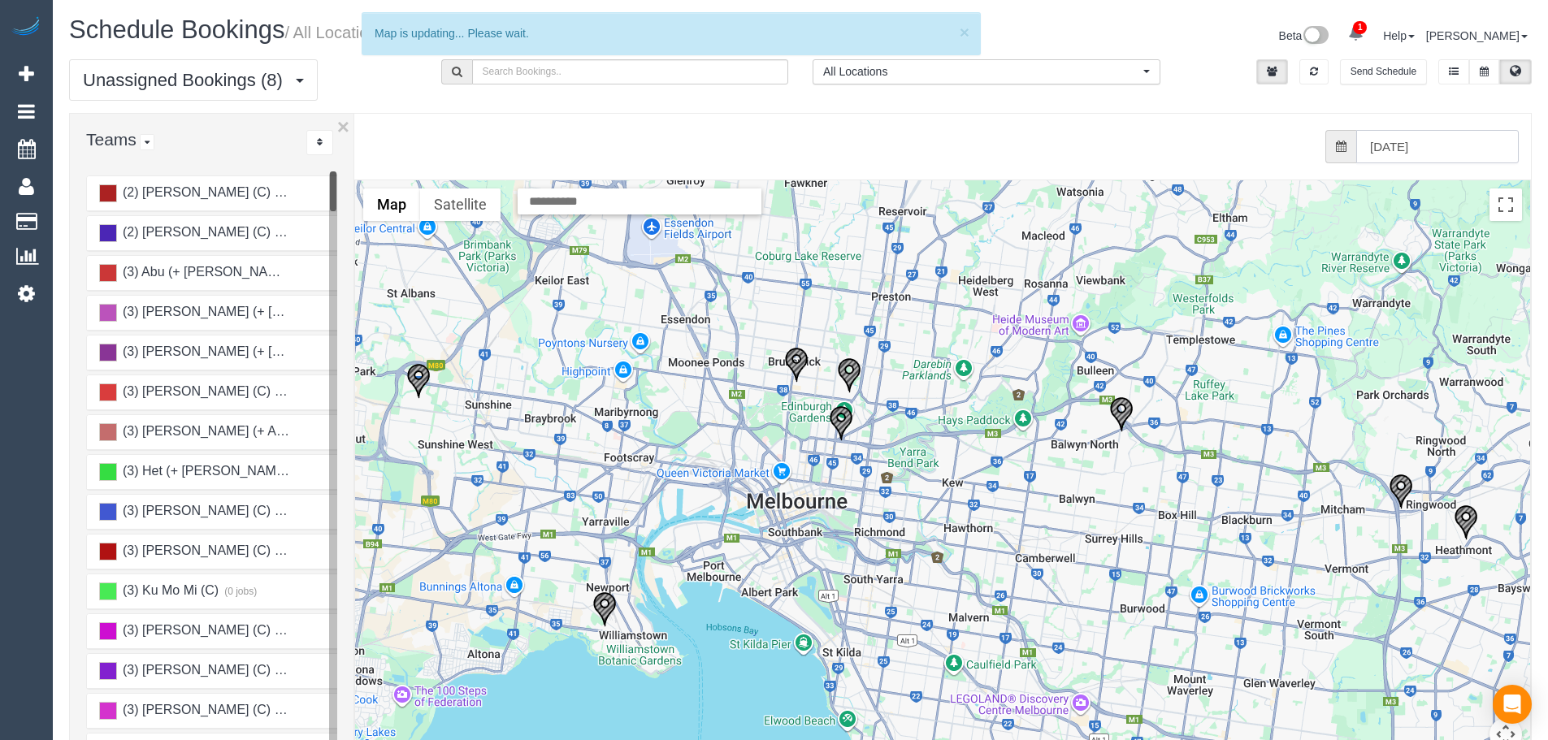
click at [1509, 151] on input "[DATE]" at bounding box center [1437, 146] width 163 height 33
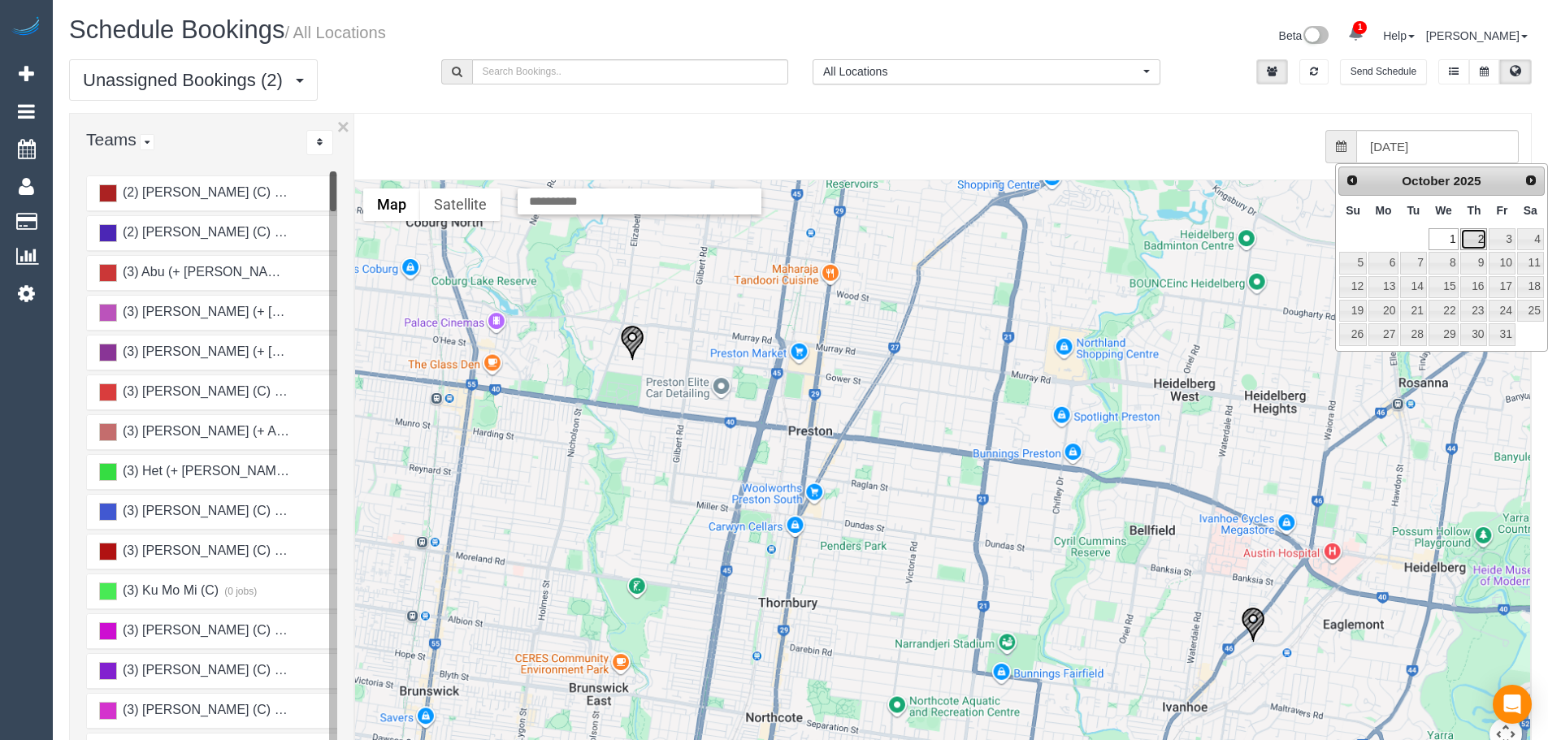
click at [1470, 237] on link "2" at bounding box center [1473, 239] width 27 height 22
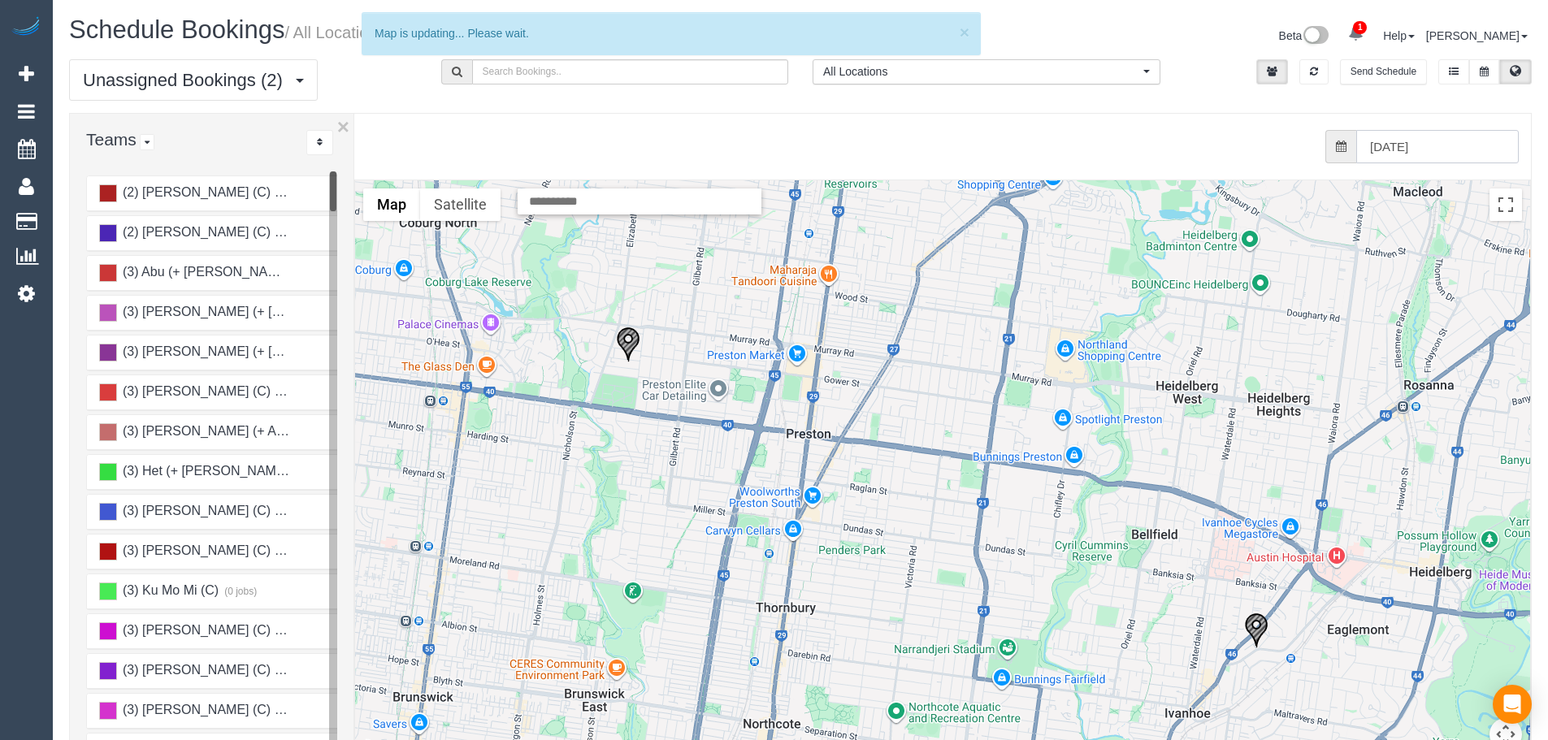
click at [1474, 140] on input "[DATE]" at bounding box center [1437, 146] width 163 height 33
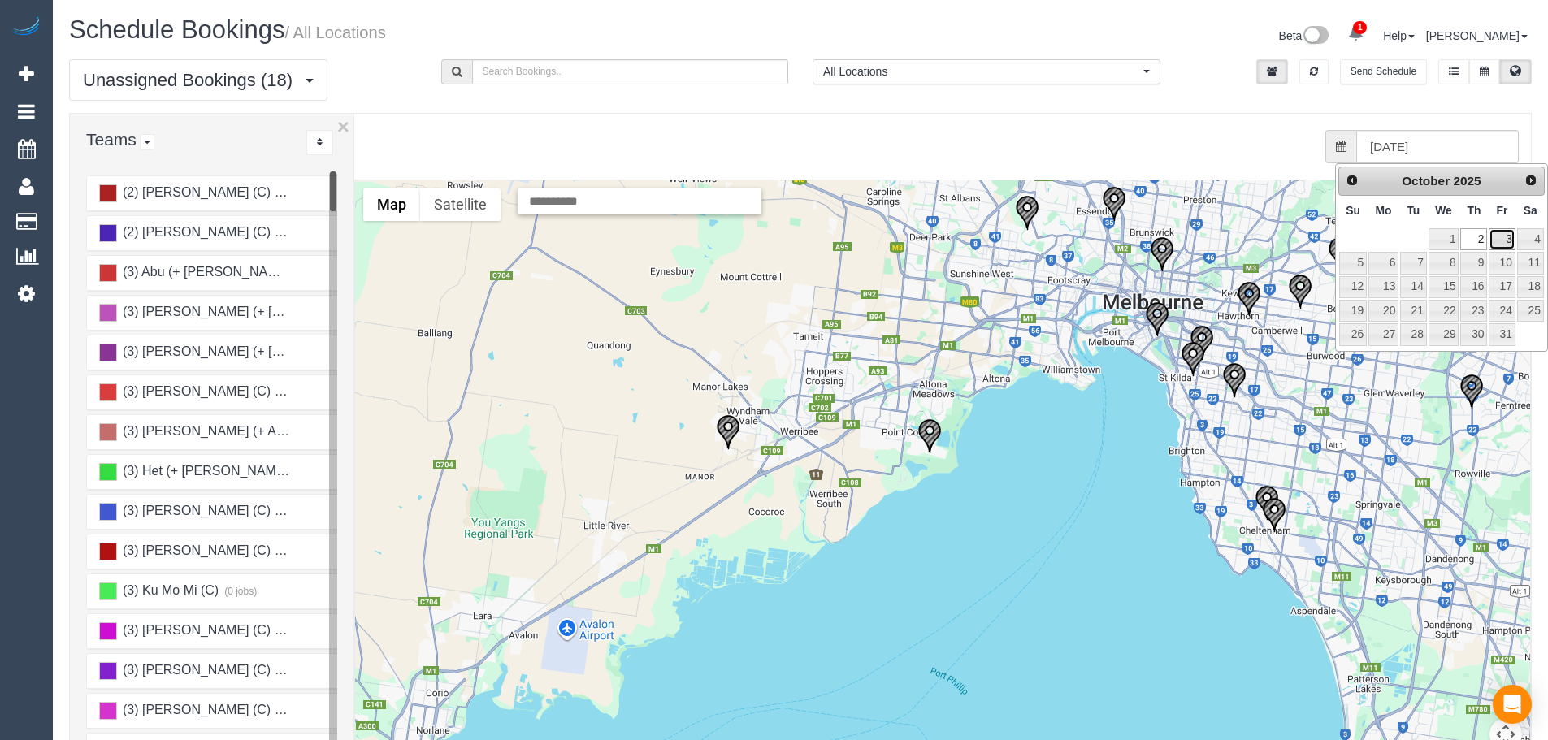
click at [1501, 232] on link "3" at bounding box center [1502, 239] width 26 height 22
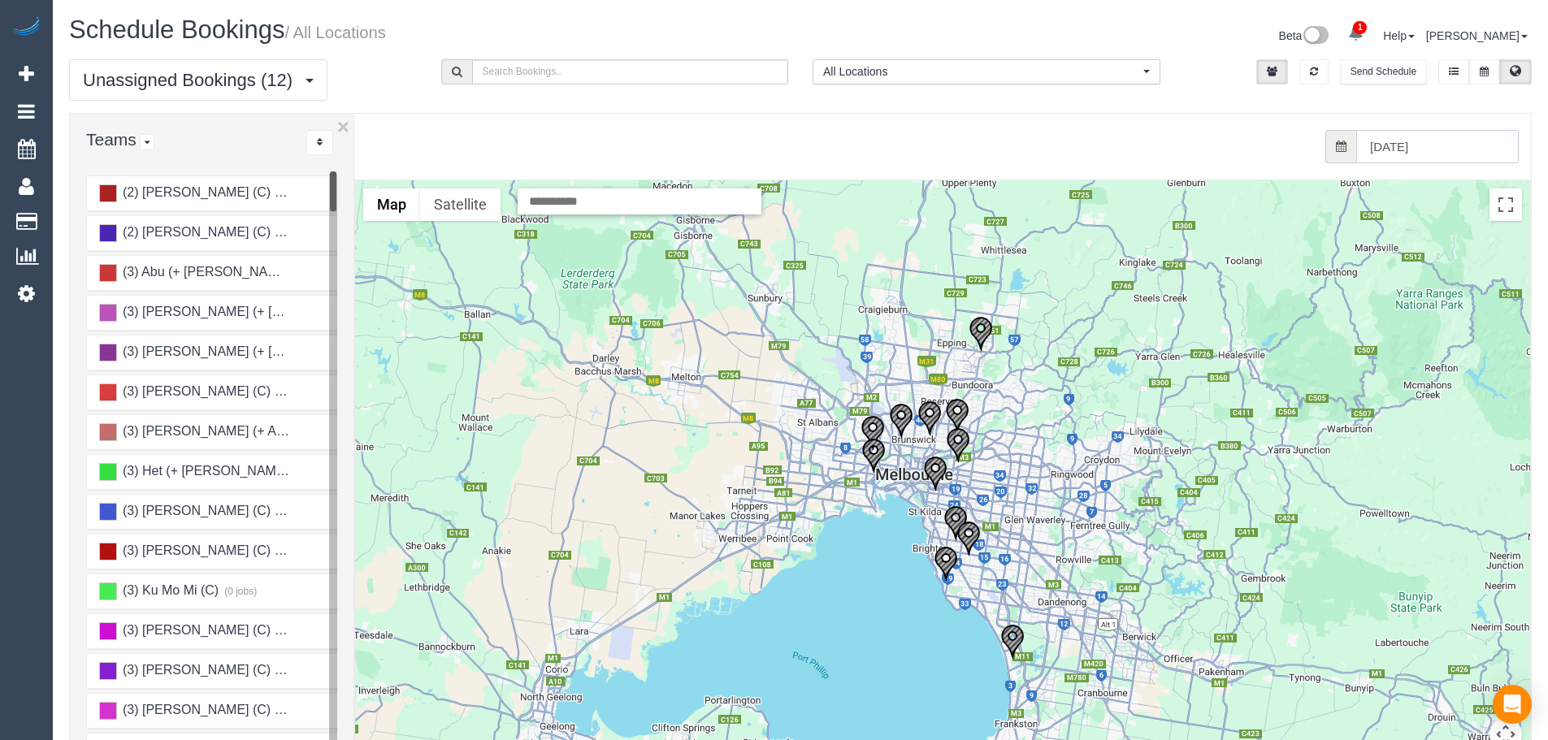
click at [1453, 149] on input "[DATE]" at bounding box center [1437, 146] width 163 height 33
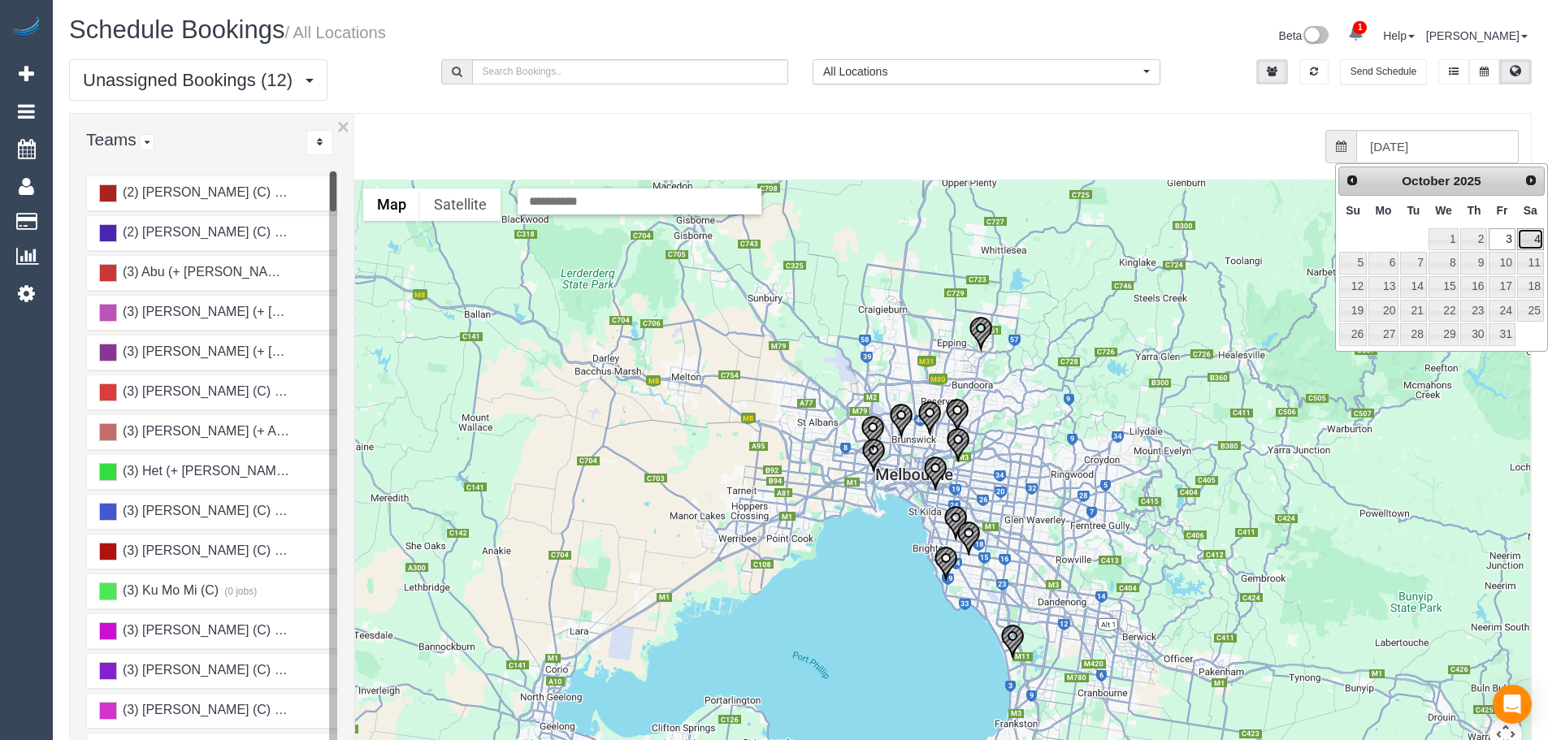
click at [1538, 229] on link "4" at bounding box center [1530, 239] width 27 height 22
type input "[DATE]"
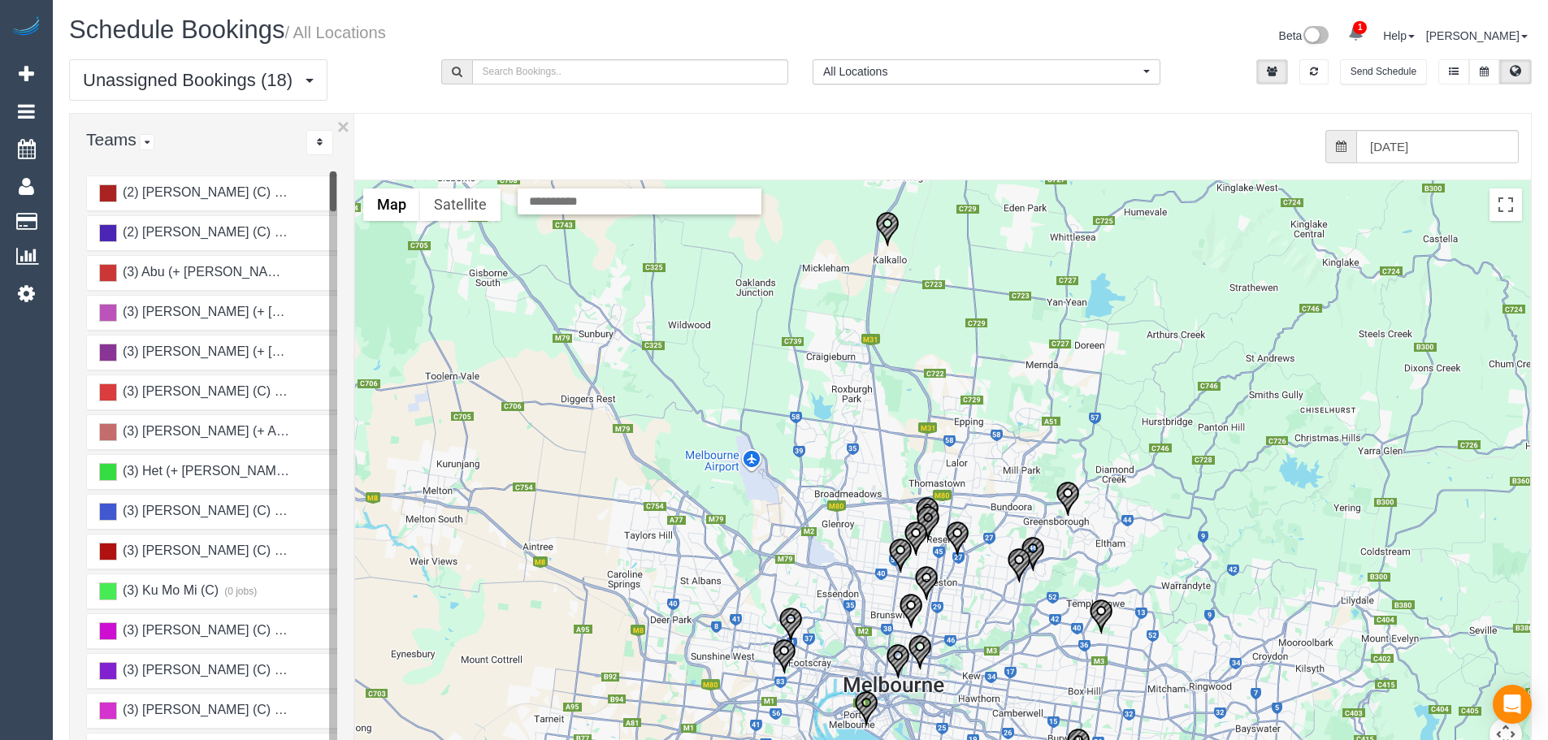
click at [901, 221] on div at bounding box center [942, 504] width 1175 height 648
click at [896, 227] on img "04/10/2025 08:00 - Benjamin Gladstone - 10 Caprara Street, Kalkallo, VIC 3064" at bounding box center [887, 229] width 24 height 36
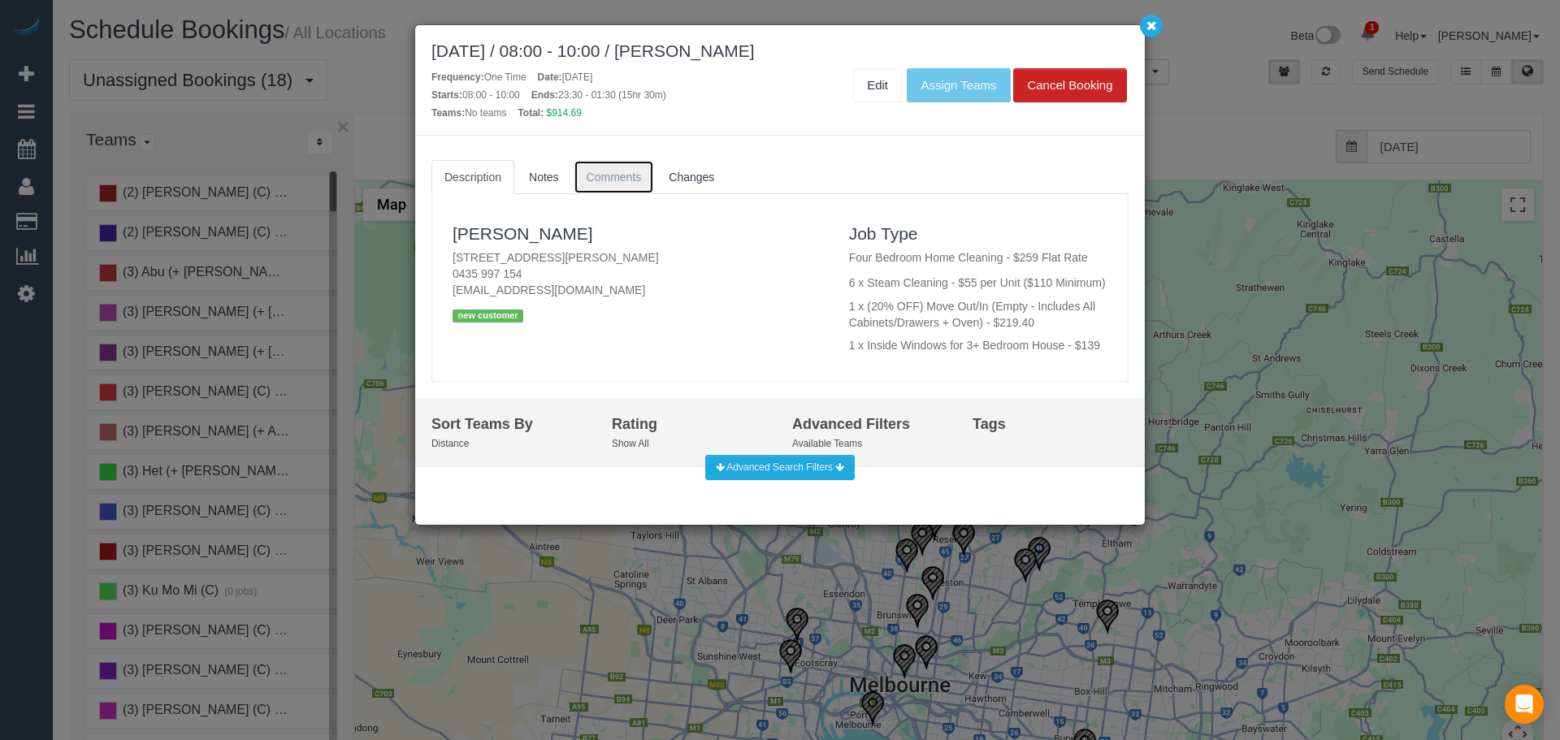
click at [655, 174] on li "Comments" at bounding box center [615, 177] width 83 height 34
click at [670, 176] on span "Changes" at bounding box center [692, 177] width 46 height 13
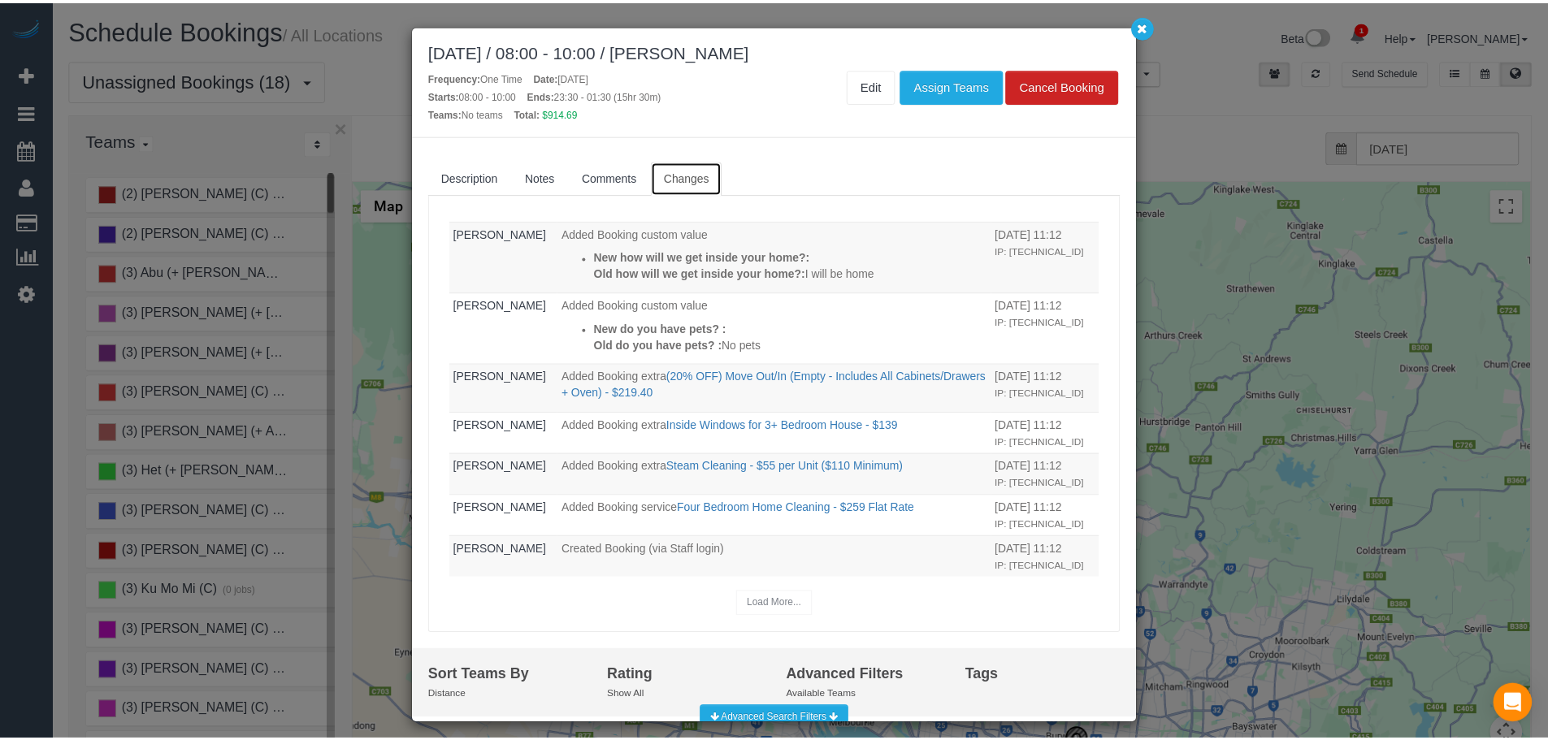
scroll to position [397, 0]
